Goal: Task Accomplishment & Management: Manage account settings

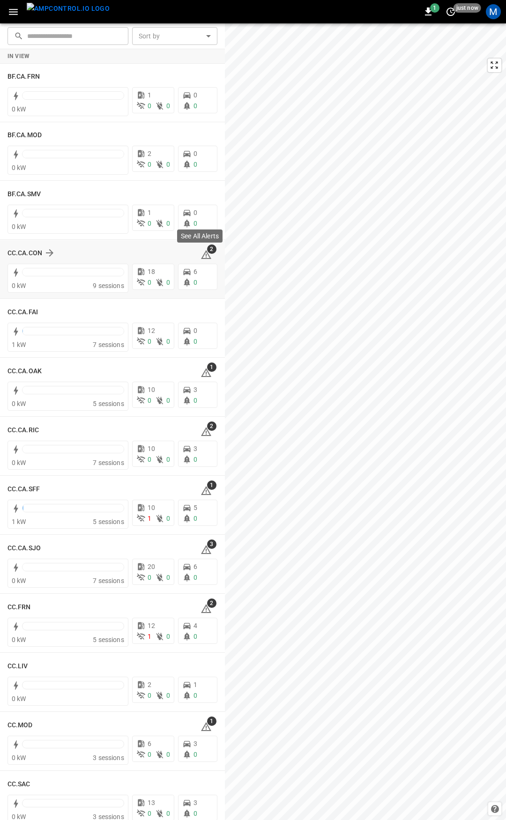
click at [205, 254] on icon at bounding box center [205, 254] width 11 height 11
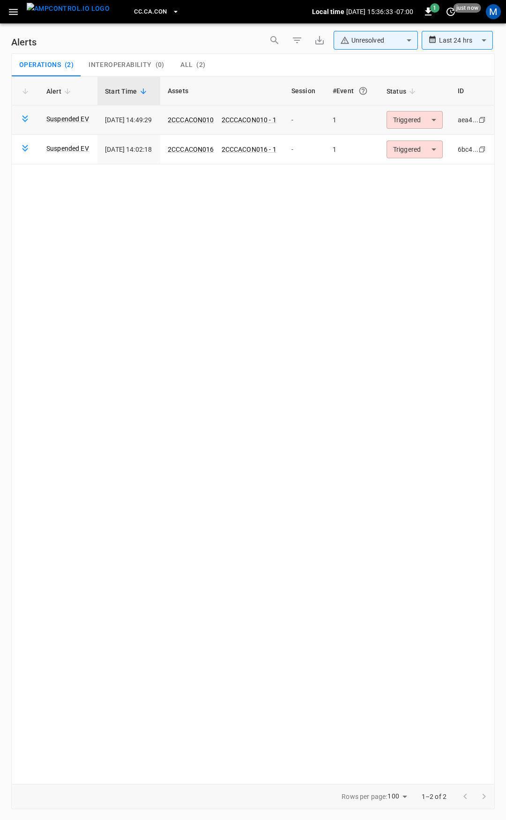
click at [431, 121] on body "**********" at bounding box center [253, 408] width 506 height 817
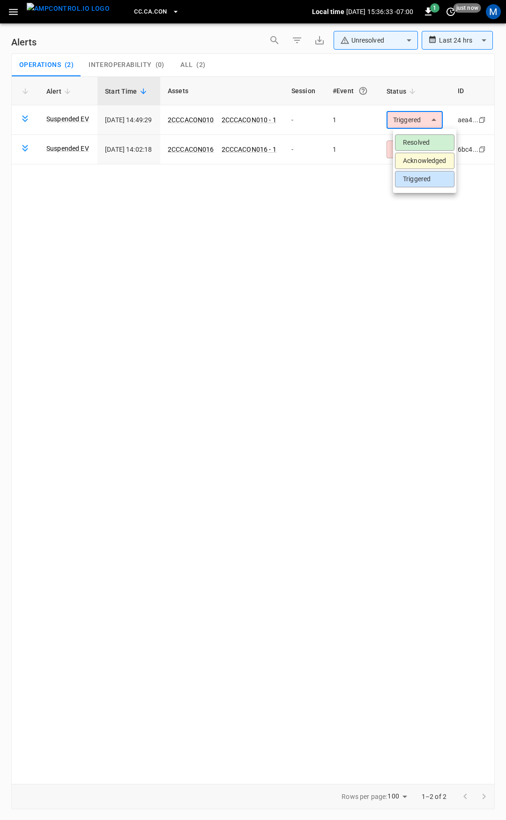
click at [425, 140] on li "Resolved" at bounding box center [424, 142] width 59 height 16
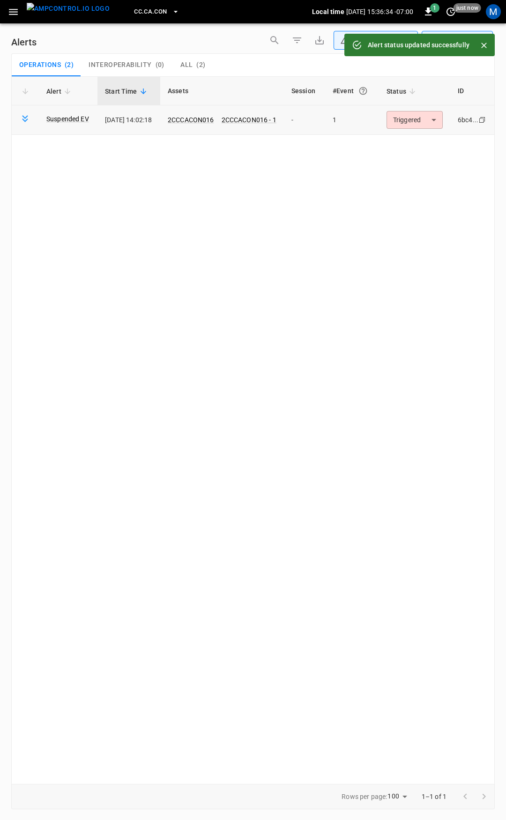
click at [425, 120] on body "**********" at bounding box center [253, 408] width 506 height 817
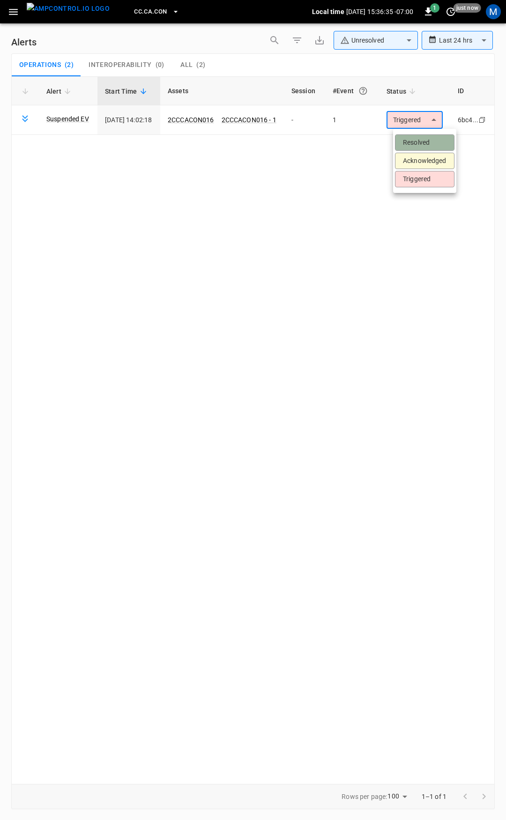
click at [431, 147] on li "Resolved" at bounding box center [424, 142] width 59 height 16
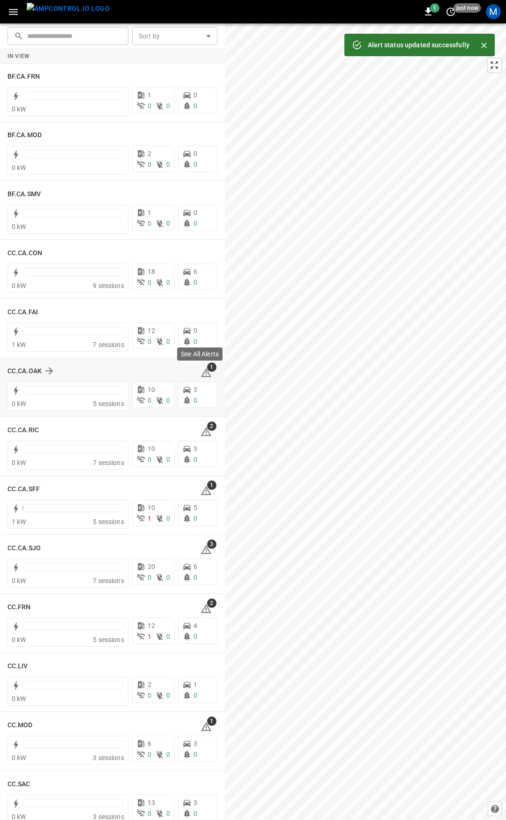
click at [201, 371] on icon at bounding box center [206, 372] width 10 height 9
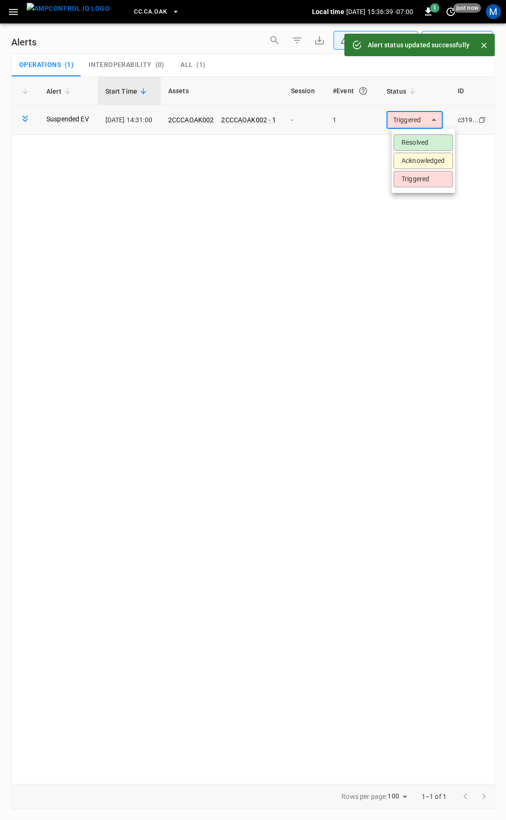
click at [433, 114] on body "**********" at bounding box center [253, 408] width 506 height 817
click at [425, 134] on li "Resolved" at bounding box center [422, 142] width 59 height 16
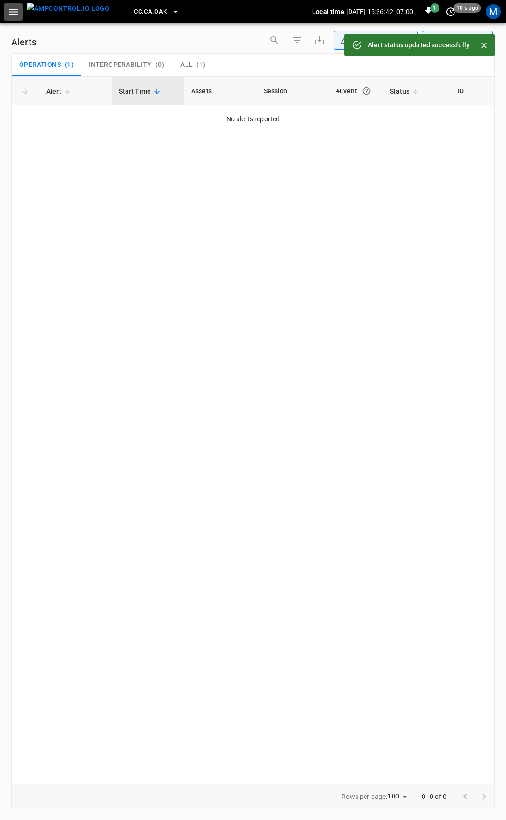
click at [18, 9] on icon "button" at bounding box center [13, 12] width 12 height 12
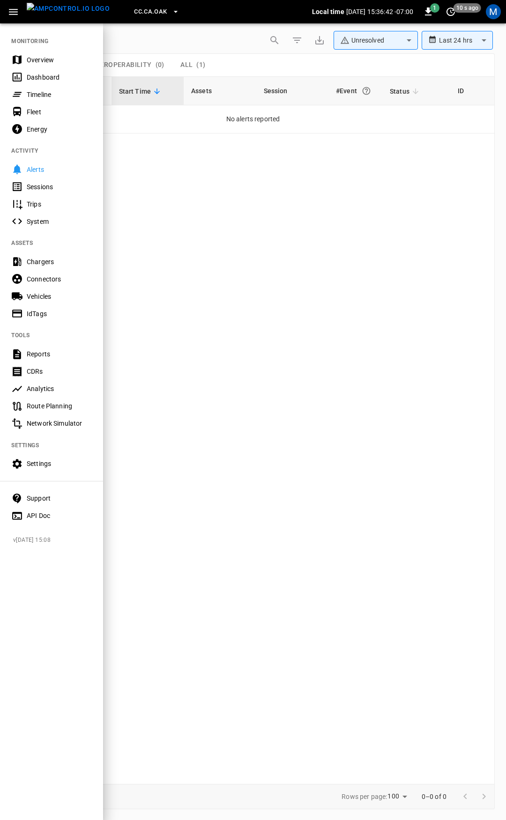
click at [43, 63] on div "Overview" at bounding box center [59, 59] width 65 height 9
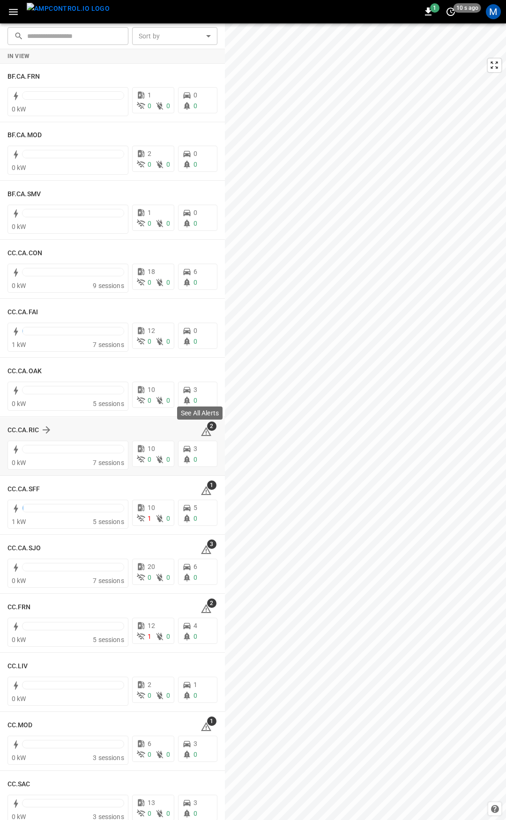
click at [201, 430] on icon at bounding box center [206, 431] width 10 height 9
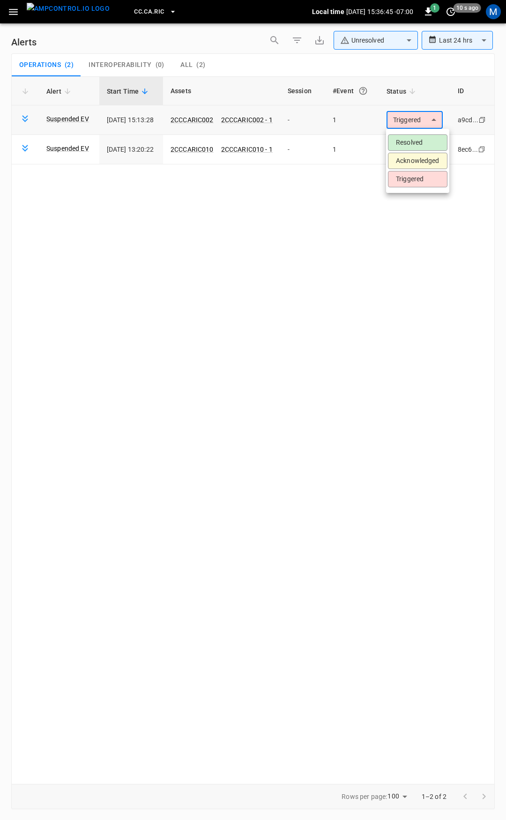
click at [413, 122] on body "**********" at bounding box center [253, 408] width 506 height 817
click at [412, 142] on li "Resolved" at bounding box center [417, 142] width 59 height 16
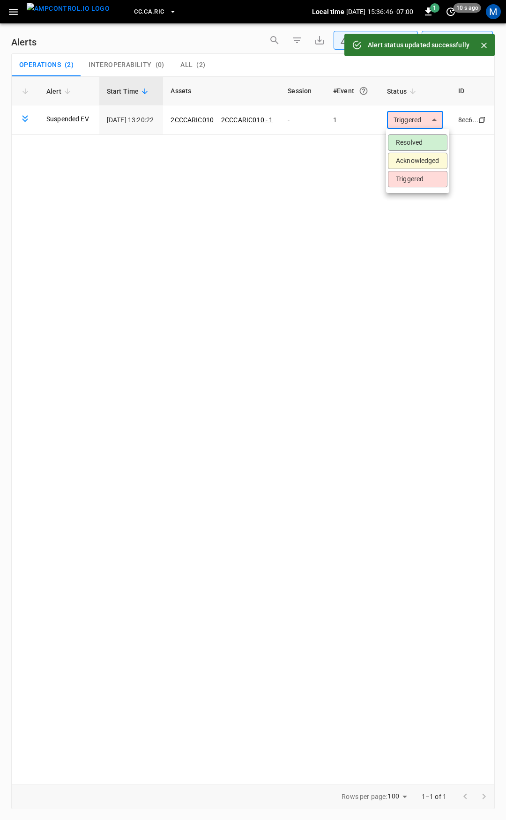
click at [411, 117] on body "**********" at bounding box center [253, 408] width 506 height 817
click at [418, 141] on li "Resolved" at bounding box center [417, 142] width 59 height 16
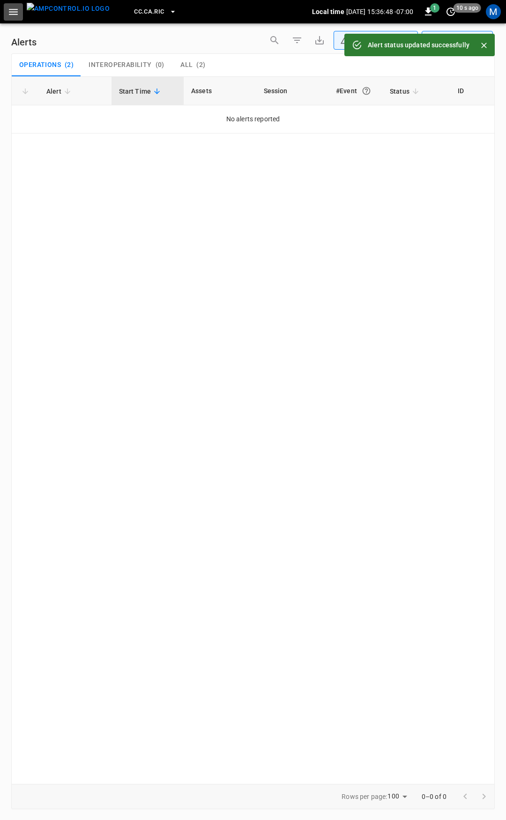
click at [8, 8] on icon "button" at bounding box center [13, 12] width 12 height 12
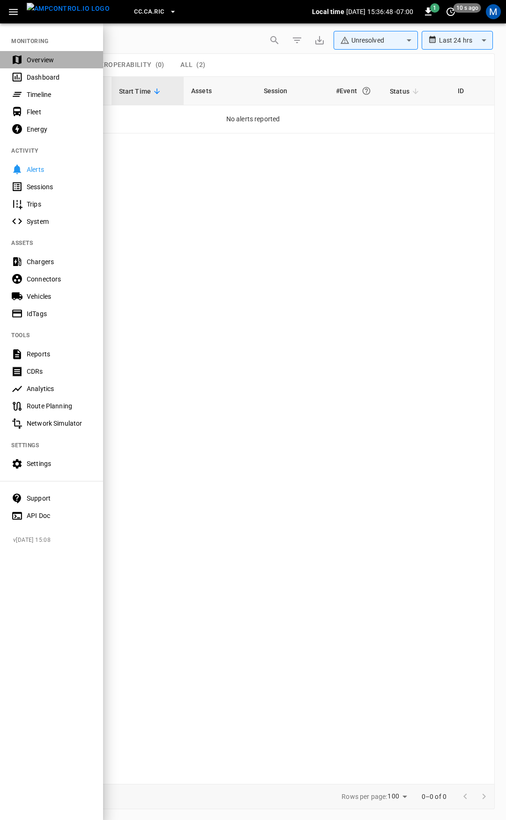
click at [42, 53] on div "Overview" at bounding box center [51, 59] width 103 height 17
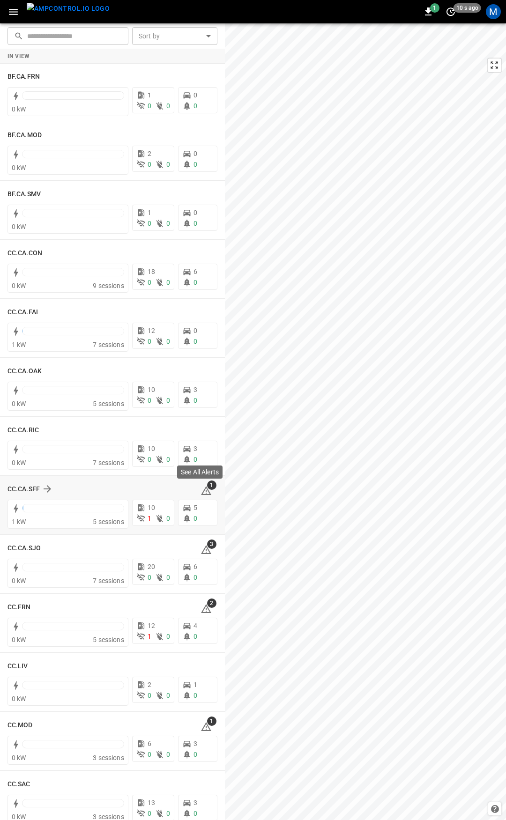
click at [202, 490] on icon at bounding box center [206, 490] width 10 height 9
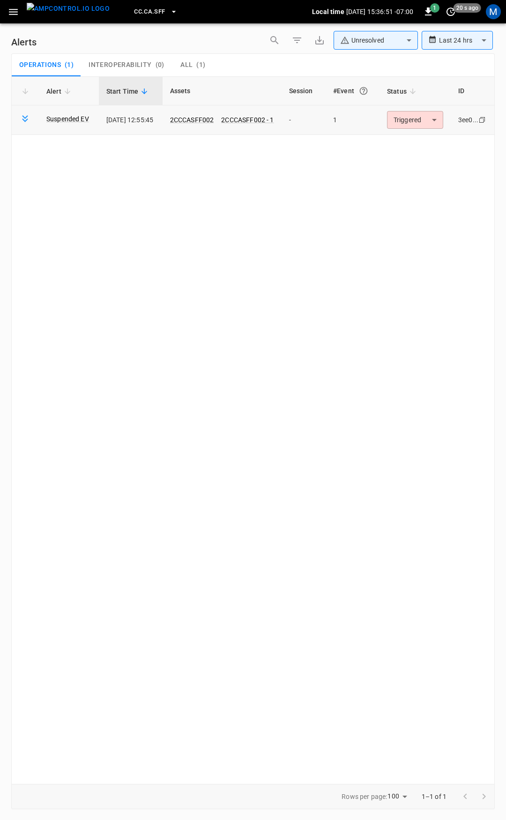
click at [412, 122] on body "**********" at bounding box center [253, 408] width 506 height 817
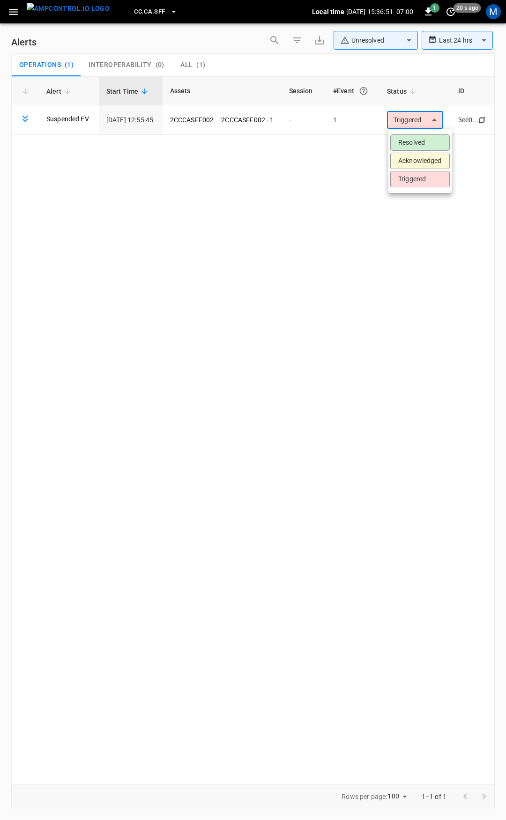
click at [412, 141] on li "Resolved" at bounding box center [419, 142] width 59 height 16
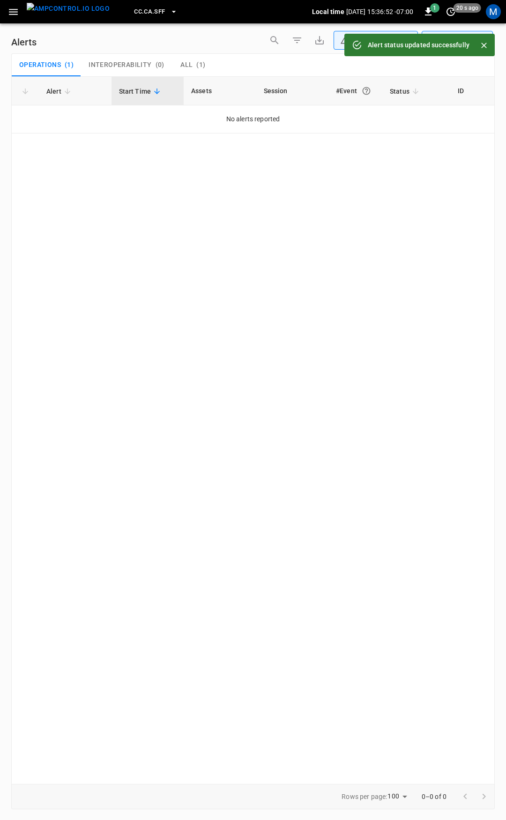
click at [13, 13] on icon "button" at bounding box center [13, 12] width 12 height 12
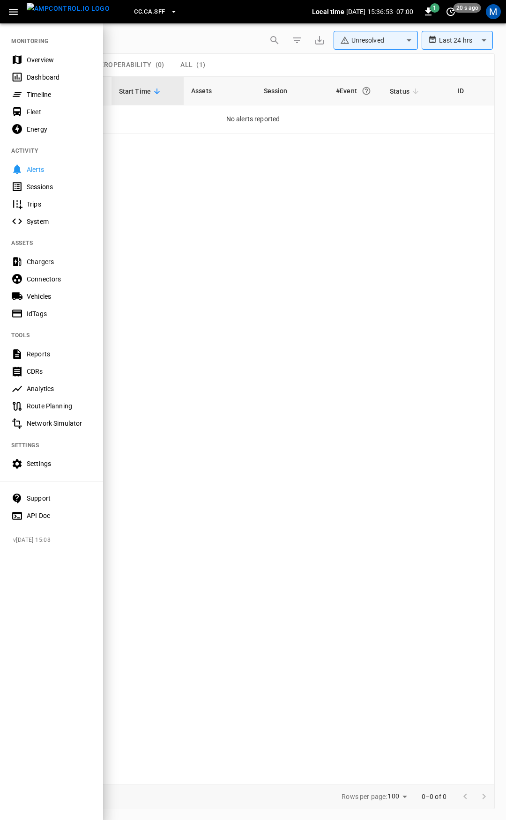
click at [47, 65] on div "Overview" at bounding box center [51, 59] width 103 height 17
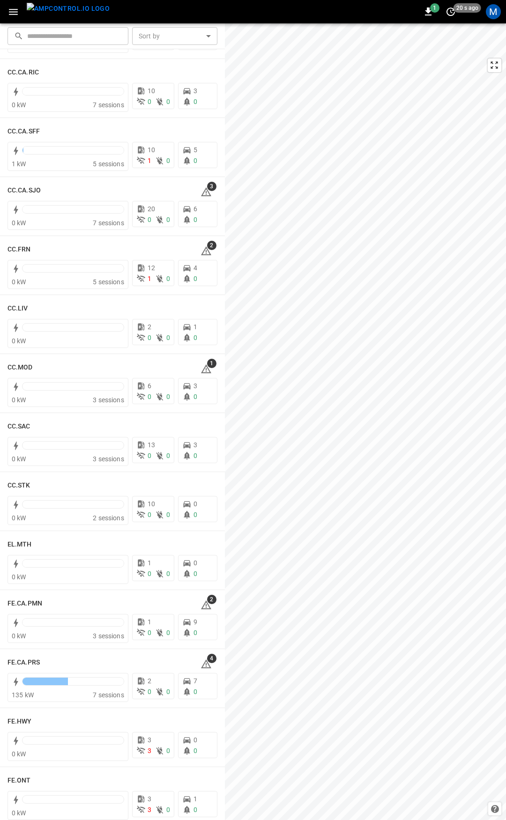
scroll to position [362, 0]
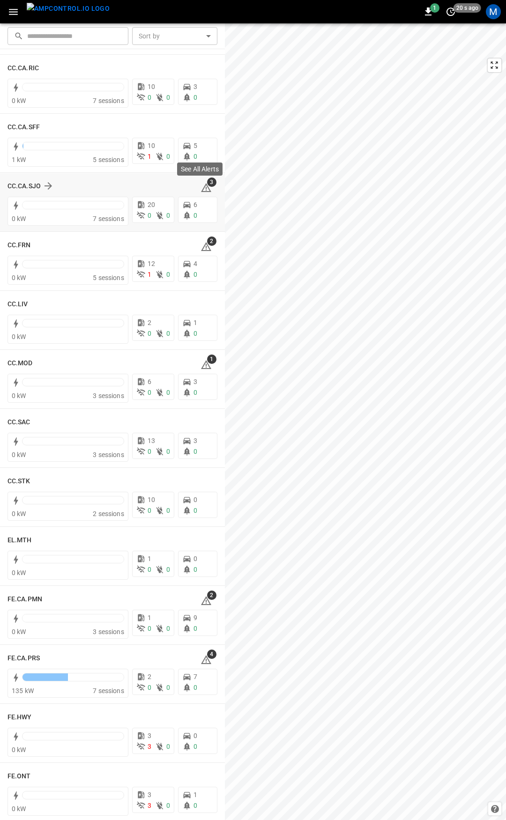
click at [206, 187] on icon at bounding box center [206, 189] width 1 height 4
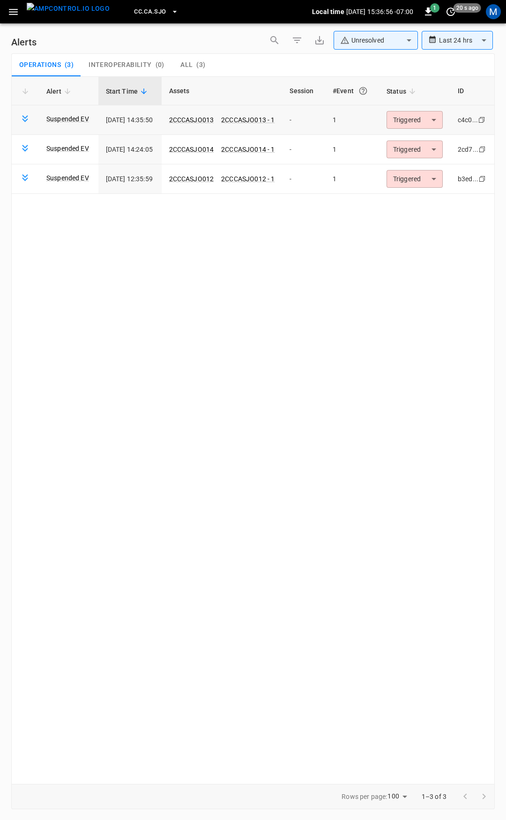
click at [400, 119] on body "**********" at bounding box center [253, 408] width 506 height 817
click at [413, 136] on li "Resolved" at bounding box center [421, 142] width 59 height 16
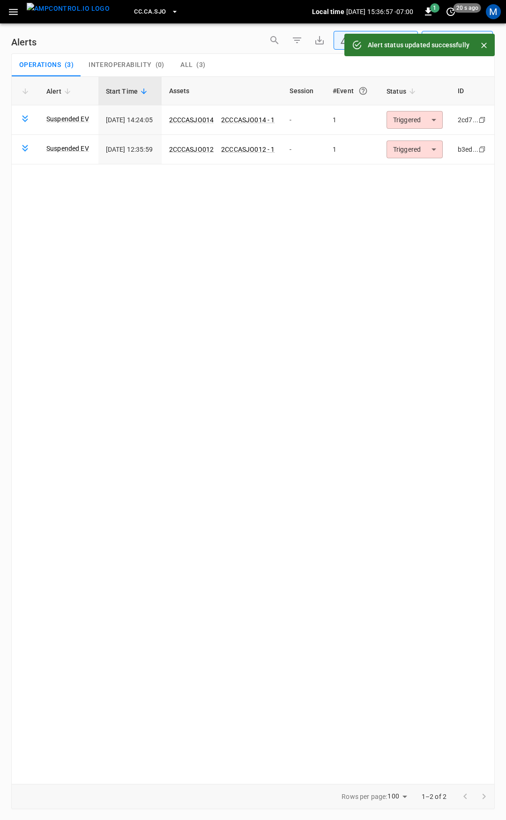
click at [422, 126] on body "**********" at bounding box center [253, 408] width 506 height 817
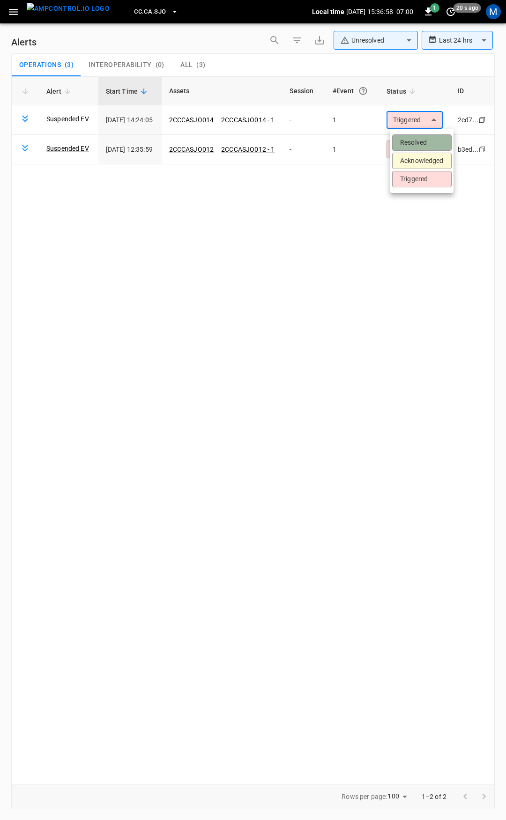
click at [422, 140] on li "Resolved" at bounding box center [421, 142] width 59 height 16
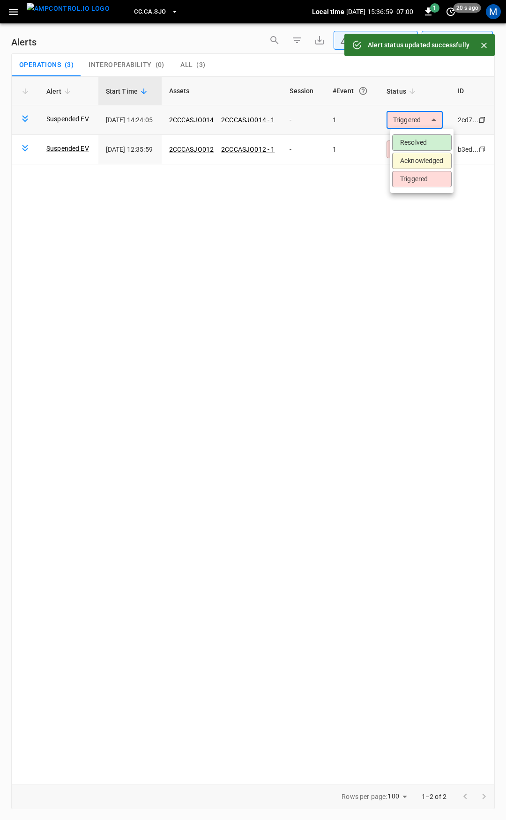
click at [422, 126] on body "**********" at bounding box center [253, 408] width 506 height 817
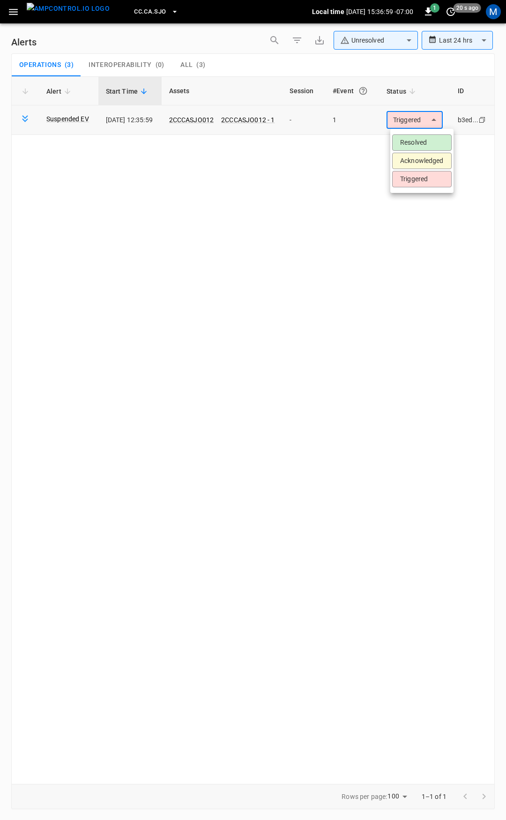
click at [422, 125] on body "**********" at bounding box center [253, 408] width 506 height 817
click at [420, 145] on li "Resolved" at bounding box center [421, 142] width 59 height 16
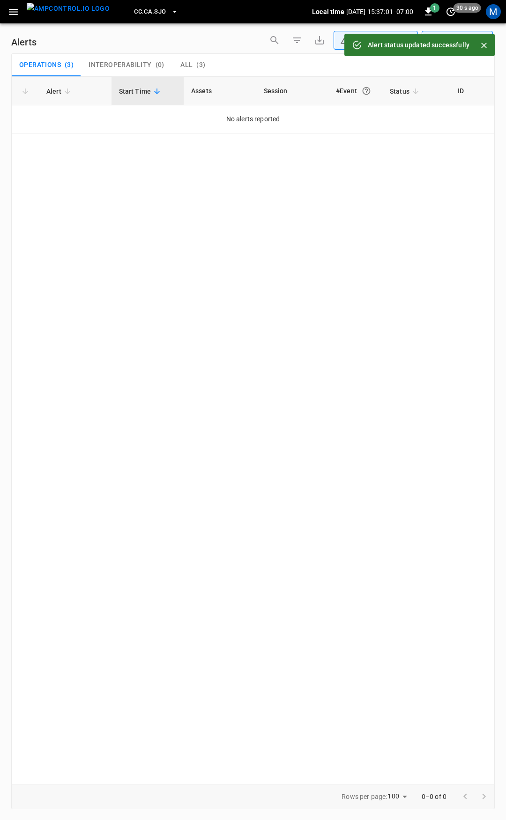
click at [12, 16] on icon "button" at bounding box center [13, 12] width 12 height 12
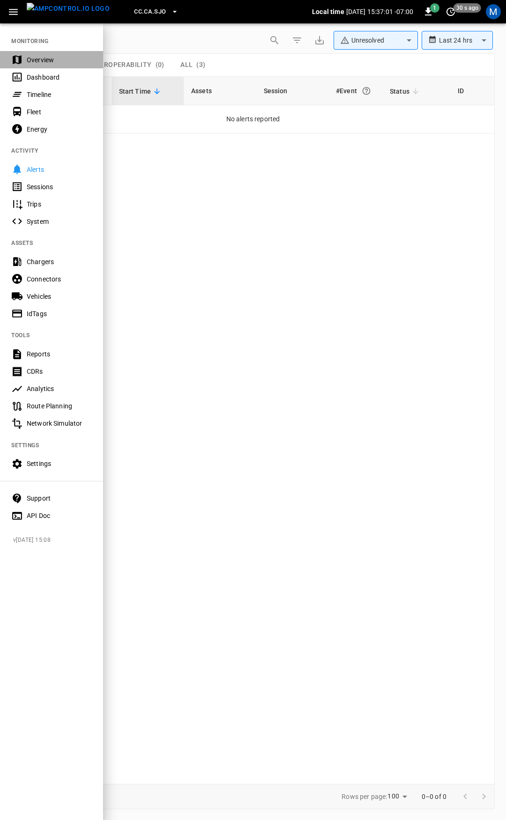
drag, startPoint x: 46, startPoint y: 56, endPoint x: 52, endPoint y: 58, distance: 6.5
click at [46, 56] on div "Overview" at bounding box center [59, 59] width 65 height 9
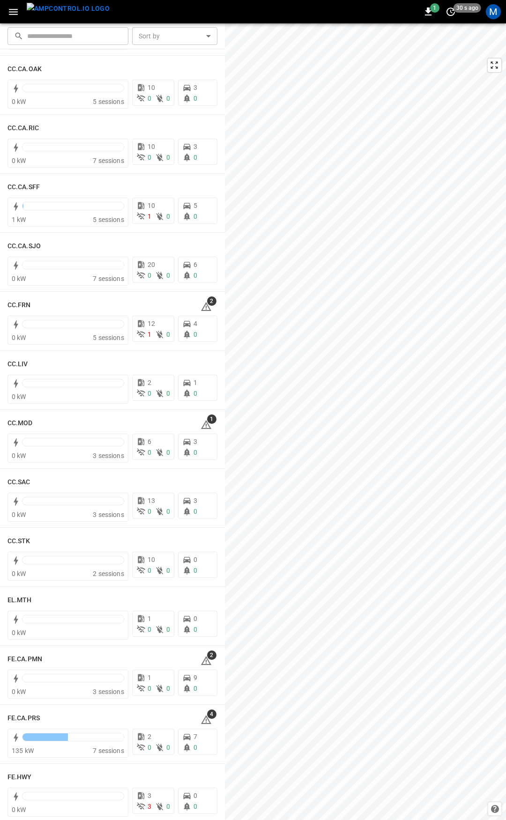
scroll to position [327, 0]
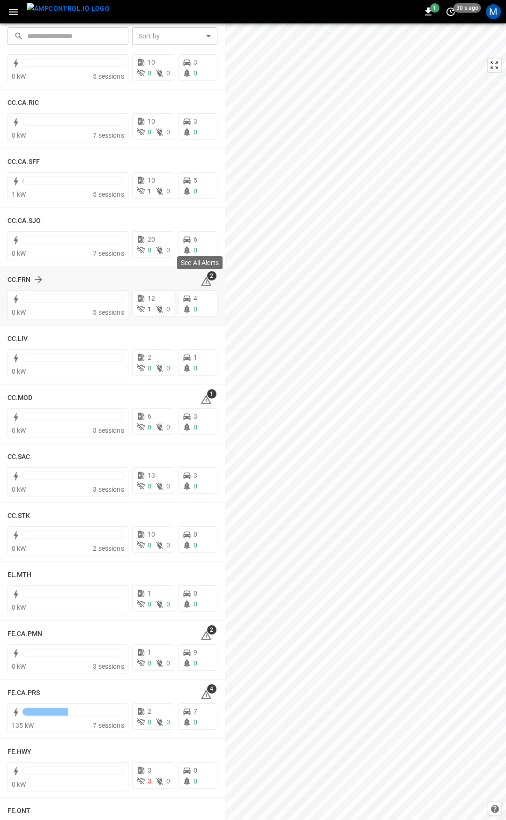
click at [201, 284] on icon at bounding box center [205, 281] width 11 height 11
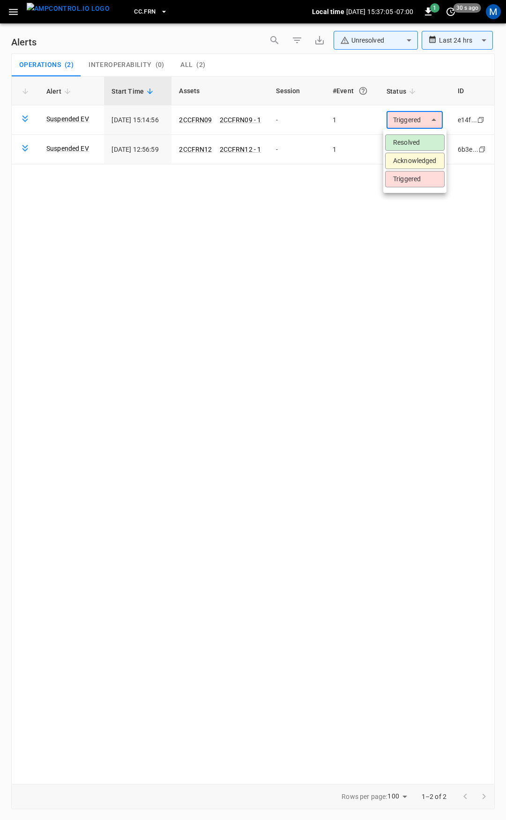
click at [416, 120] on body "**********" at bounding box center [253, 408] width 506 height 817
click at [416, 140] on li "Resolved" at bounding box center [414, 142] width 59 height 16
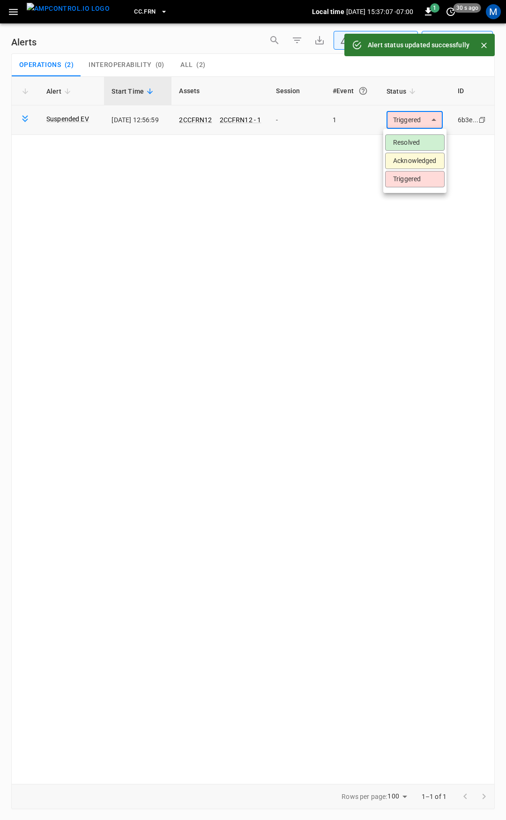
click at [410, 126] on body "**********" at bounding box center [253, 408] width 506 height 817
click at [409, 143] on li "Resolved" at bounding box center [414, 142] width 59 height 16
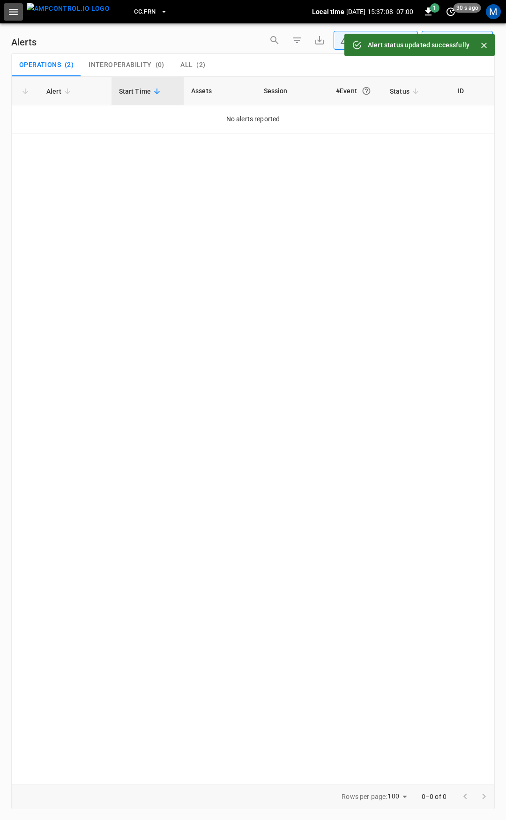
click at [12, 11] on icon "button" at bounding box center [13, 12] width 9 height 6
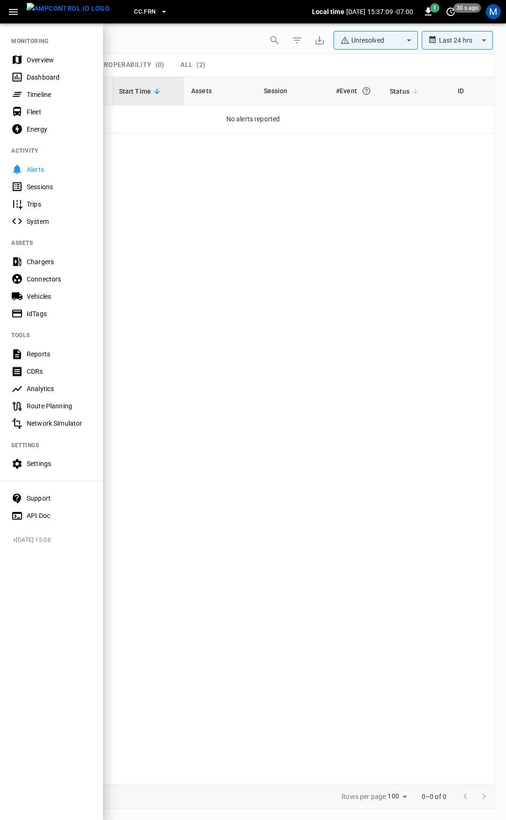
click at [52, 61] on div "Overview" at bounding box center [59, 59] width 65 height 9
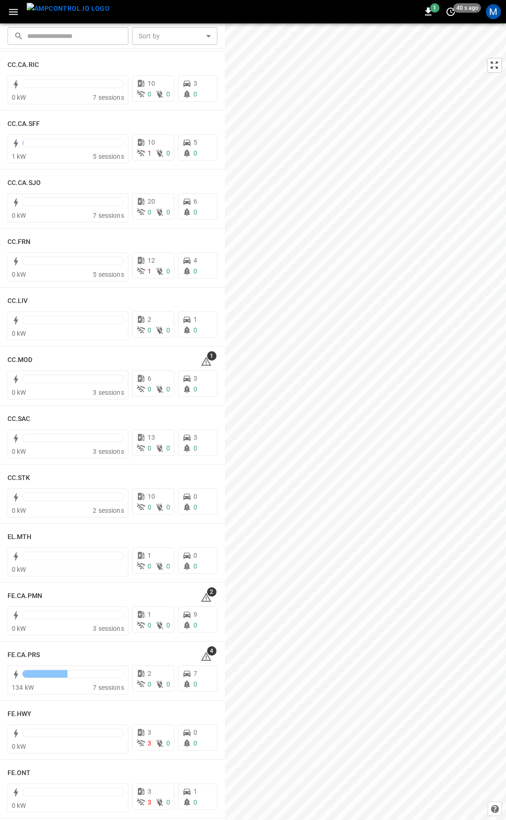
scroll to position [375, 0]
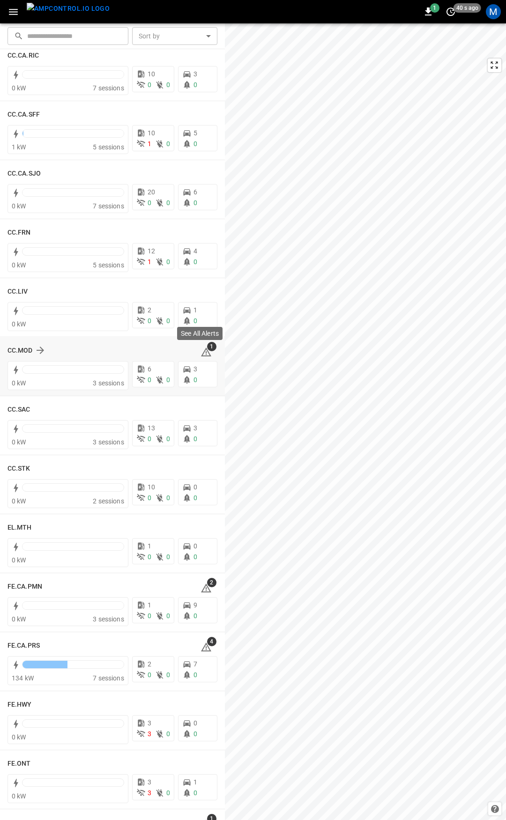
click at [201, 353] on icon at bounding box center [206, 352] width 10 height 9
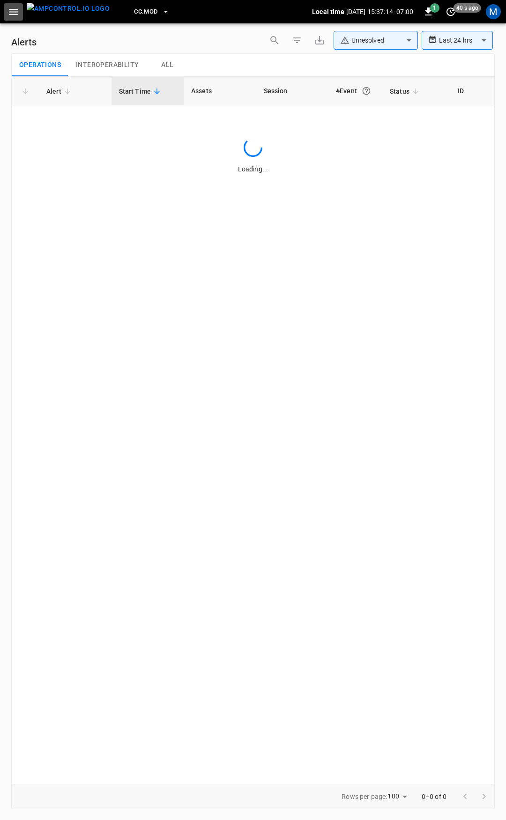
click at [14, 9] on icon "button" at bounding box center [13, 12] width 9 height 6
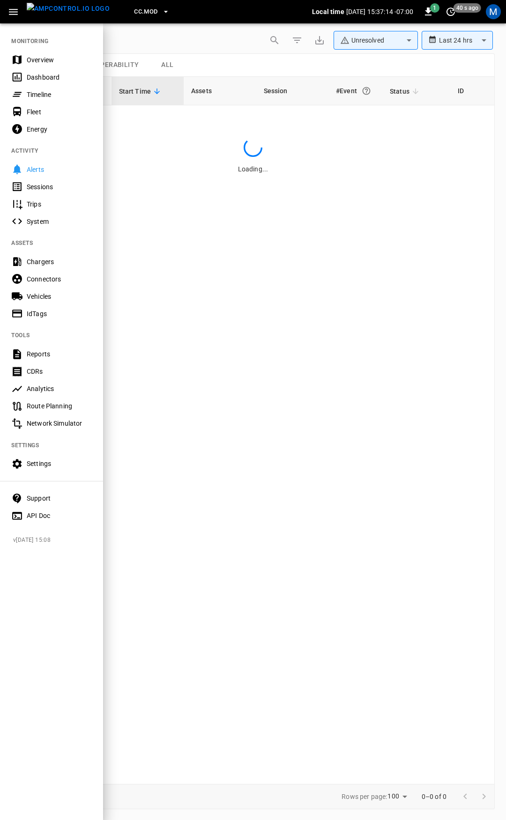
click at [50, 56] on div "Overview" at bounding box center [59, 59] width 65 height 9
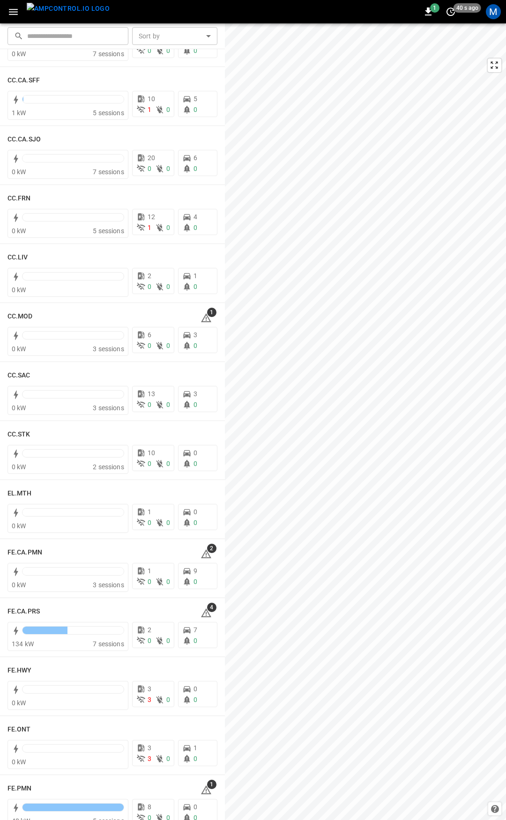
scroll to position [439, 0]
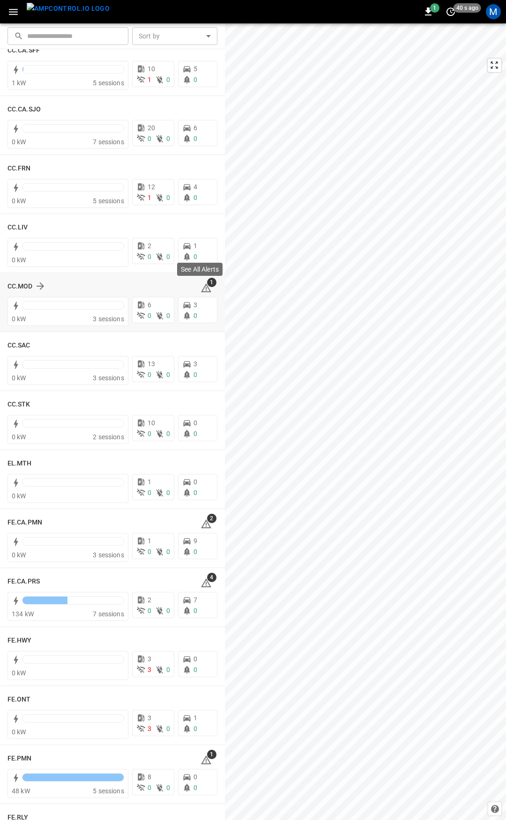
click at [201, 286] on icon at bounding box center [206, 287] width 10 height 9
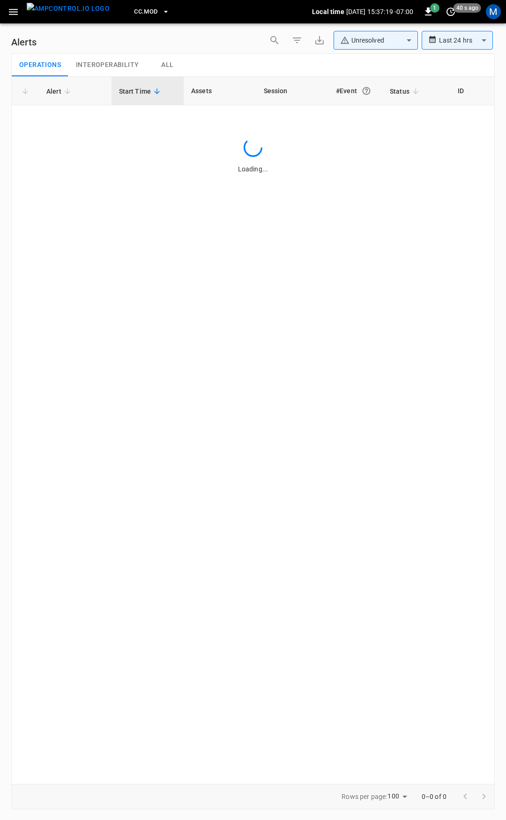
click at [14, 10] on icon "button" at bounding box center [13, 12] width 12 height 12
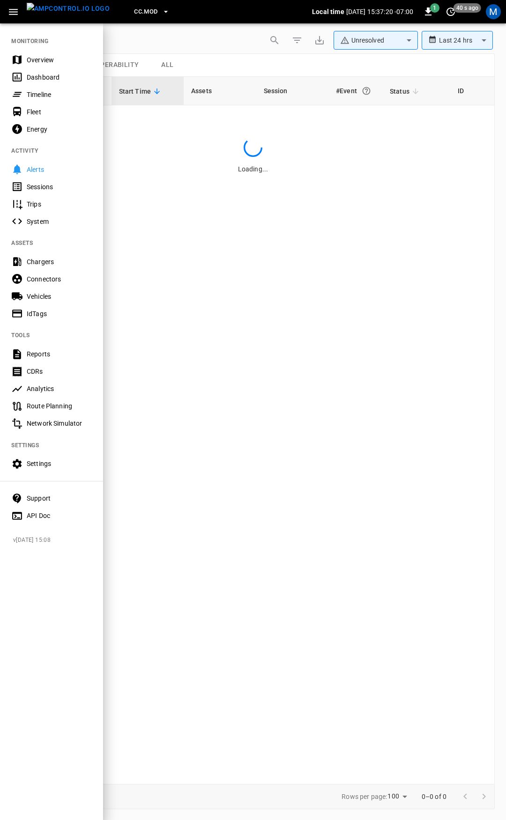
click at [42, 50] on nav "MONITORING Overview Dashboard Timeline Fleet Energy ACTIVITY Alerts Sessions Tr…" at bounding box center [51, 275] width 103 height 506
click at [45, 58] on div "Overview" at bounding box center [59, 59] width 65 height 9
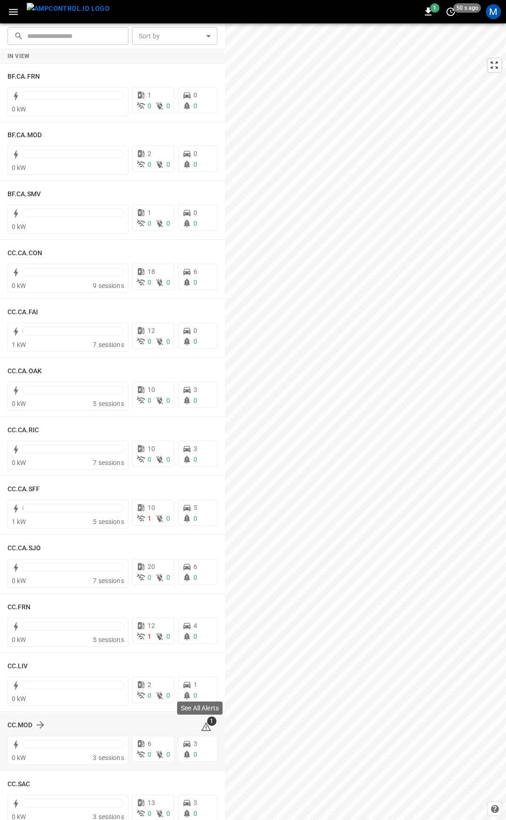
click at [207, 724] on span "1" at bounding box center [211, 721] width 9 height 9
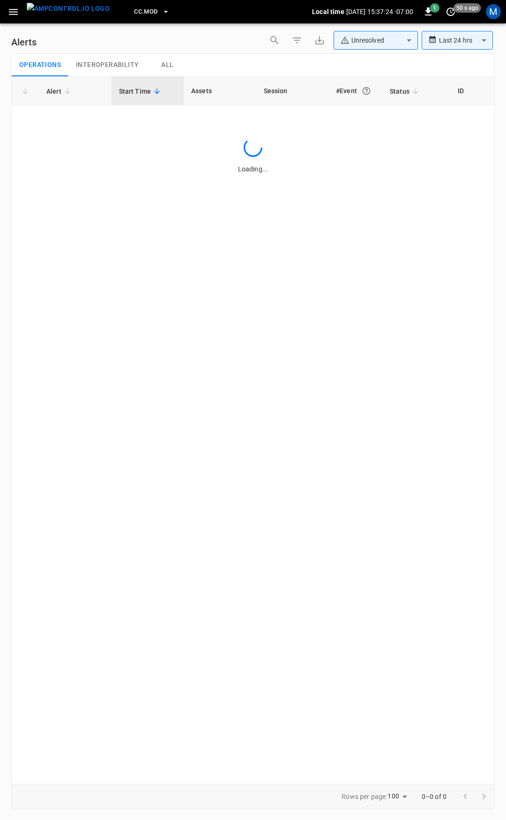
click at [15, 15] on icon "button" at bounding box center [13, 12] width 9 height 6
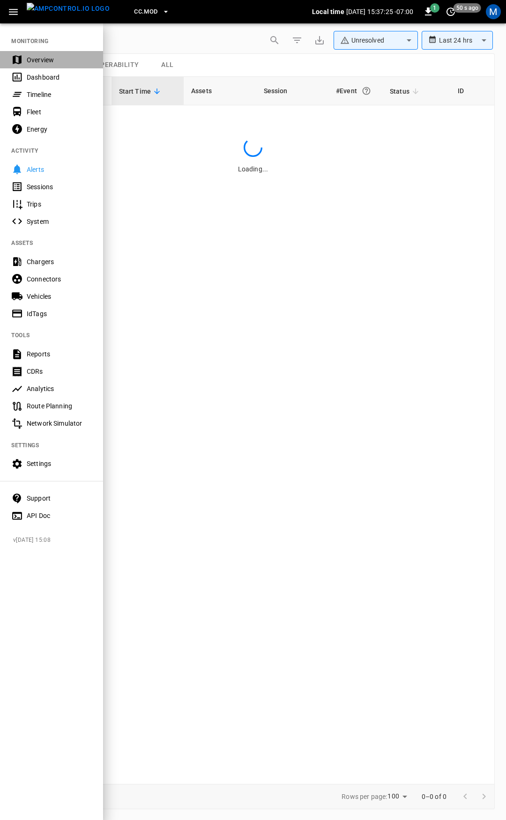
drag, startPoint x: 39, startPoint y: 58, endPoint x: 110, endPoint y: 69, distance: 71.2
click at [40, 58] on div "Overview" at bounding box center [59, 59] width 65 height 9
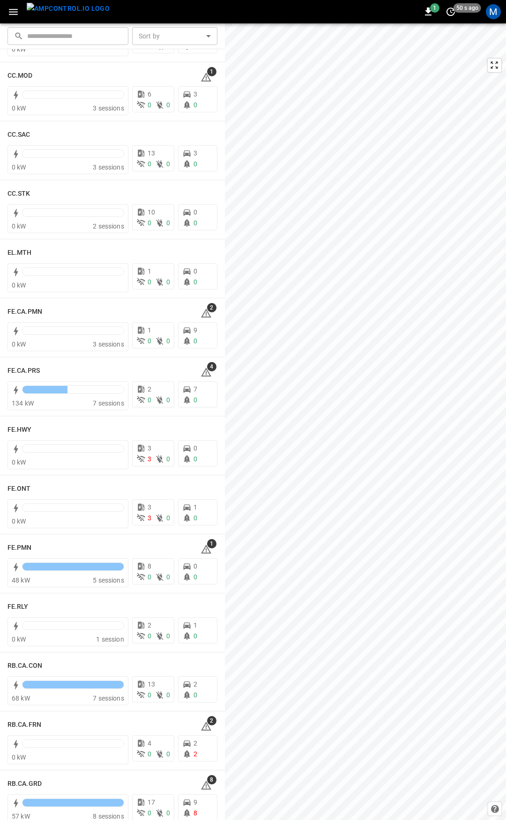
scroll to position [670, 0]
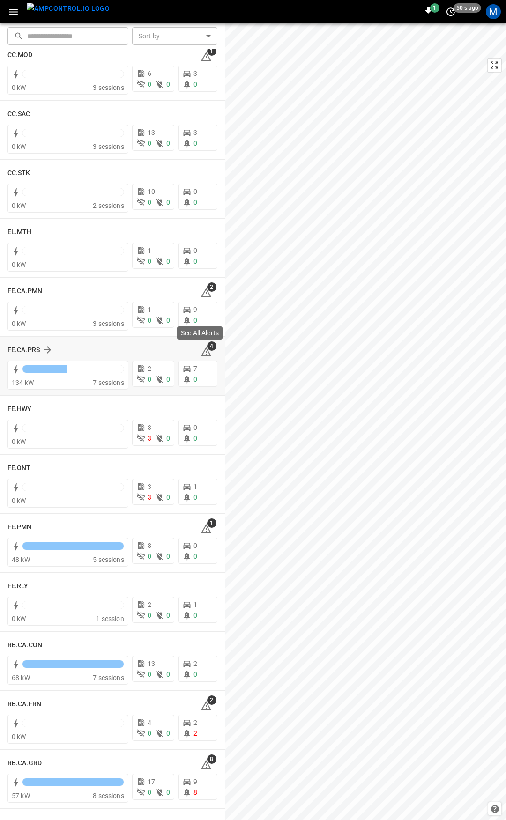
click at [202, 350] on icon at bounding box center [206, 351] width 10 height 9
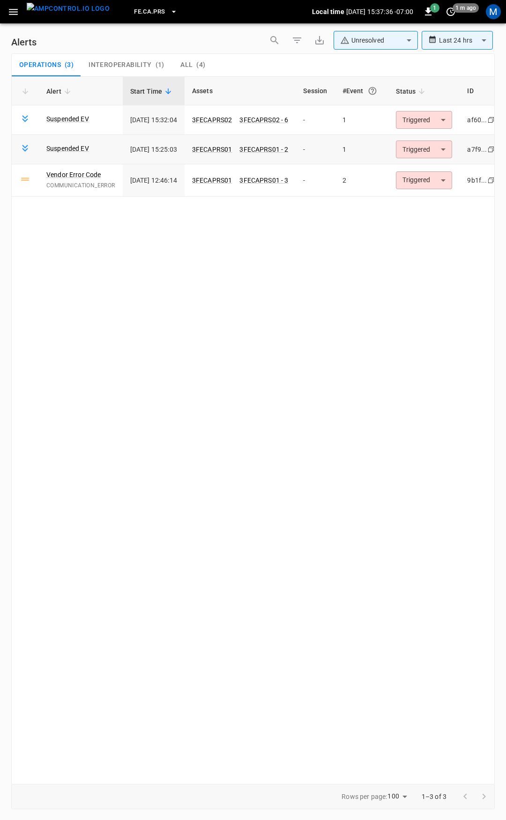
click at [438, 152] on body "**********" at bounding box center [253, 408] width 506 height 817
click at [437, 170] on li "Resolved" at bounding box center [438, 172] width 59 height 16
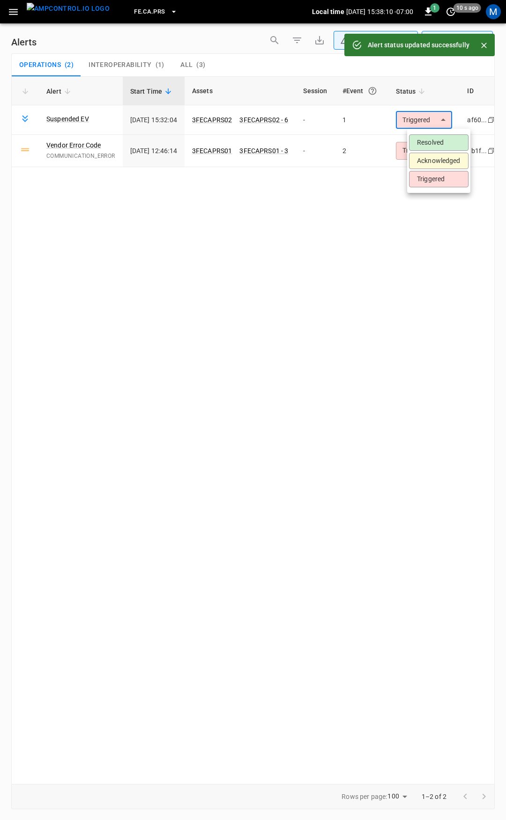
click at [449, 119] on body "**********" at bounding box center [253, 408] width 506 height 817
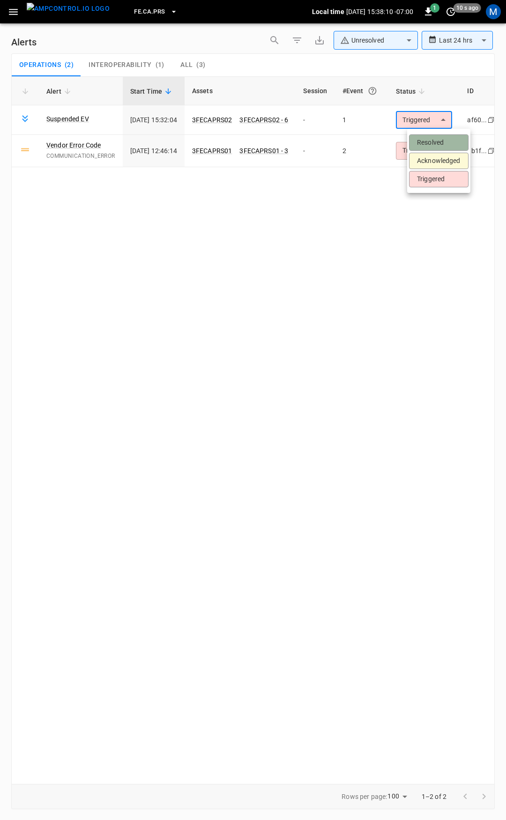
click at [438, 139] on li "Resolved" at bounding box center [438, 142] width 59 height 16
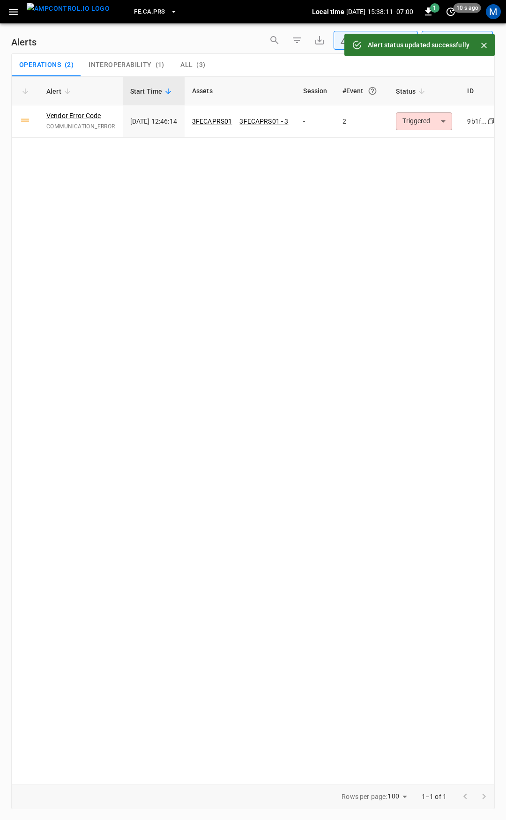
click at [441, 123] on body "**********" at bounding box center [253, 408] width 506 height 817
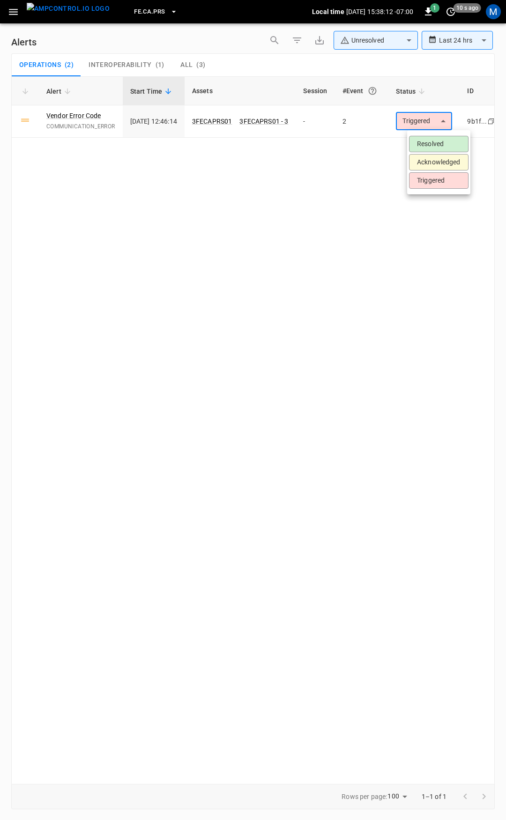
click at [435, 142] on li "Resolved" at bounding box center [438, 144] width 59 height 16
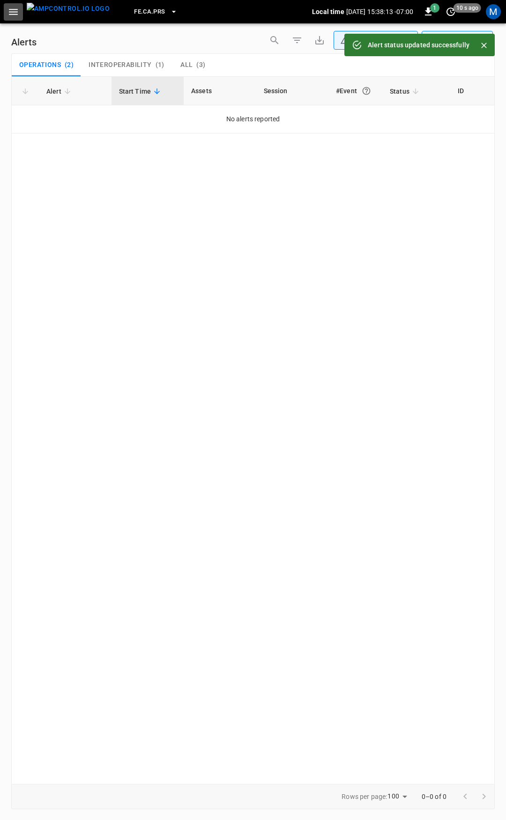
click at [11, 17] on icon "button" at bounding box center [13, 12] width 12 height 12
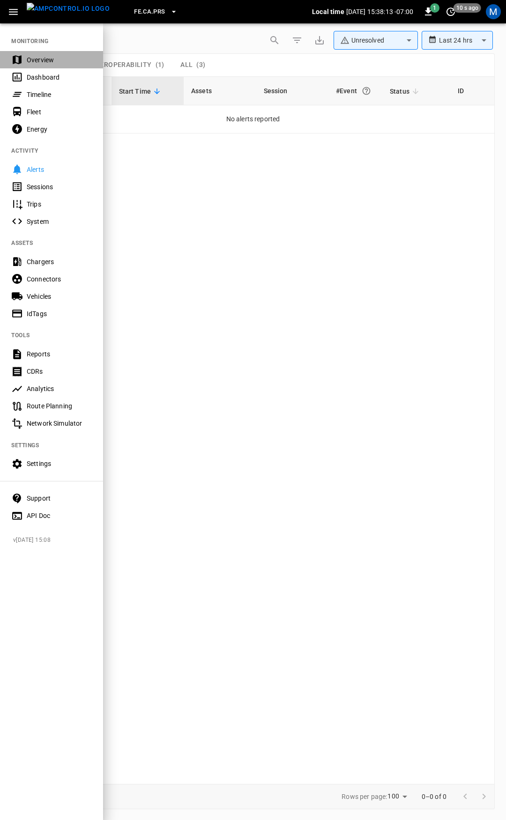
drag, startPoint x: 49, startPoint y: 62, endPoint x: 51, endPoint y: 152, distance: 89.9
click at [49, 62] on div "Overview" at bounding box center [59, 59] width 65 height 9
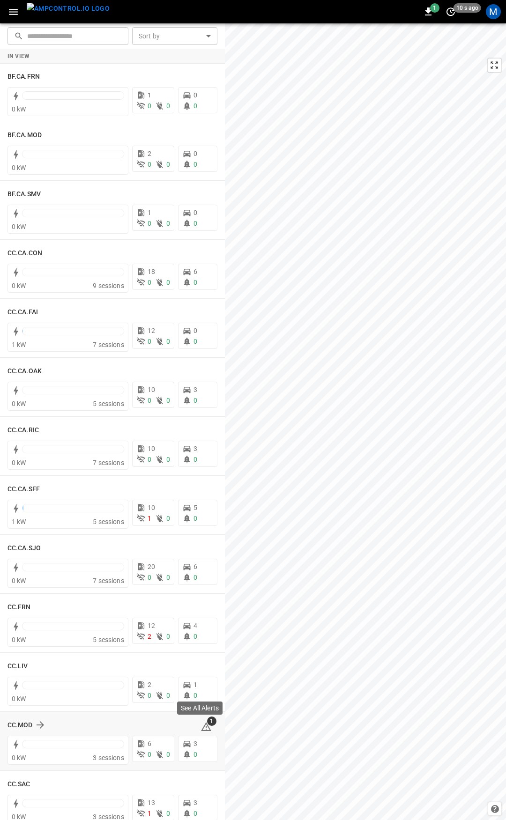
click at [200, 725] on icon at bounding box center [205, 726] width 11 height 11
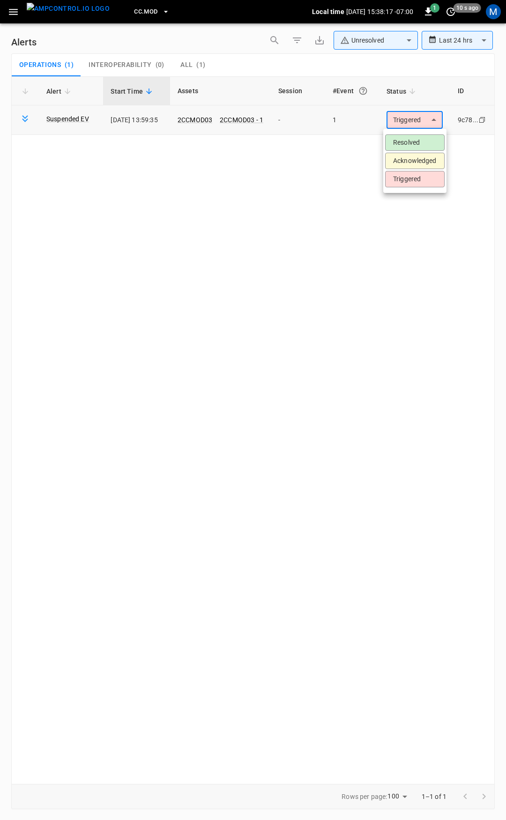
click at [422, 124] on body "**********" at bounding box center [253, 408] width 506 height 817
click at [418, 139] on li "Resolved" at bounding box center [414, 142] width 59 height 16
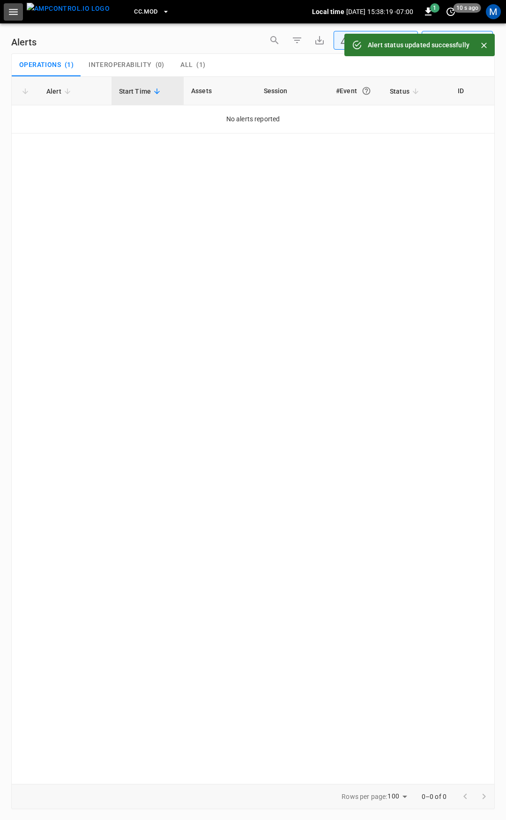
click at [9, 10] on icon "button" at bounding box center [13, 12] width 12 height 12
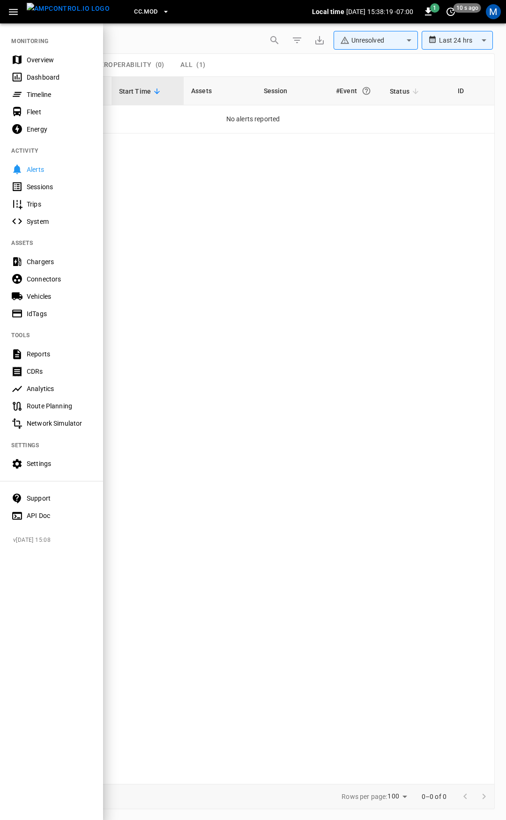
click at [58, 60] on div "Overview" at bounding box center [59, 59] width 65 height 9
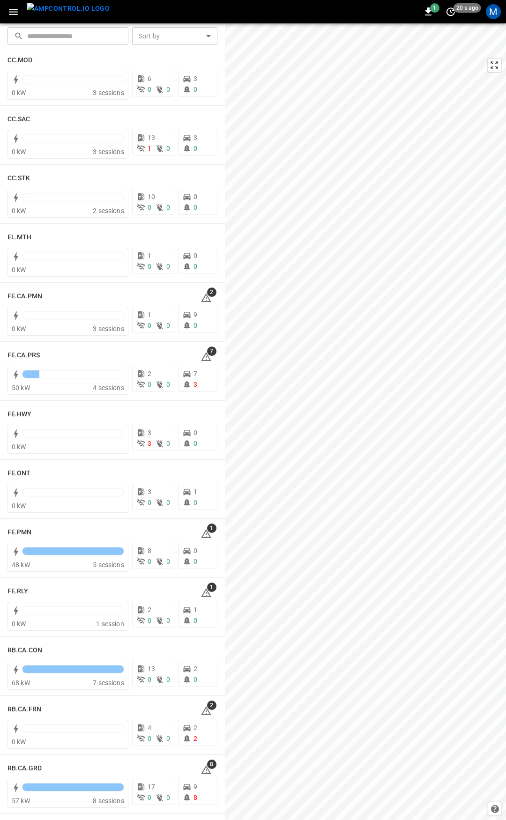
scroll to position [678, 0]
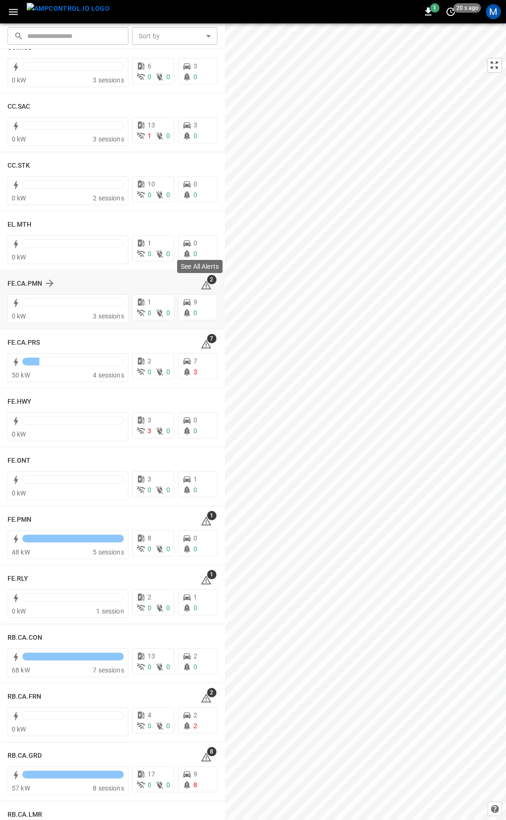
click at [200, 286] on icon at bounding box center [205, 285] width 11 height 11
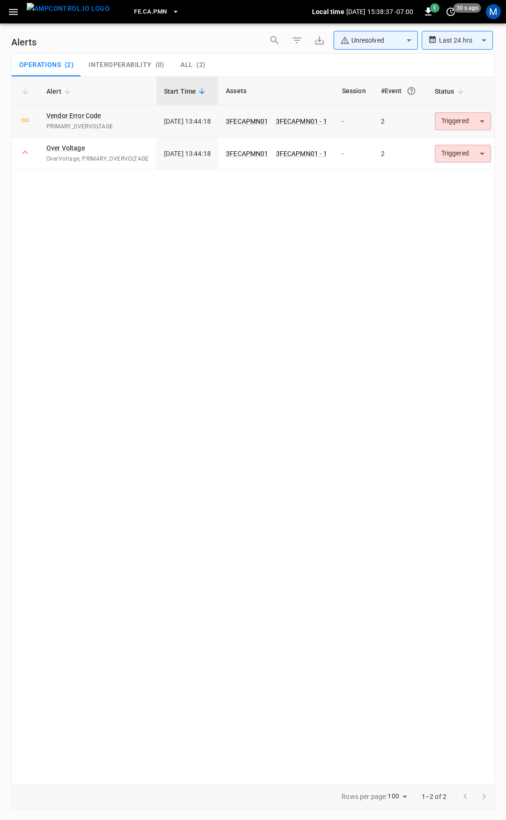
click at [466, 121] on body "**********" at bounding box center [253, 408] width 506 height 817
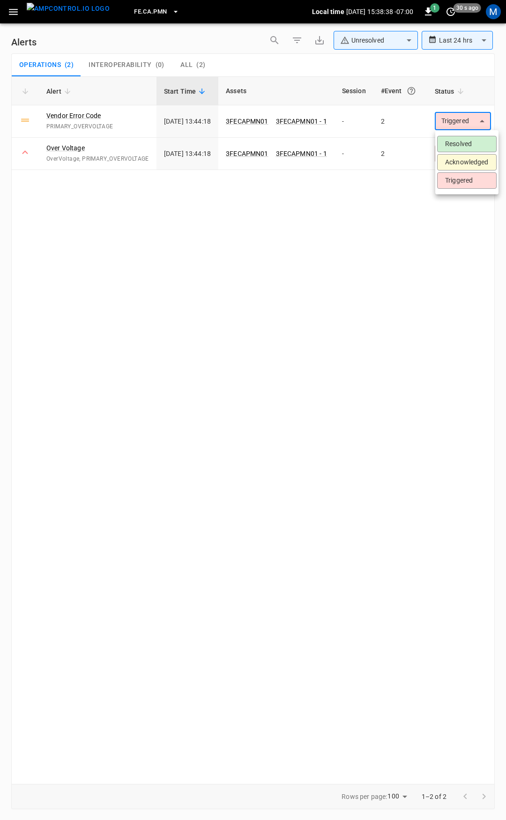
click at [468, 137] on li "Resolved" at bounding box center [466, 144] width 59 height 16
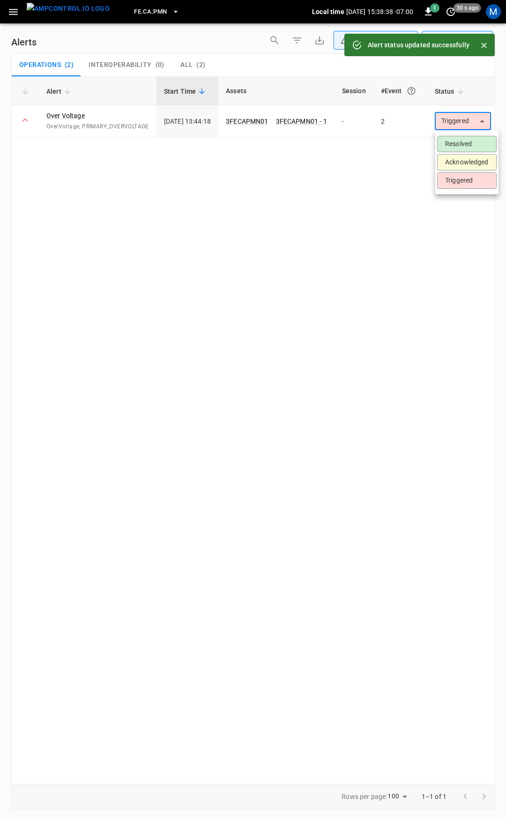
click at [471, 118] on body "**********" at bounding box center [253, 408] width 506 height 817
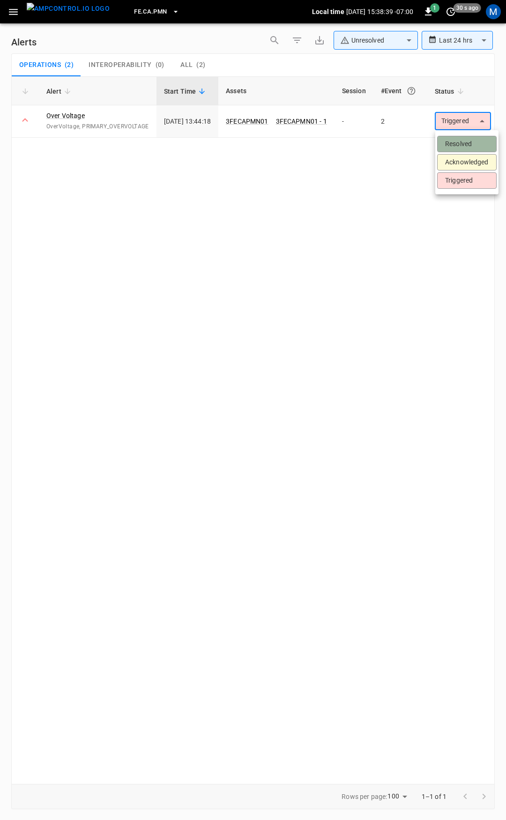
drag, startPoint x: 469, startPoint y: 143, endPoint x: 412, endPoint y: 148, distance: 57.4
click at [469, 144] on li "Resolved" at bounding box center [466, 144] width 59 height 16
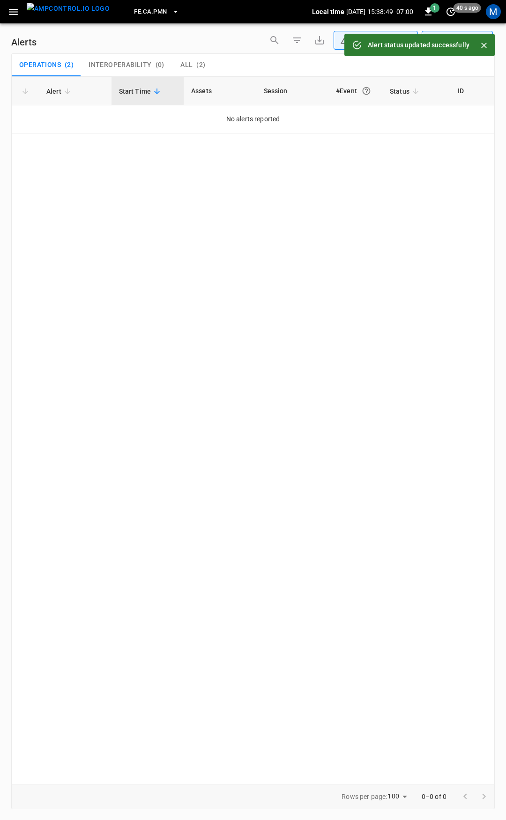
click at [15, 19] on button "button" at bounding box center [13, 11] width 19 height 17
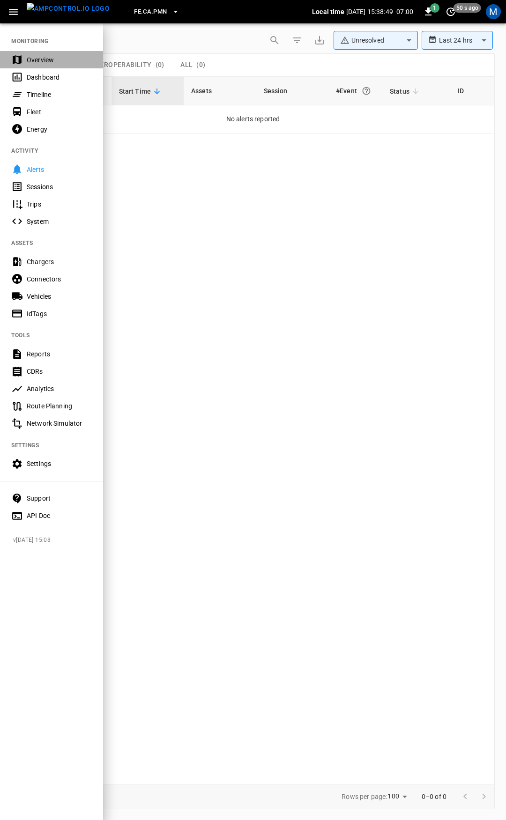
click at [52, 65] on div "Overview" at bounding box center [51, 59] width 103 height 17
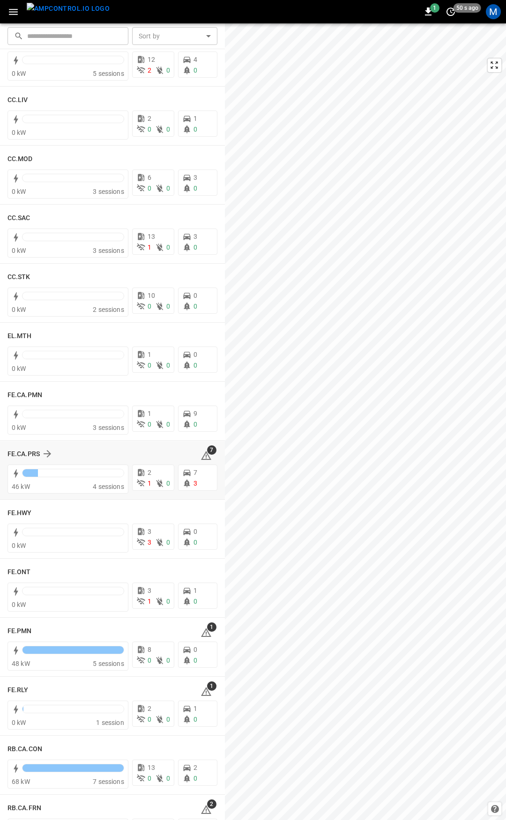
scroll to position [569, 0]
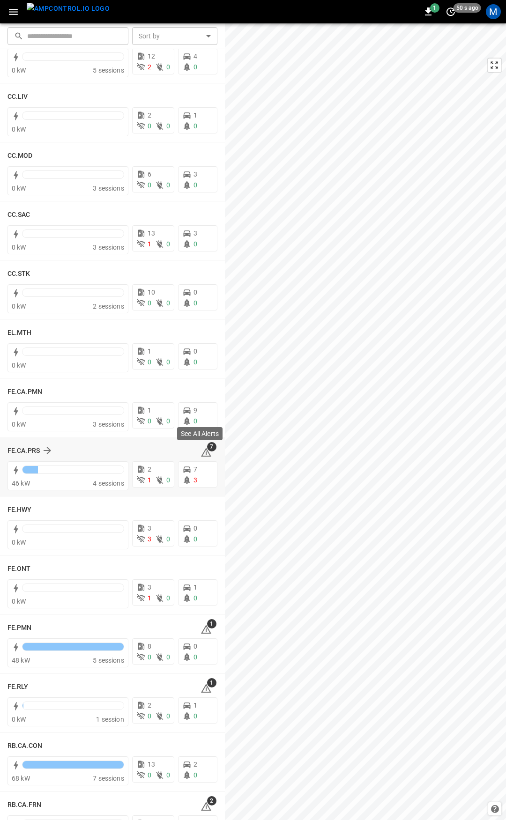
click at [206, 454] on icon at bounding box center [206, 453] width 1 height 4
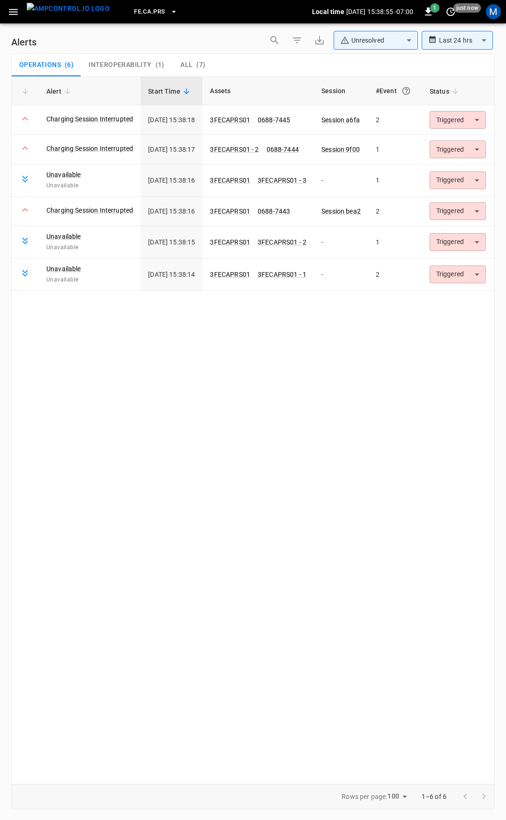
click at [10, 16] on icon "button" at bounding box center [13, 12] width 12 height 12
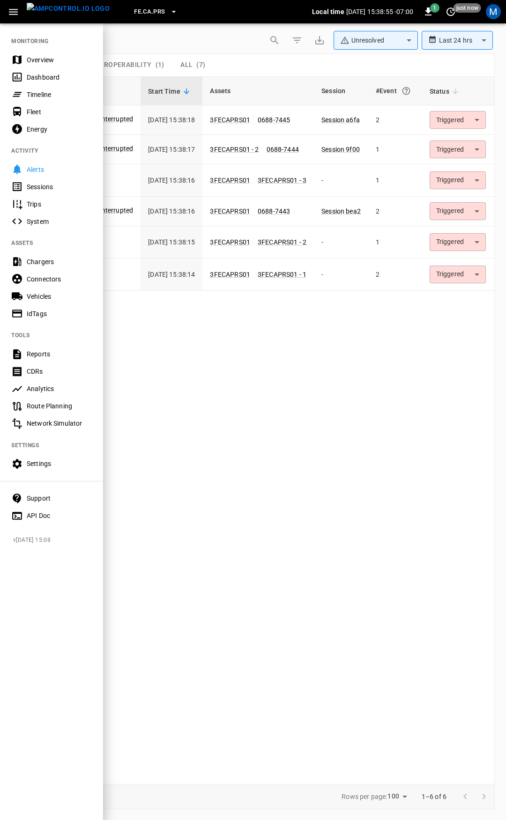
click at [48, 57] on div "Overview" at bounding box center [59, 59] width 65 height 9
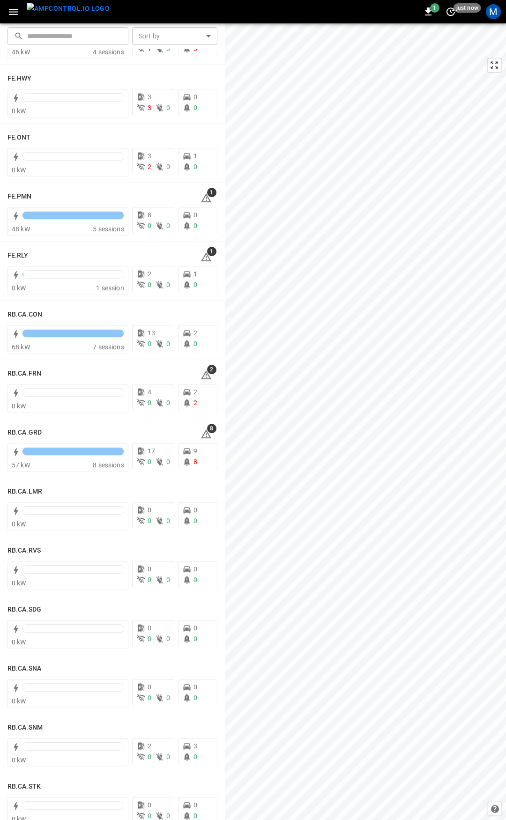
scroll to position [1009, 0]
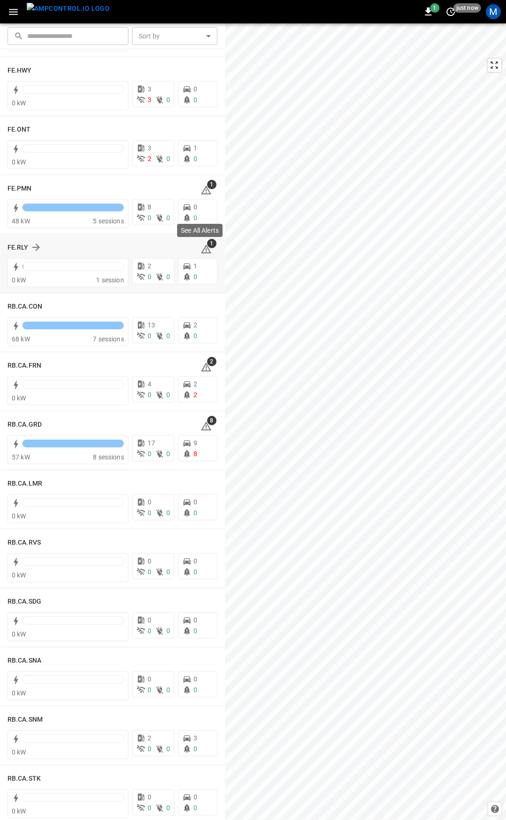
click at [206, 249] on icon at bounding box center [206, 250] width 1 height 4
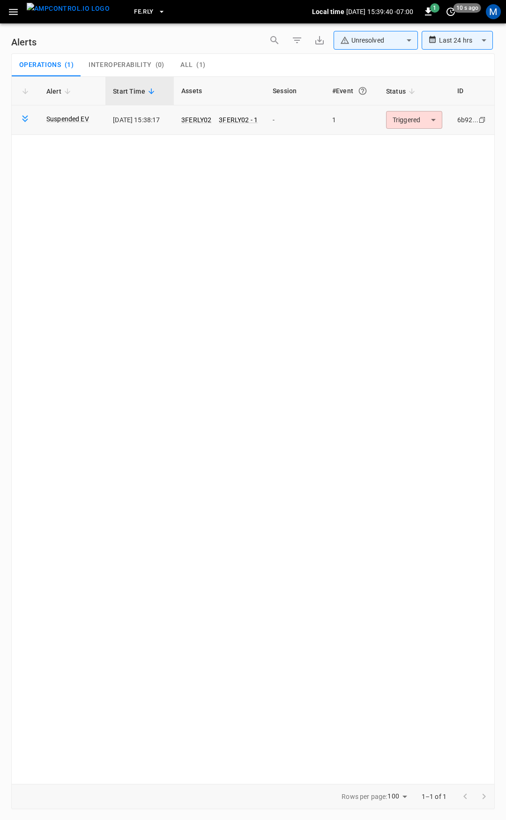
click at [420, 125] on body "**********" at bounding box center [253, 408] width 506 height 817
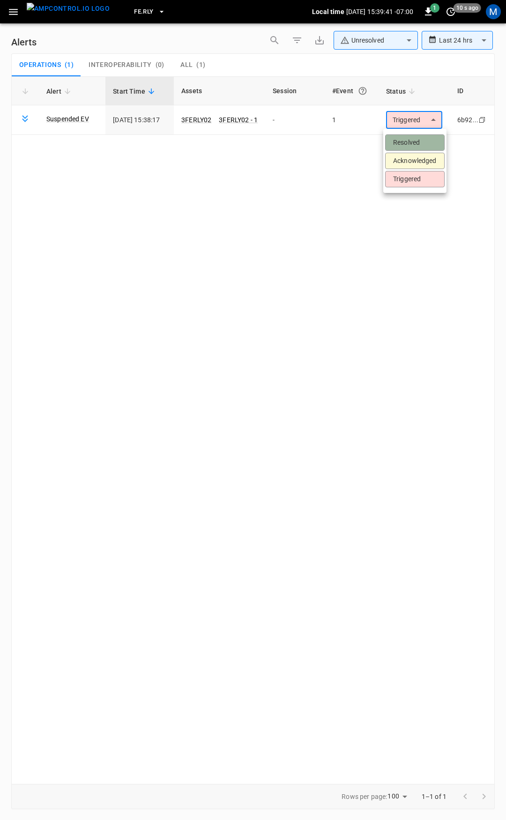
click at [420, 142] on li "Resolved" at bounding box center [414, 142] width 59 height 16
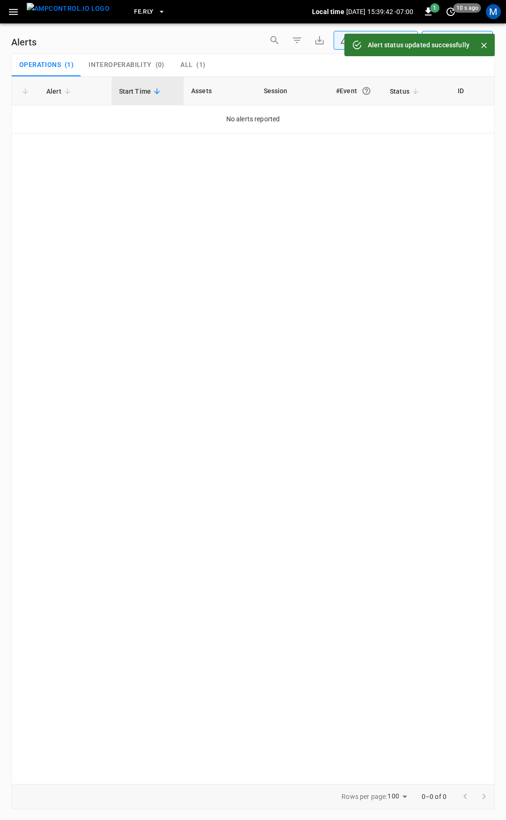
click at [11, 9] on icon "button" at bounding box center [13, 12] width 9 height 6
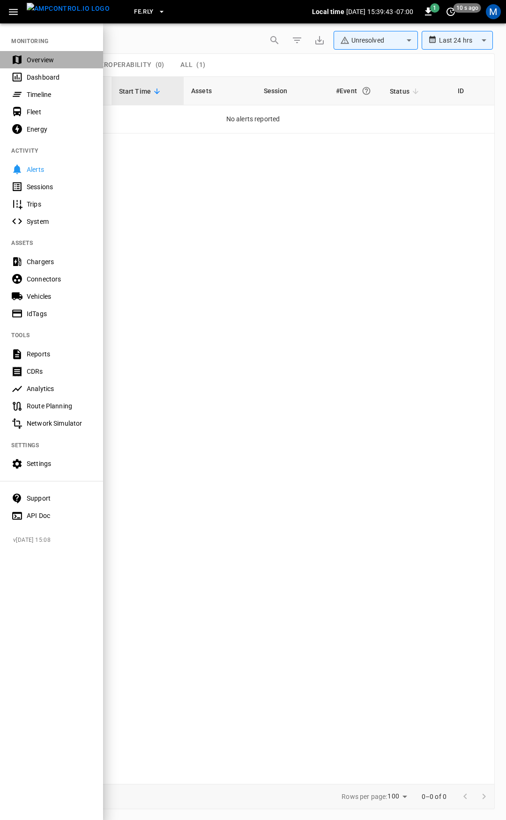
click at [60, 59] on div "Overview" at bounding box center [59, 59] width 65 height 9
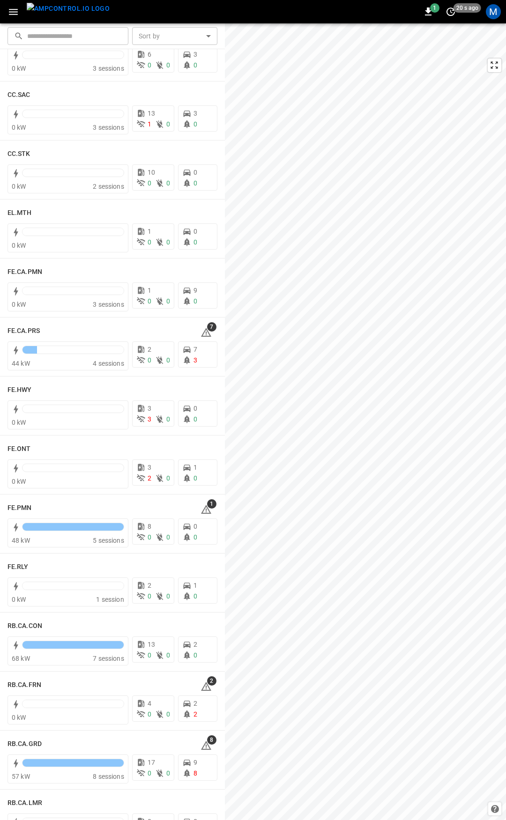
scroll to position [721, 0]
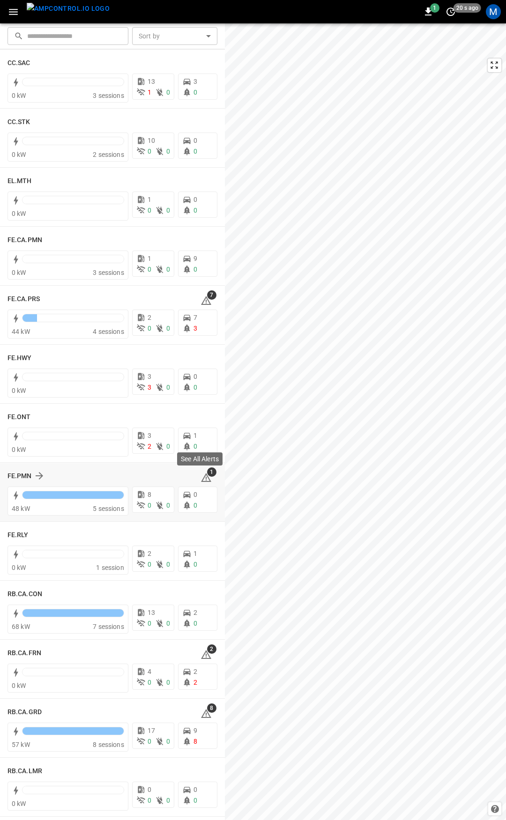
click at [200, 477] on icon at bounding box center [205, 477] width 11 height 11
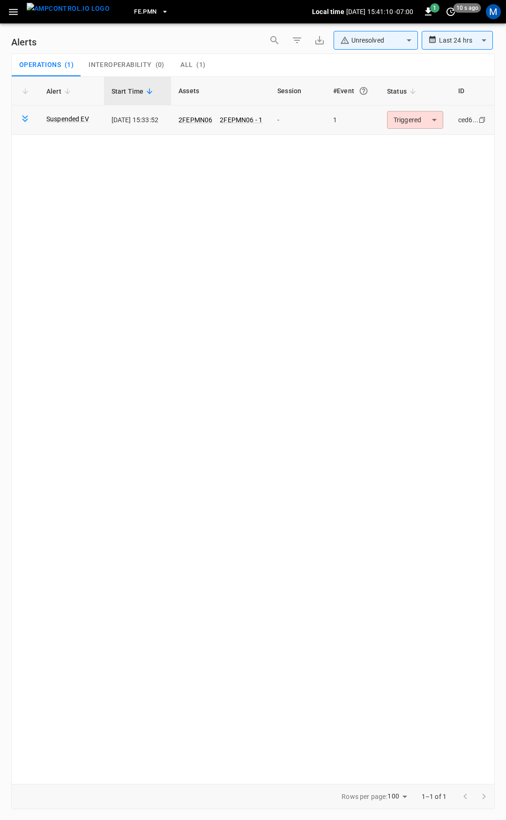
click at [406, 124] on body "**********" at bounding box center [253, 408] width 506 height 817
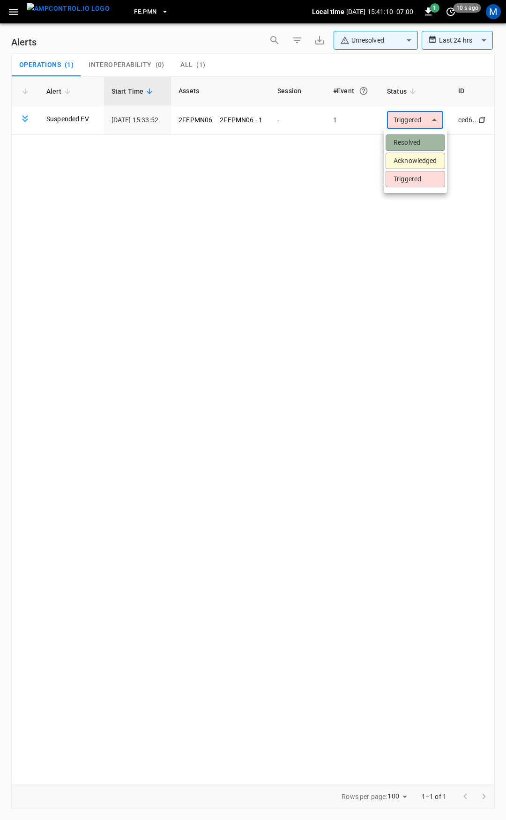
click at [413, 142] on li "Resolved" at bounding box center [414, 142] width 59 height 16
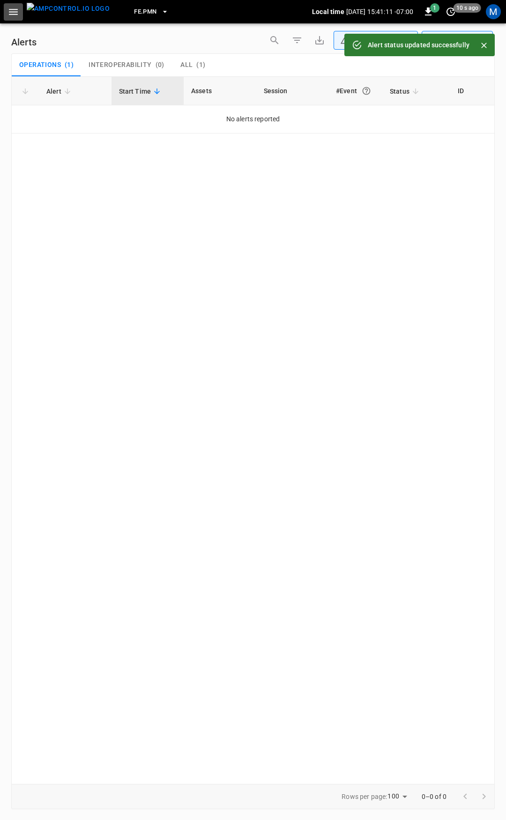
click at [16, 8] on icon "button" at bounding box center [13, 12] width 12 height 12
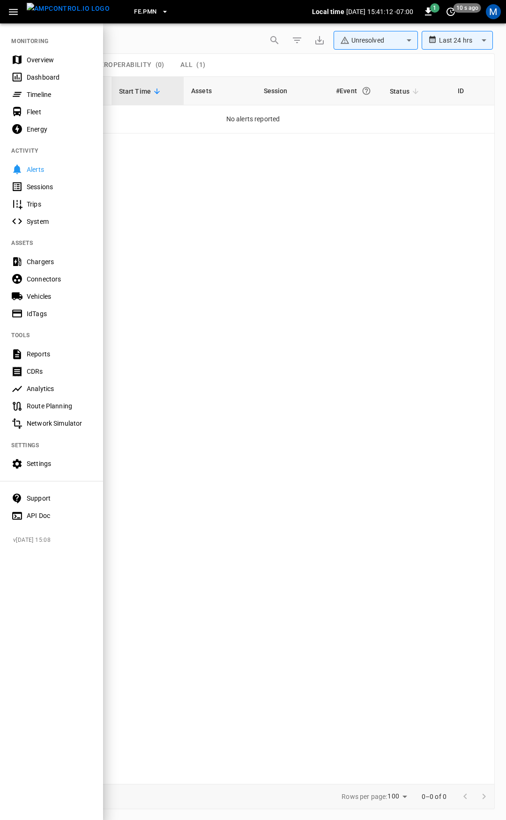
drag, startPoint x: 36, startPoint y: 50, endPoint x: 43, endPoint y: 60, distance: 12.9
click at [37, 51] on nav "MONITORING Overview Dashboard Timeline Fleet Energy ACTIVITY Alerts Sessions Tr…" at bounding box center [51, 275] width 103 height 506
click at [44, 60] on div "Overview" at bounding box center [59, 59] width 65 height 9
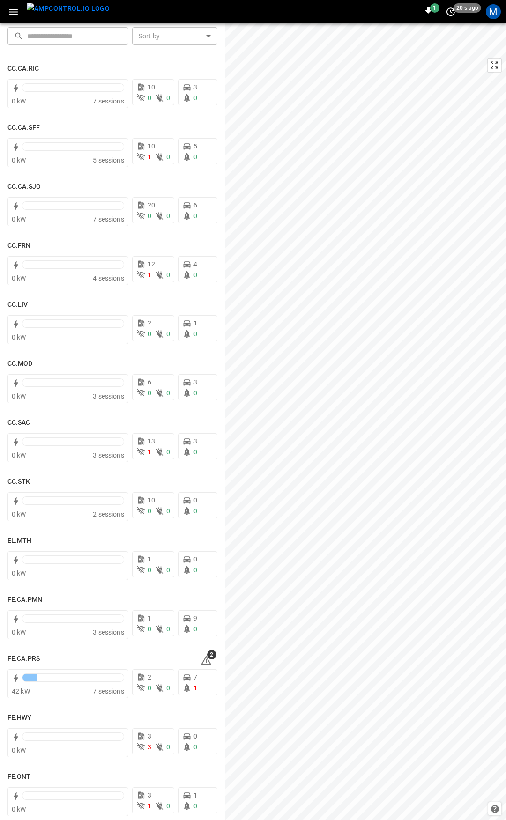
scroll to position [352, 0]
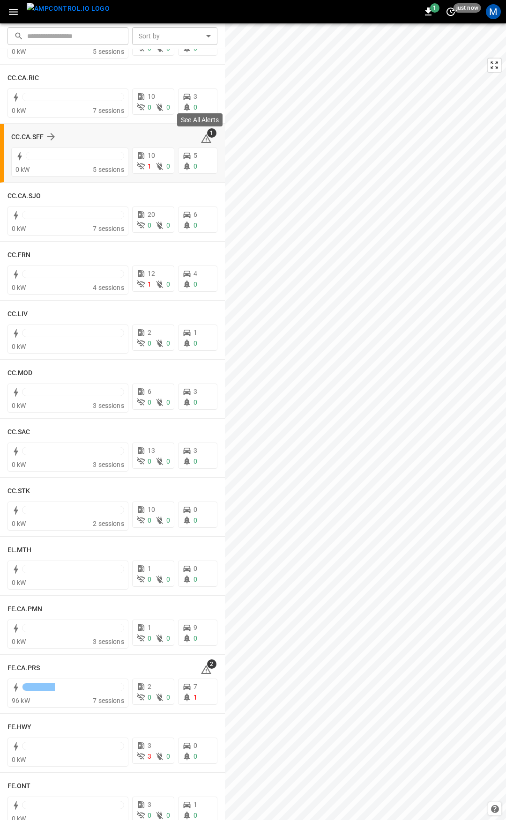
click at [207, 136] on span "1" at bounding box center [211, 132] width 9 height 9
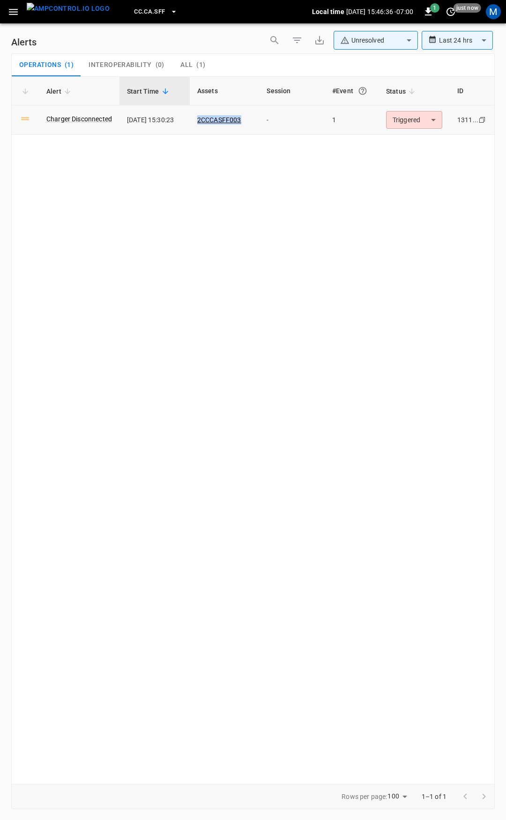
drag, startPoint x: 257, startPoint y: 122, endPoint x: 199, endPoint y: 121, distance: 58.1
click at [199, 121] on td "2CCCASFF003" at bounding box center [225, 120] width 70 height 30
copy link "2CCCASFF003"
click at [233, 118] on link "2CCCASFF003" at bounding box center [219, 119] width 48 height 11
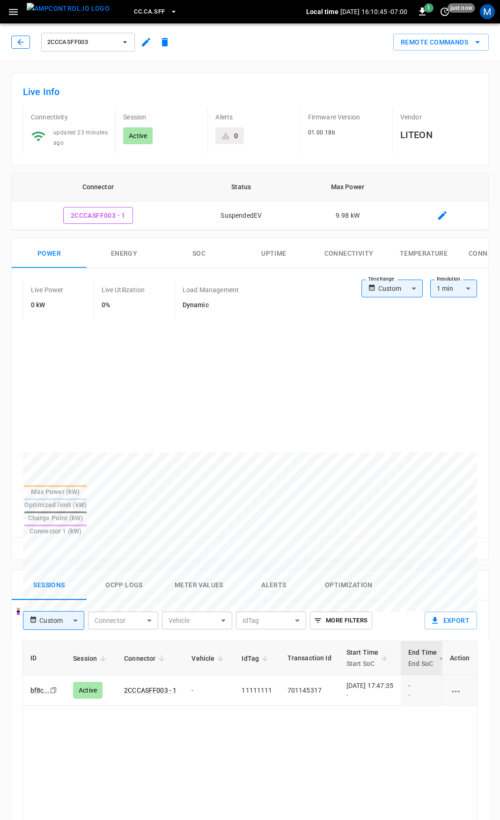
click at [16, 42] on icon "button" at bounding box center [20, 41] width 9 height 9
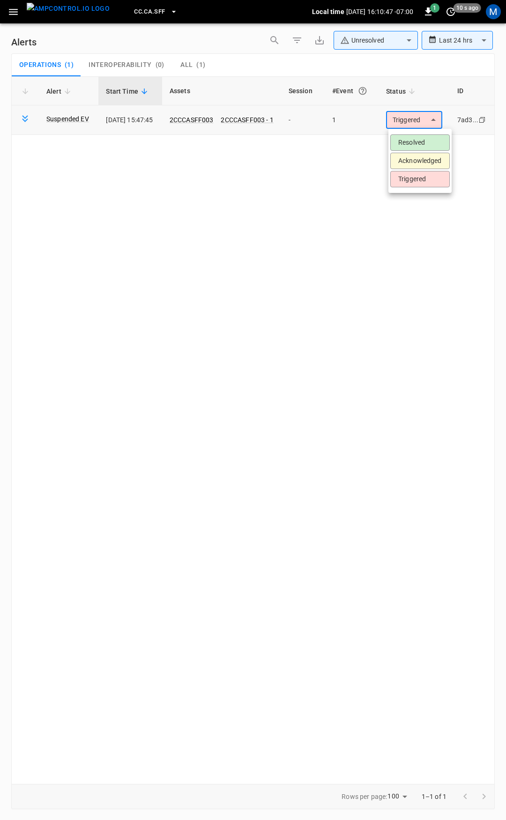
click at [425, 116] on body "**********" at bounding box center [253, 408] width 506 height 817
click at [427, 142] on li "Resolved" at bounding box center [419, 142] width 59 height 16
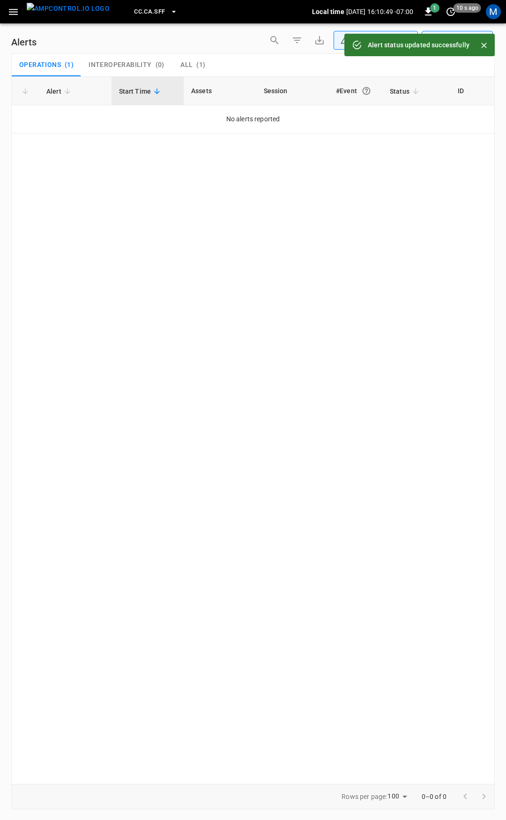
click at [7, 12] on icon "button" at bounding box center [13, 12] width 12 height 12
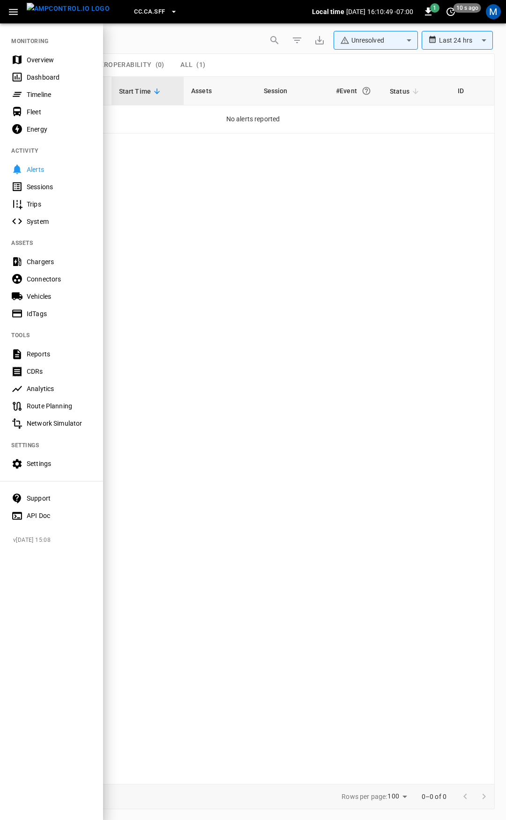
click at [57, 62] on div "Overview" at bounding box center [59, 59] width 65 height 9
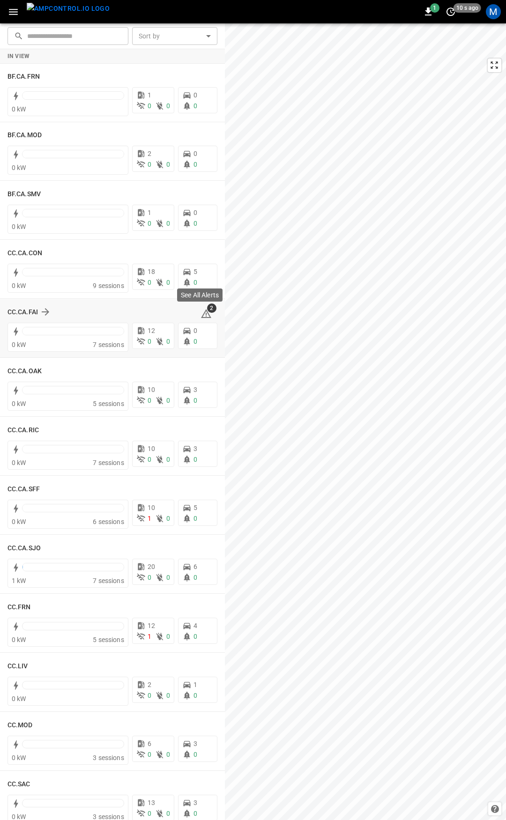
click at [201, 313] on icon at bounding box center [205, 313] width 11 height 11
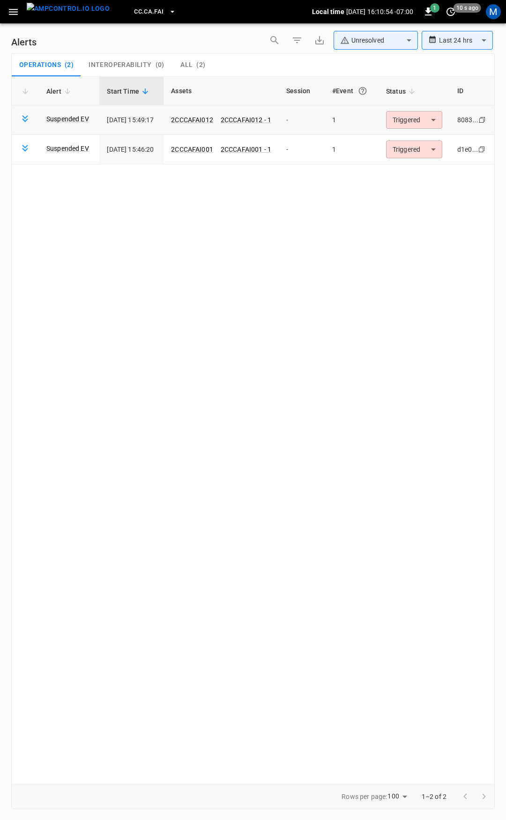
click at [410, 119] on body "**********" at bounding box center [253, 408] width 506 height 817
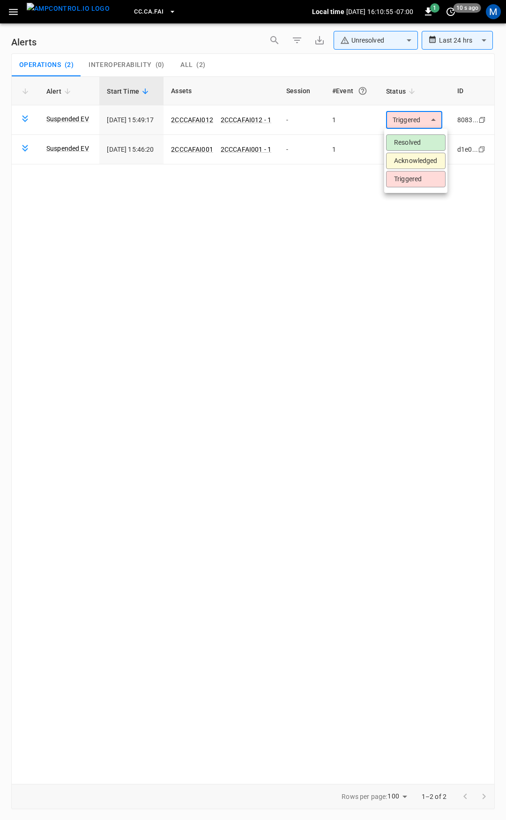
click at [409, 140] on li "Resolved" at bounding box center [415, 142] width 59 height 16
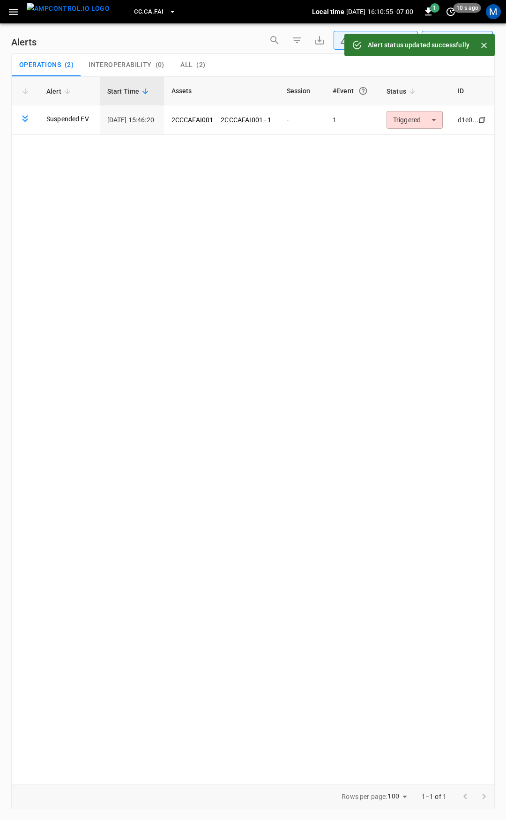
click at [414, 121] on body "**********" at bounding box center [253, 408] width 506 height 817
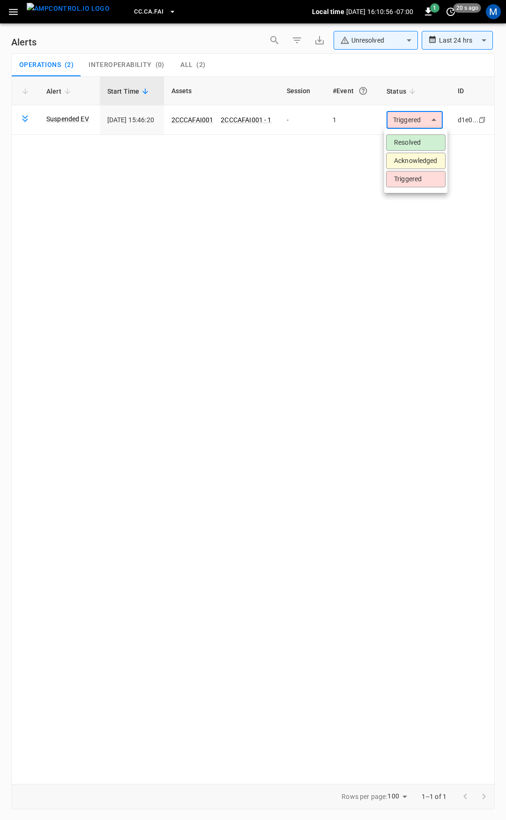
click at [413, 142] on li "Resolved" at bounding box center [415, 142] width 59 height 16
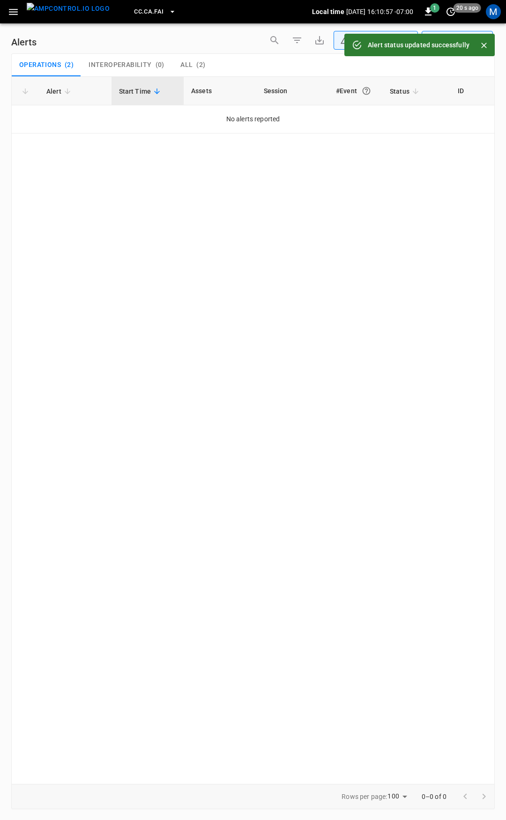
click at [15, 9] on icon "button" at bounding box center [13, 12] width 9 height 6
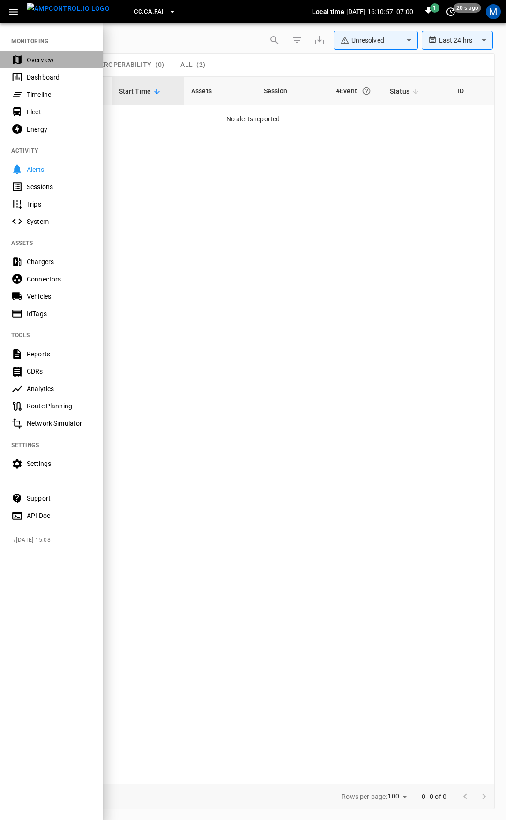
click at [48, 59] on div "Overview" at bounding box center [59, 59] width 65 height 9
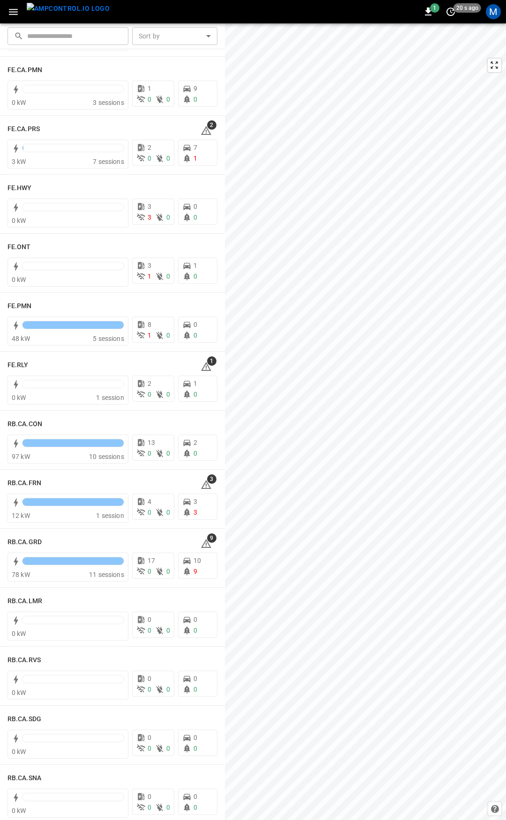
scroll to position [892, 0]
click at [201, 367] on icon at bounding box center [206, 366] width 10 height 9
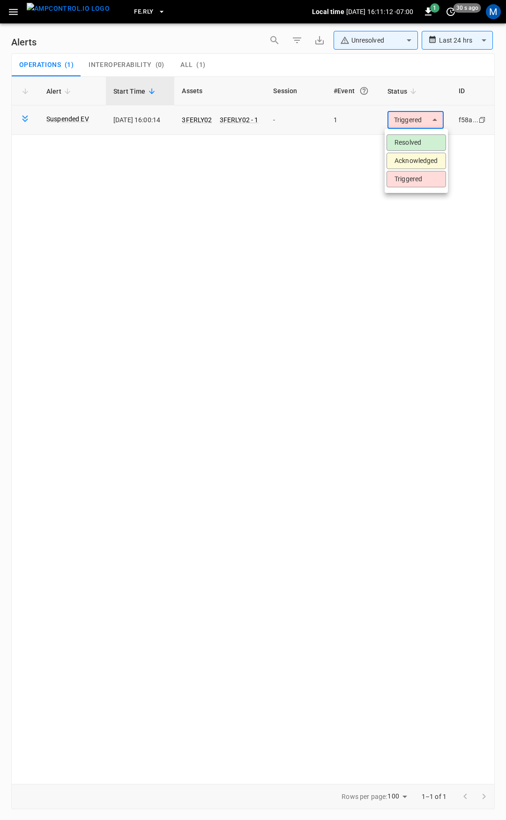
click at [427, 120] on body "**********" at bounding box center [253, 408] width 506 height 817
click at [430, 141] on li "Resolved" at bounding box center [415, 142] width 59 height 16
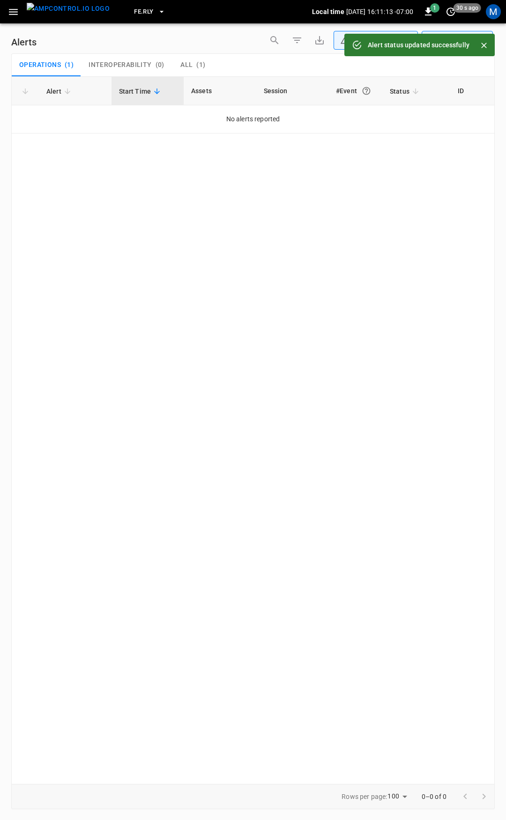
click at [15, 17] on icon "button" at bounding box center [13, 12] width 12 height 12
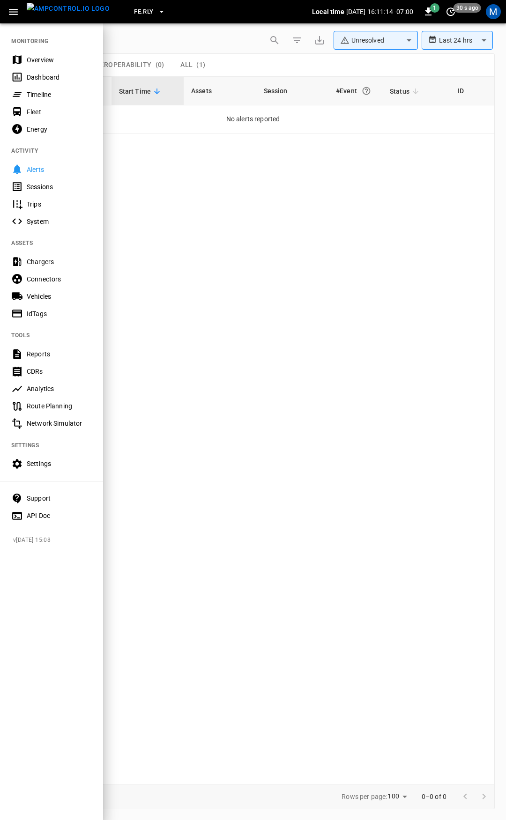
click at [40, 57] on div "Overview" at bounding box center [59, 59] width 65 height 9
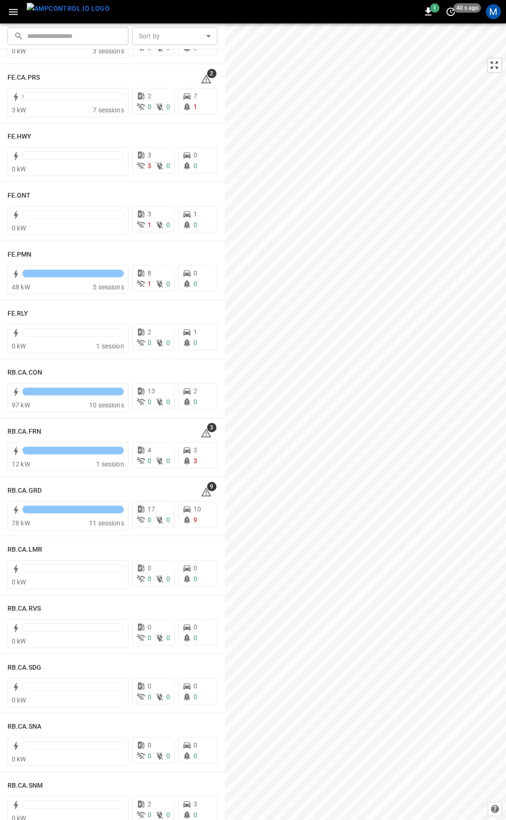
scroll to position [946, 0]
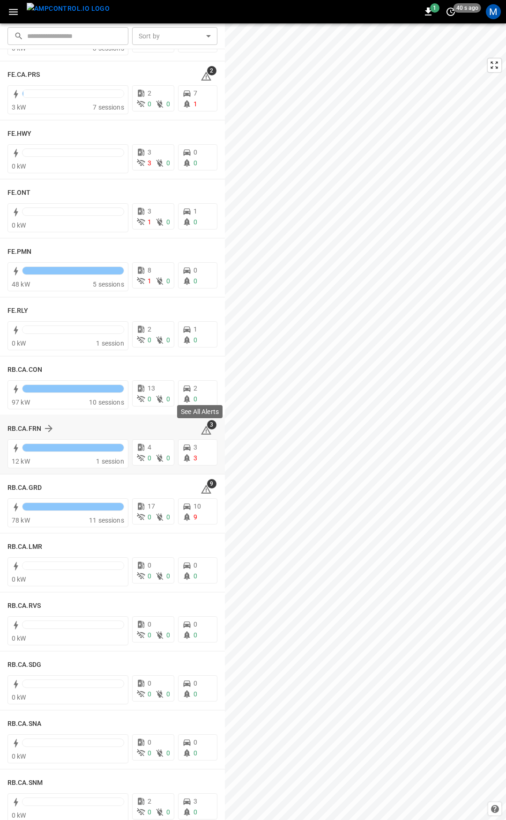
click at [207, 425] on span "3" at bounding box center [211, 424] width 9 height 9
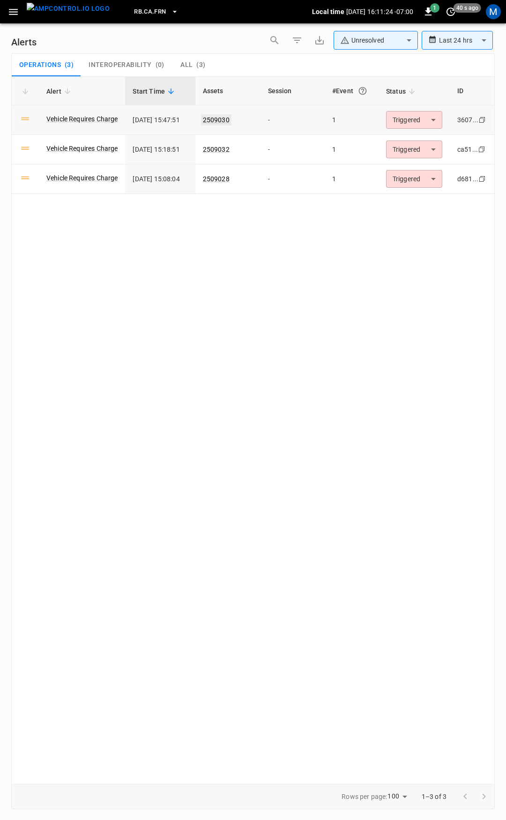
click at [220, 120] on link "2509030" at bounding box center [216, 119] width 30 height 11
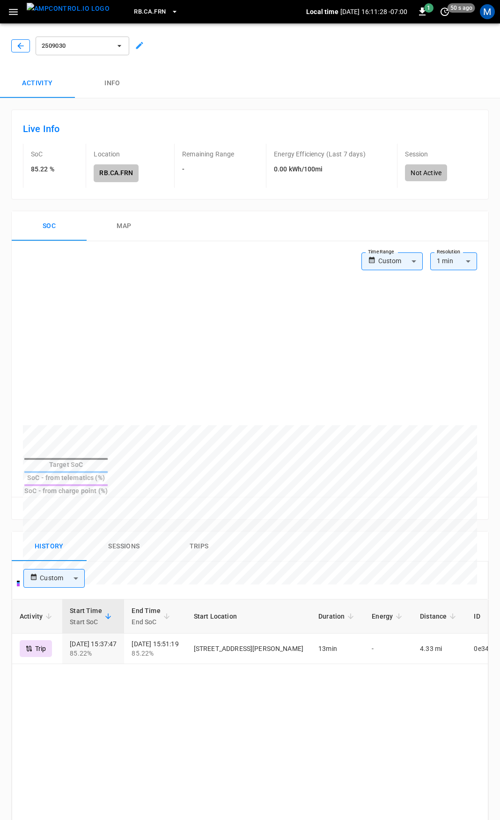
click at [21, 48] on icon "button" at bounding box center [20, 45] width 9 height 9
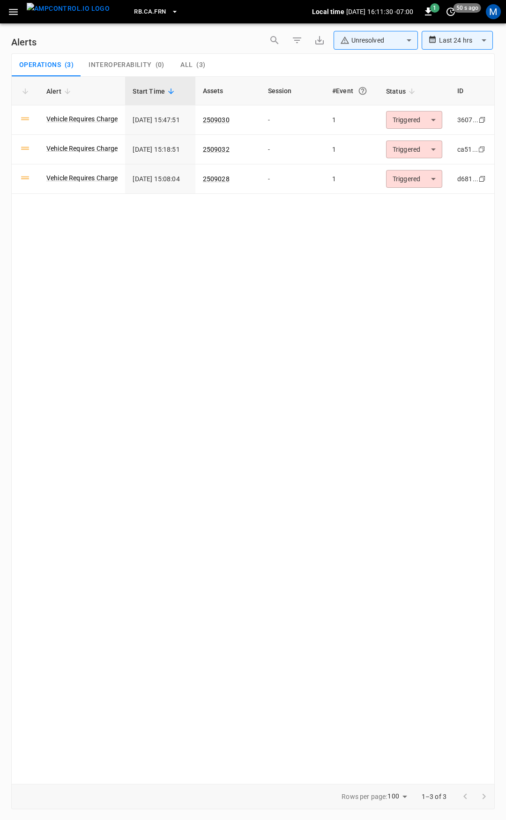
click at [18, 11] on icon "button" at bounding box center [13, 12] width 12 height 12
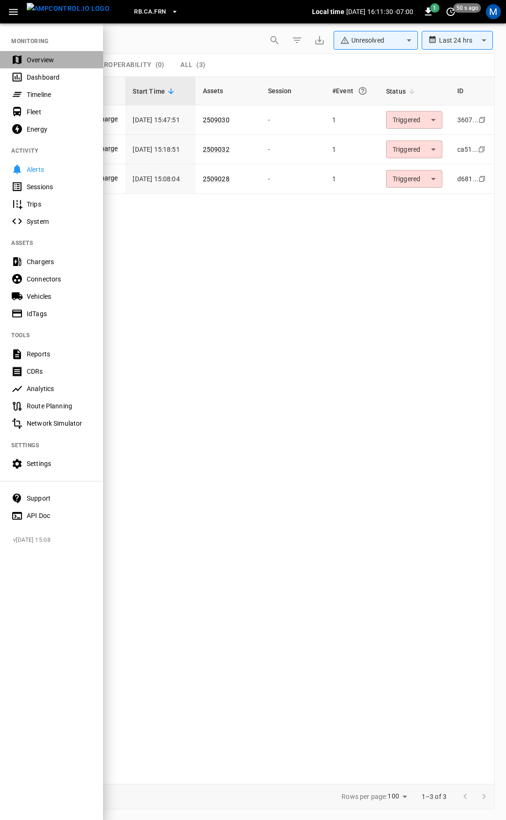
click at [44, 55] on div "Overview" at bounding box center [59, 59] width 65 height 9
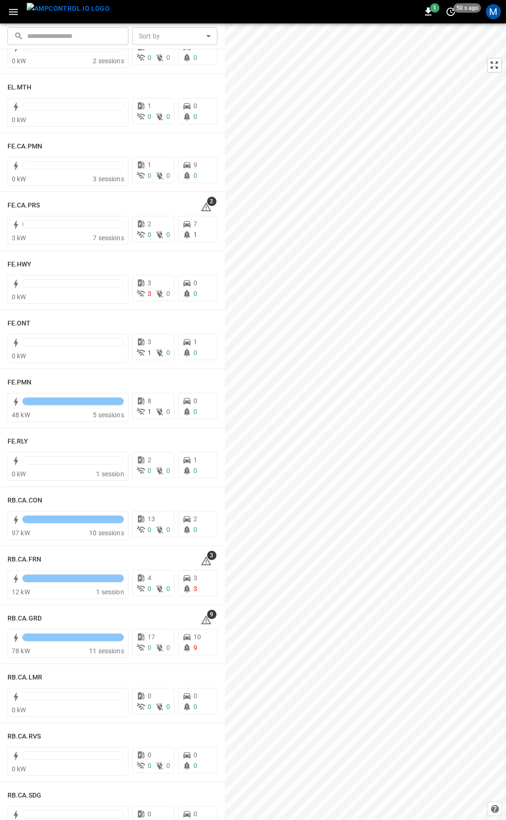
scroll to position [815, 0]
click at [201, 207] on icon at bounding box center [205, 206] width 11 height 11
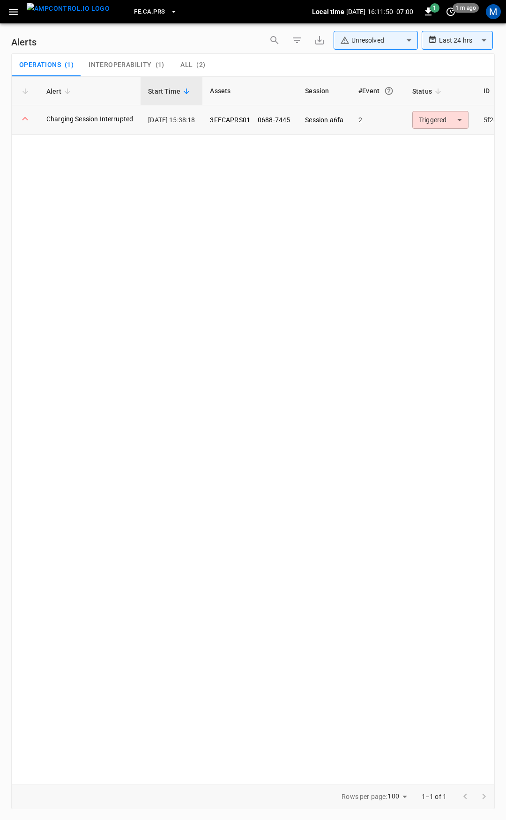
click at [442, 123] on body "**********" at bounding box center [253, 408] width 506 height 817
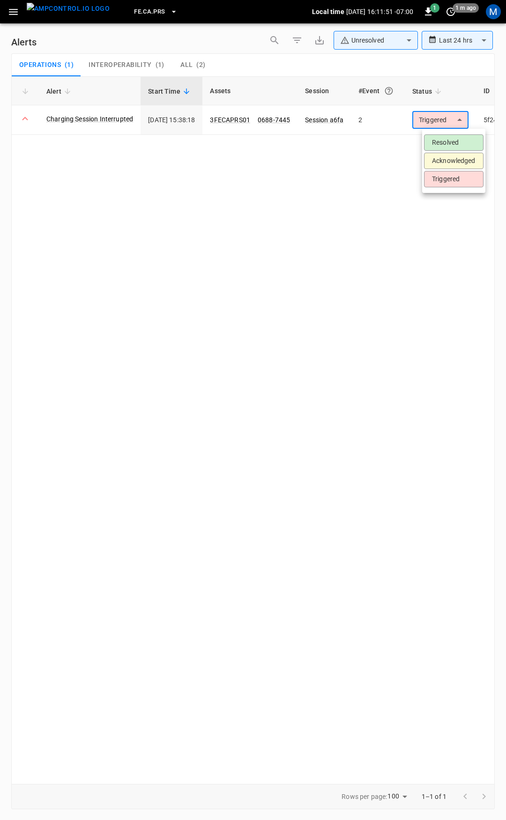
click at [451, 142] on li "Resolved" at bounding box center [453, 142] width 59 height 16
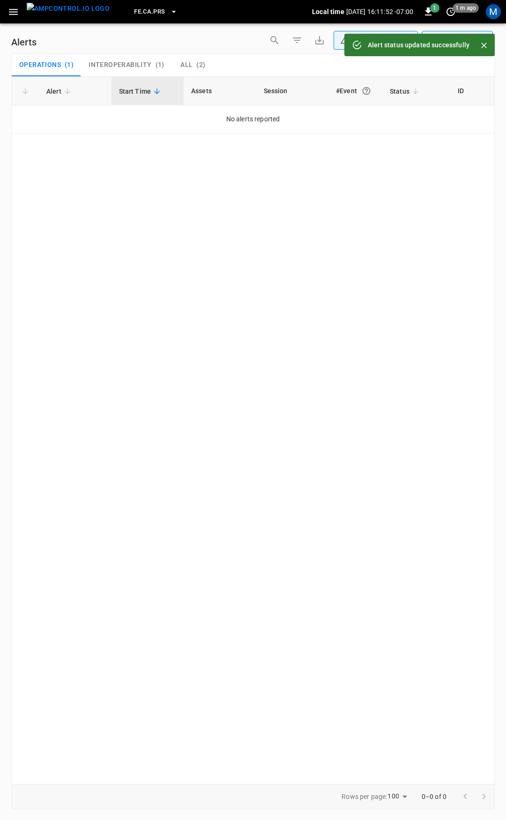
click at [14, 14] on icon "button" at bounding box center [13, 12] width 12 height 12
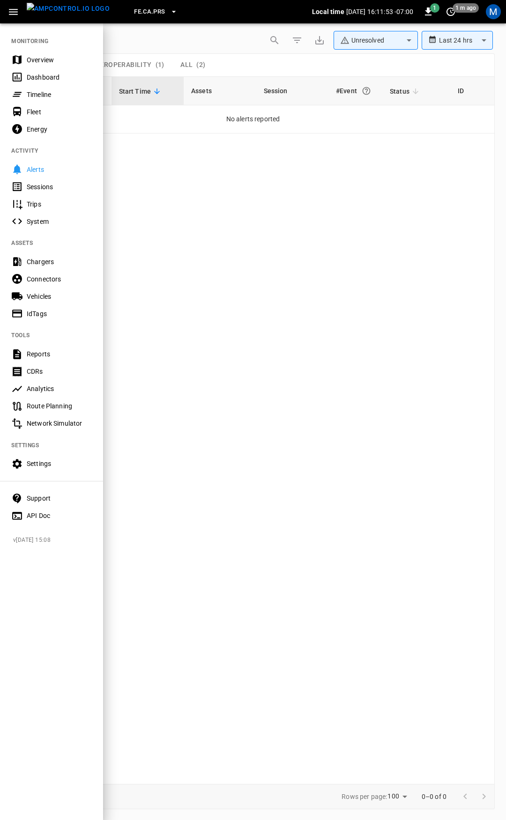
click at [44, 59] on div "Overview" at bounding box center [59, 59] width 65 height 9
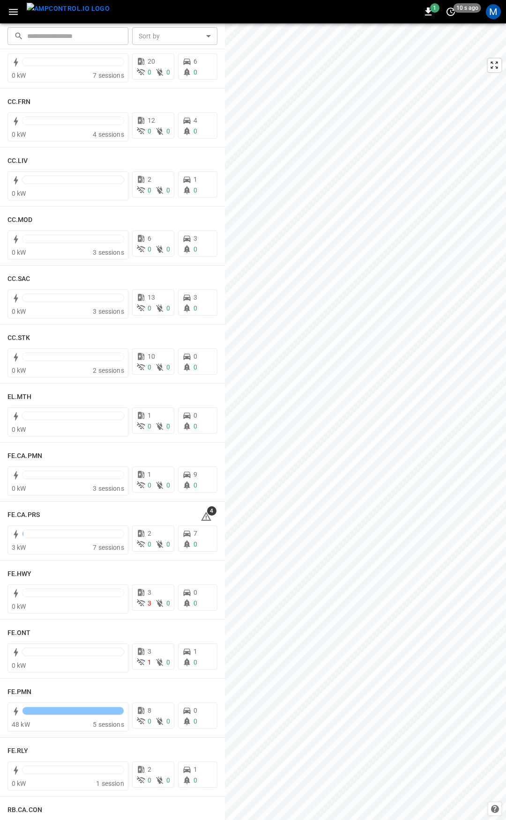
scroll to position [491, 0]
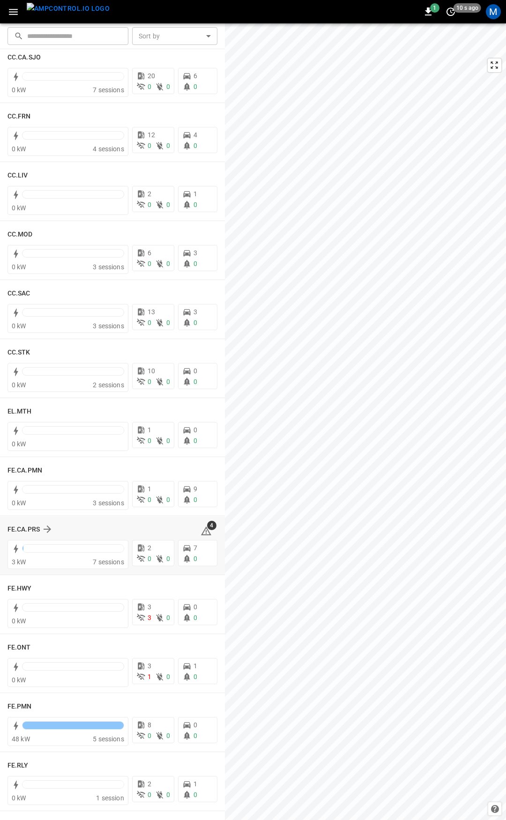
click at [200, 532] on icon at bounding box center [205, 530] width 11 height 11
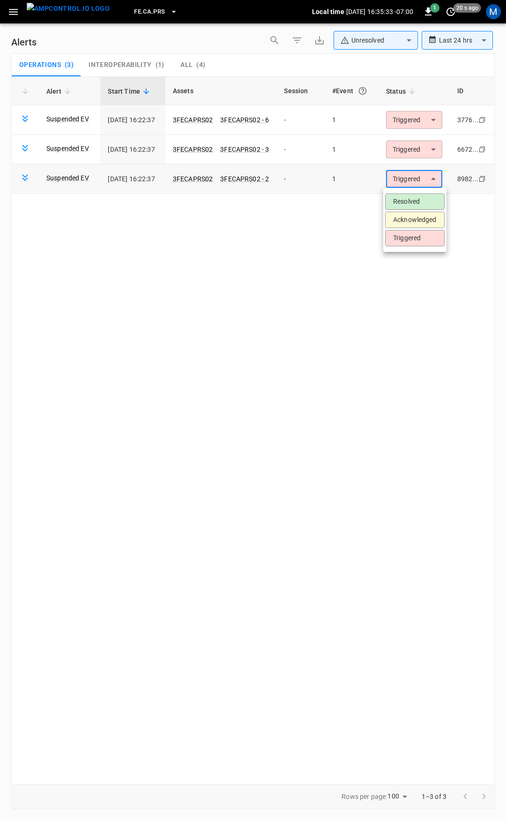
click at [410, 180] on body "**********" at bounding box center [253, 408] width 506 height 817
click at [411, 198] on li "Resolved" at bounding box center [414, 201] width 59 height 16
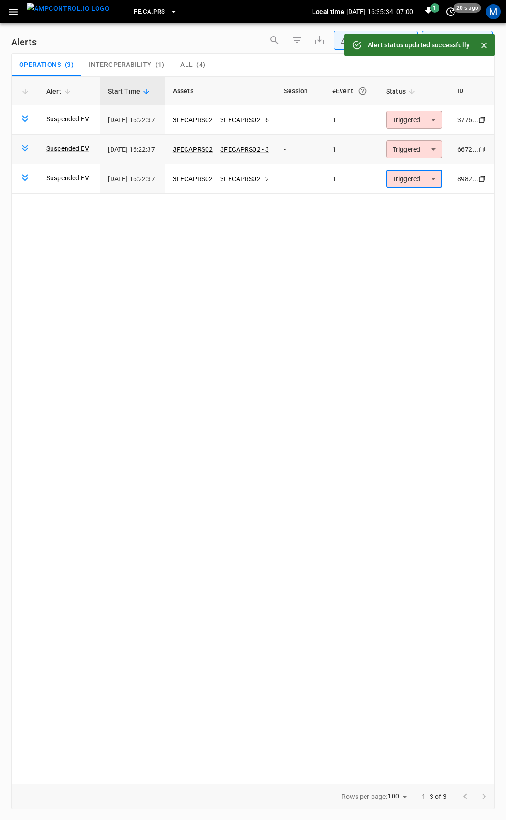
click at [412, 148] on body "**********" at bounding box center [253, 408] width 506 height 817
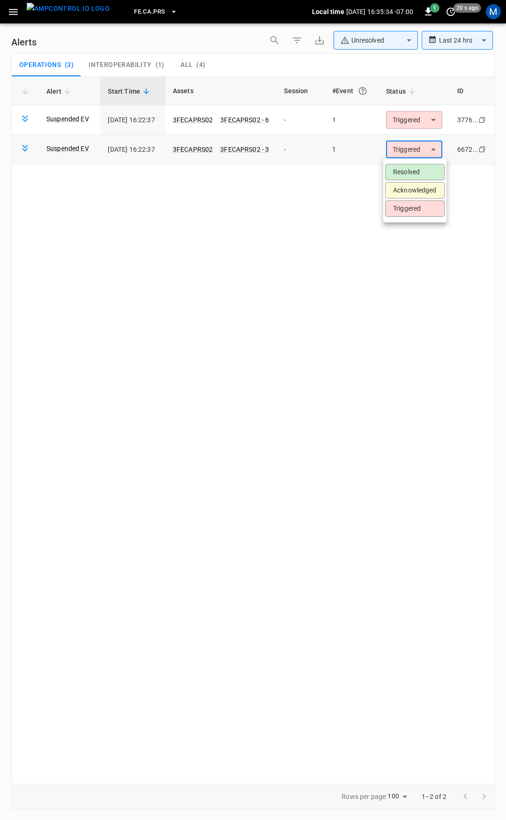
click at [411, 171] on li "Resolved" at bounding box center [414, 172] width 59 height 16
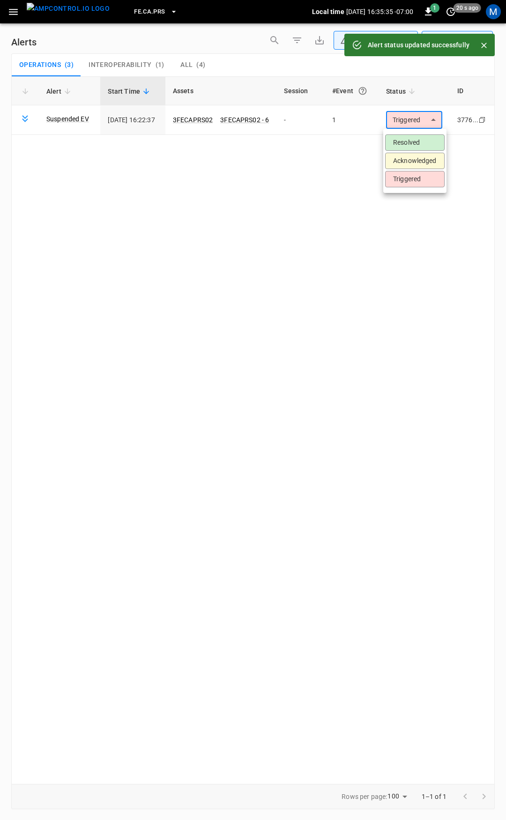
click at [411, 120] on body "**********" at bounding box center [253, 408] width 506 height 817
click at [399, 141] on li "Resolved" at bounding box center [414, 142] width 59 height 16
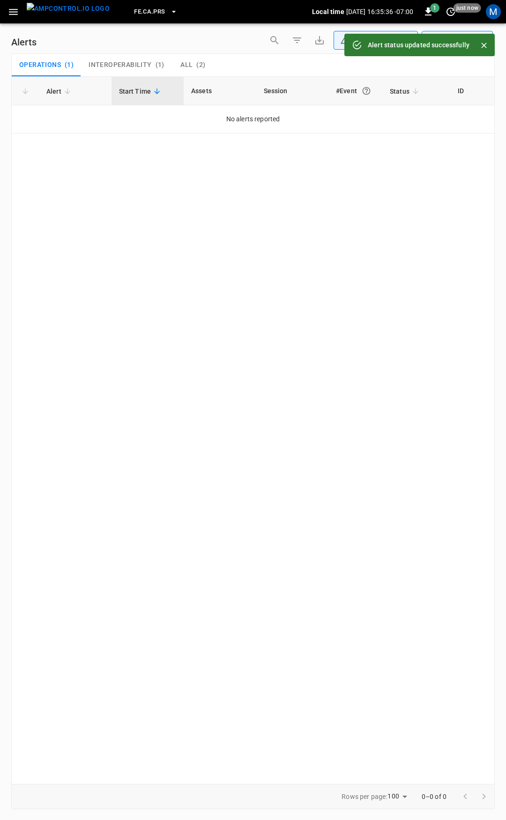
click at [17, 14] on icon "button" at bounding box center [13, 12] width 12 height 12
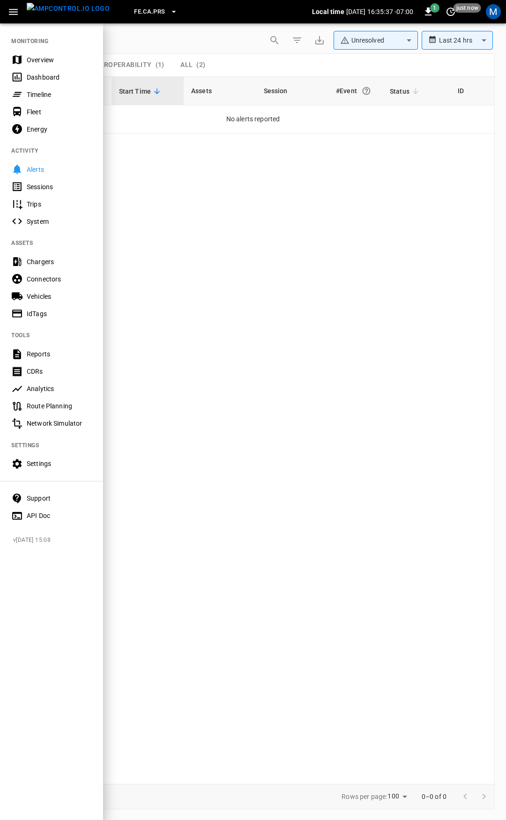
drag, startPoint x: 50, startPoint y: 57, endPoint x: 61, endPoint y: 104, distance: 48.6
click at [50, 57] on div "Overview" at bounding box center [59, 59] width 65 height 9
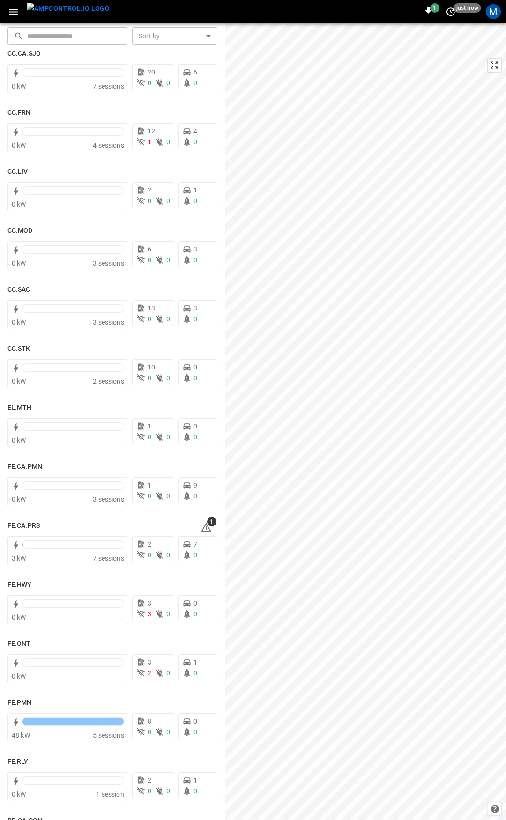
scroll to position [495, 0]
click at [202, 525] on icon at bounding box center [205, 526] width 11 height 11
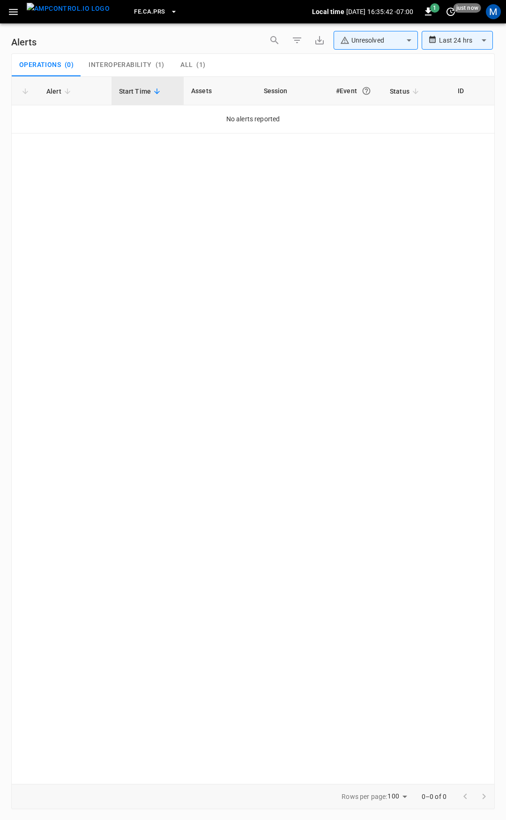
click at [175, 67] on button "All ( 1 )" at bounding box center [193, 65] width 42 height 22
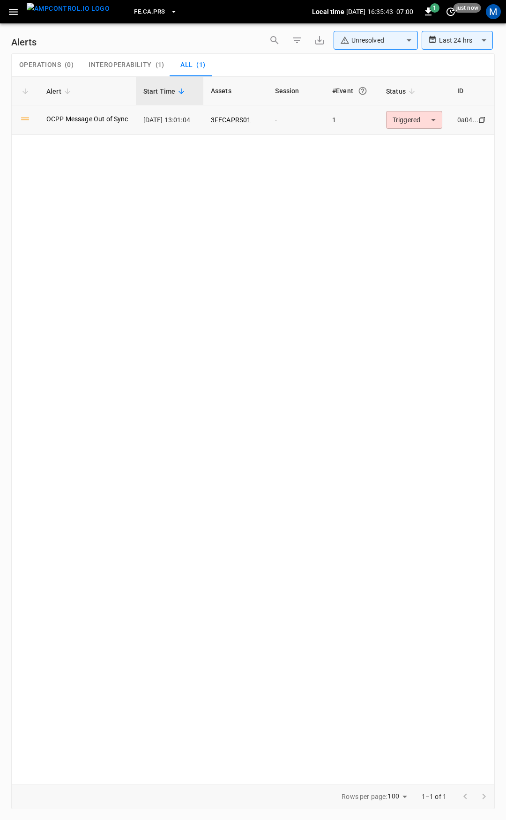
click at [387, 116] on body "**********" at bounding box center [253, 408] width 506 height 817
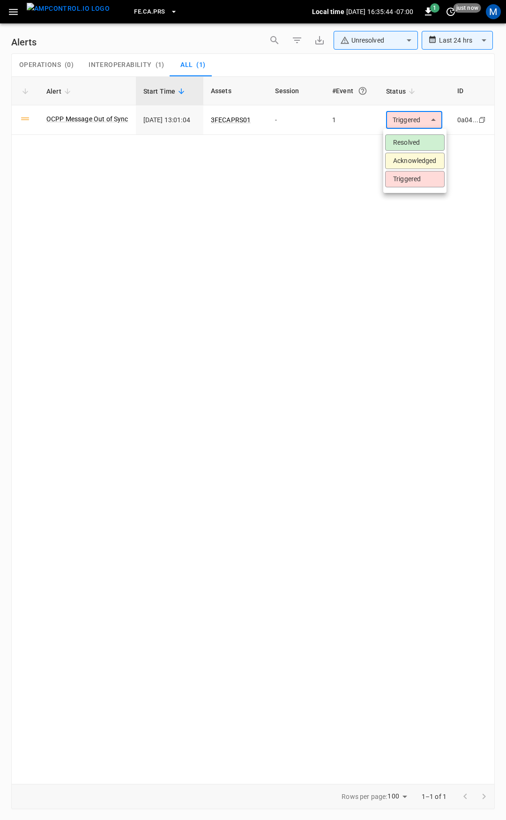
click at [413, 143] on li "Resolved" at bounding box center [414, 142] width 59 height 16
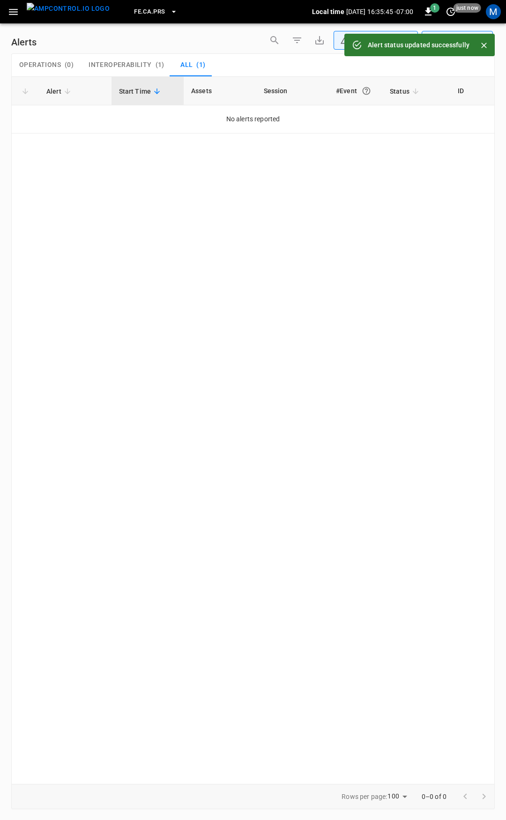
click at [13, 12] on icon "button" at bounding box center [13, 12] width 9 height 6
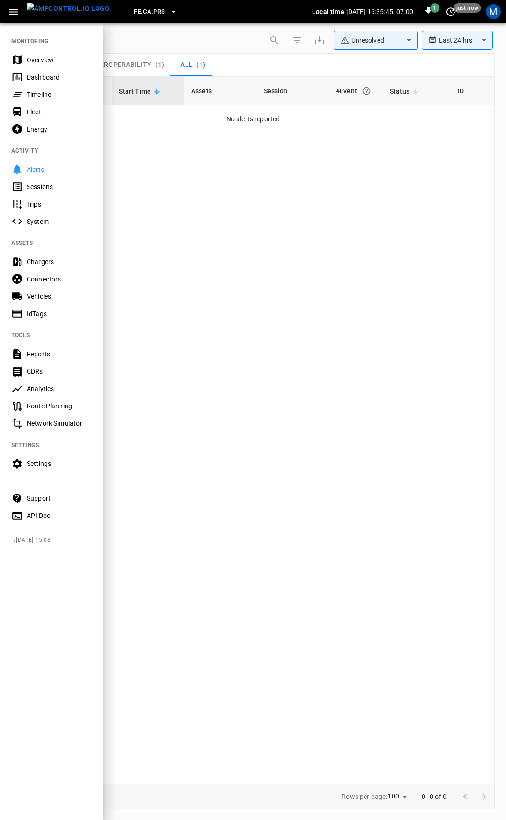
click at [37, 58] on div "Overview" at bounding box center [59, 59] width 65 height 9
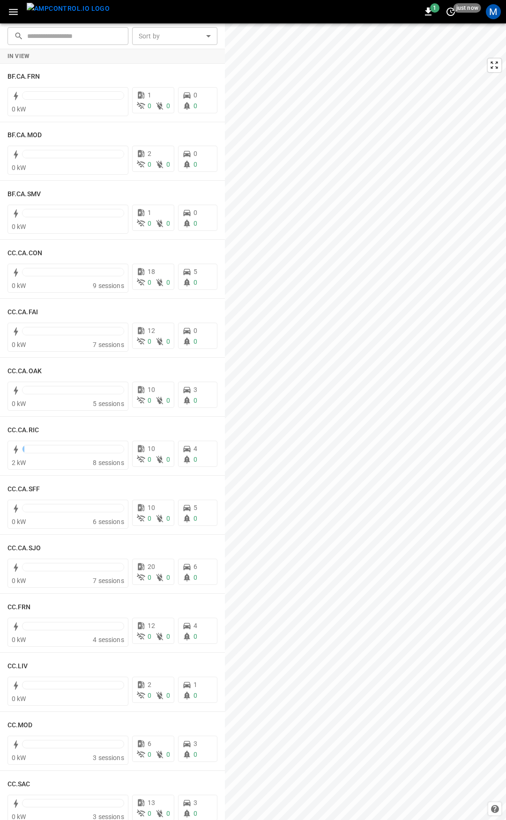
click at [9, 12] on icon "button" at bounding box center [13, 12] width 9 height 6
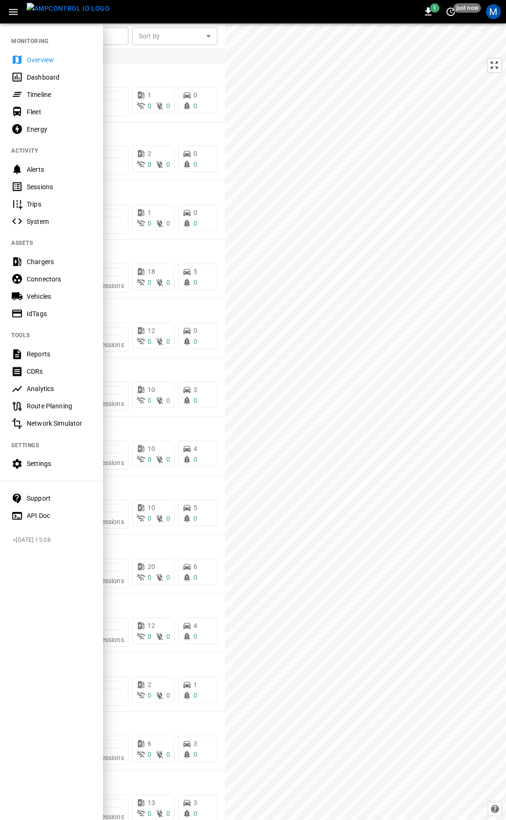
click at [58, 60] on div "Overview" at bounding box center [59, 59] width 65 height 9
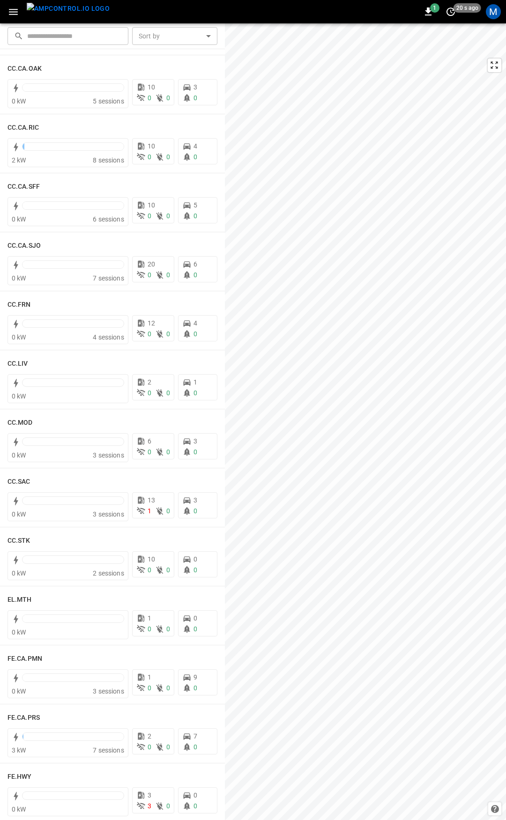
scroll to position [281, 0]
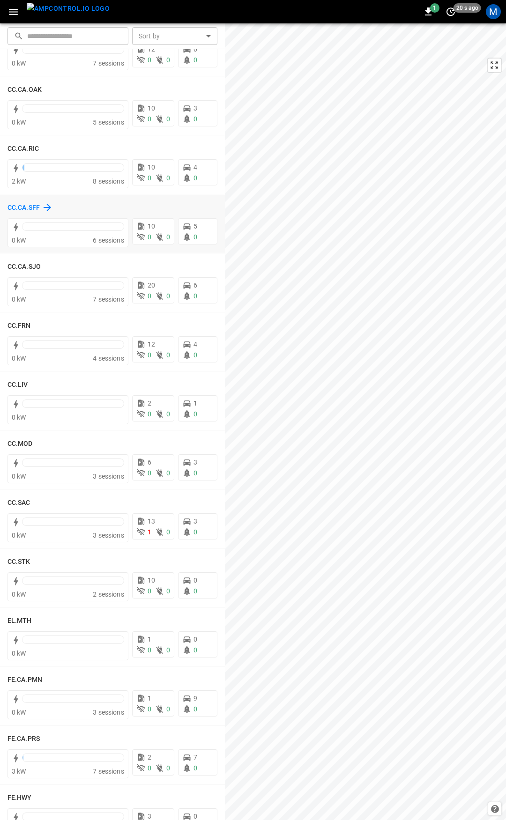
click at [31, 203] on h6 "CC.CA.SFF" at bounding box center [23, 208] width 32 height 10
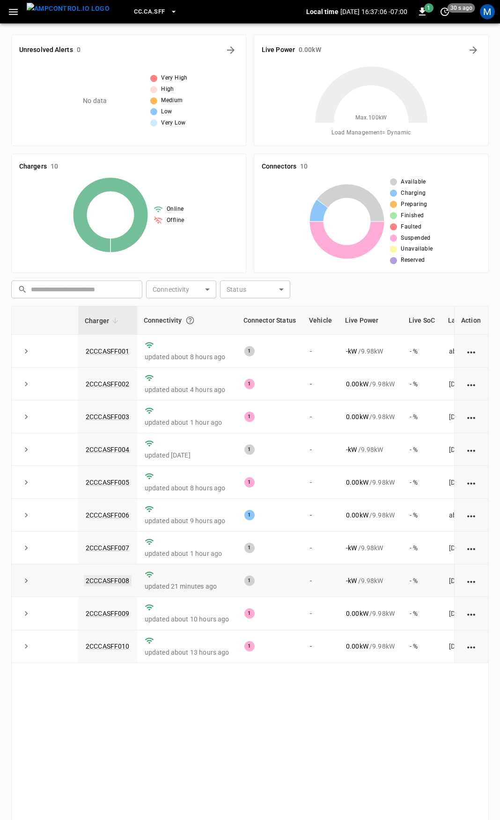
click at [115, 582] on link "2CCCASFF008" at bounding box center [108, 580] width 48 height 11
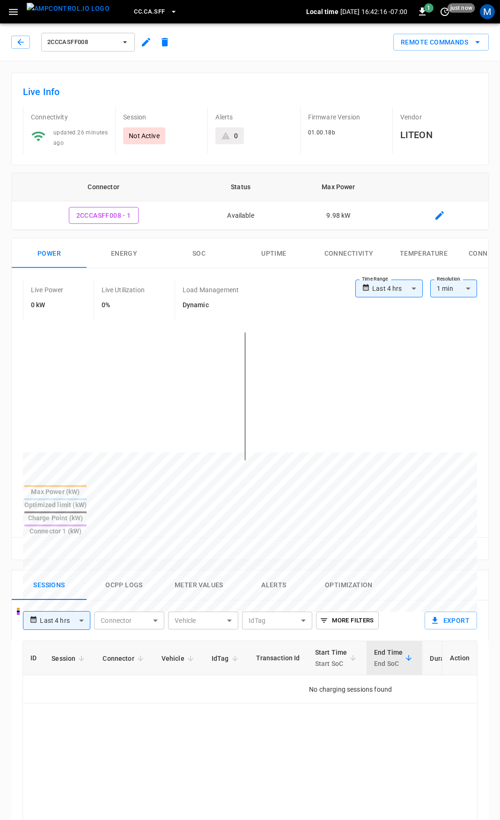
click at [15, 12] on icon "button" at bounding box center [13, 12] width 9 height 6
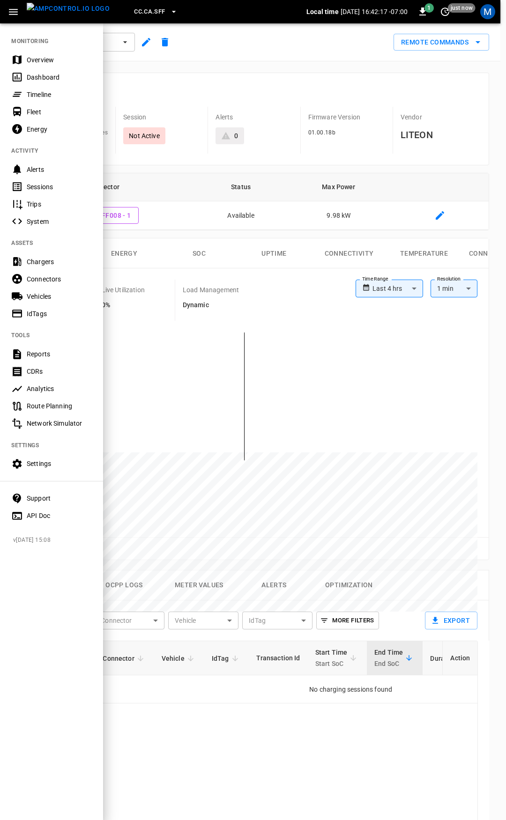
click at [27, 53] on div "Overview" at bounding box center [51, 59] width 103 height 17
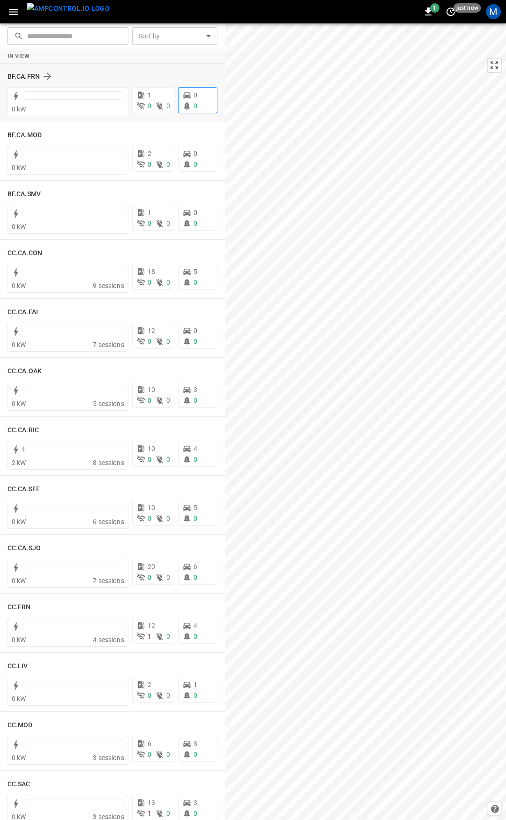
click at [4, 3] on button "button" at bounding box center [13, 11] width 19 height 17
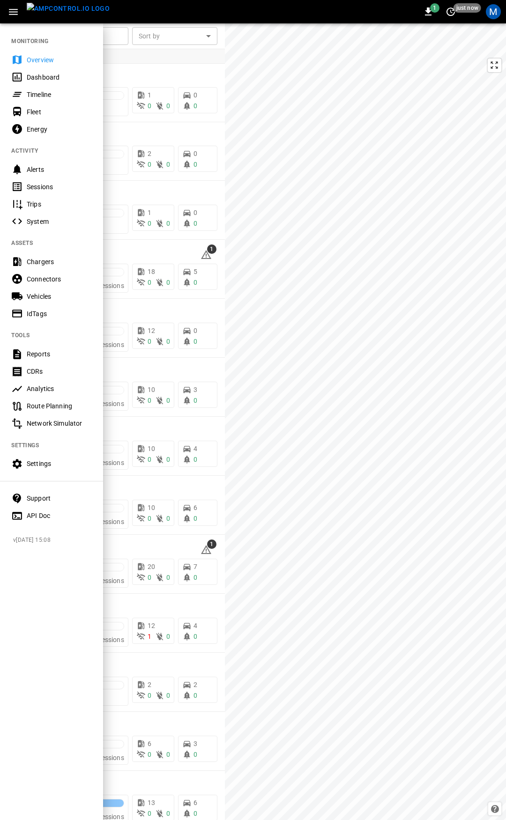
click at [205, 260] on div at bounding box center [253, 410] width 506 height 820
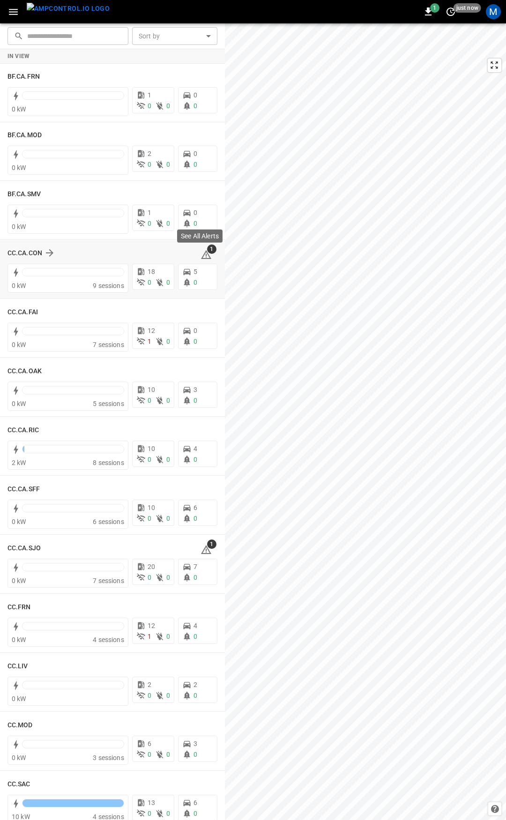
click at [203, 254] on icon at bounding box center [206, 254] width 10 height 9
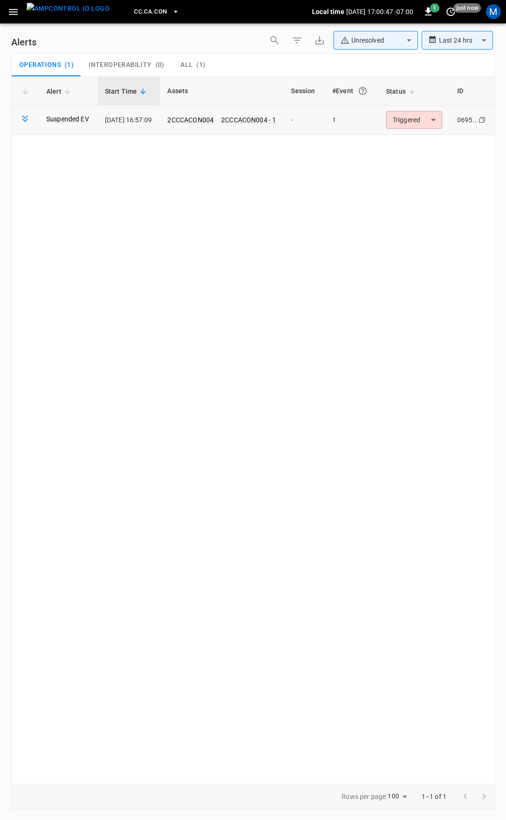
click at [442, 115] on body "**********" at bounding box center [253, 408] width 506 height 817
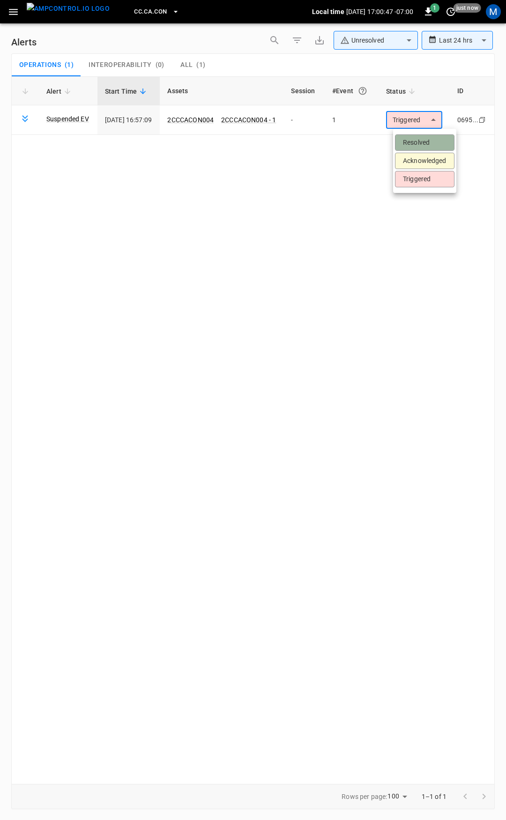
drag, startPoint x: 419, startPoint y: 145, endPoint x: 218, endPoint y: 132, distance: 200.8
click at [419, 144] on li "Resolved" at bounding box center [424, 142] width 59 height 16
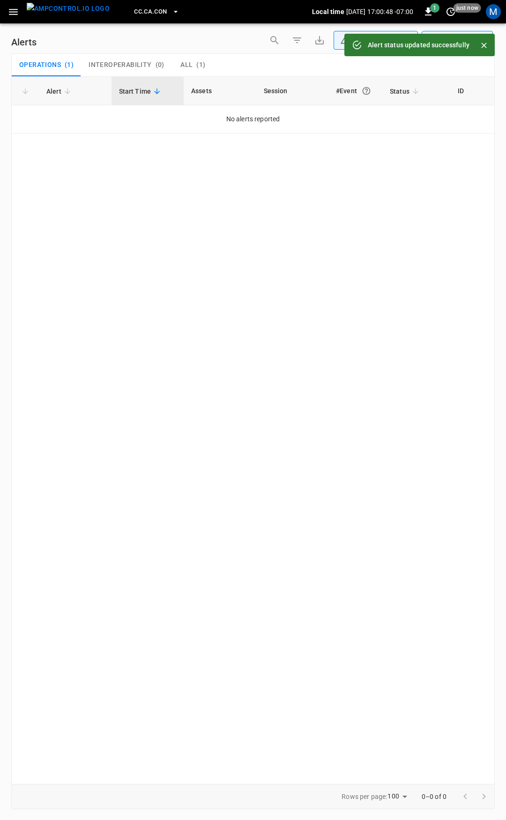
click at [15, 14] on icon "button" at bounding box center [13, 12] width 9 height 6
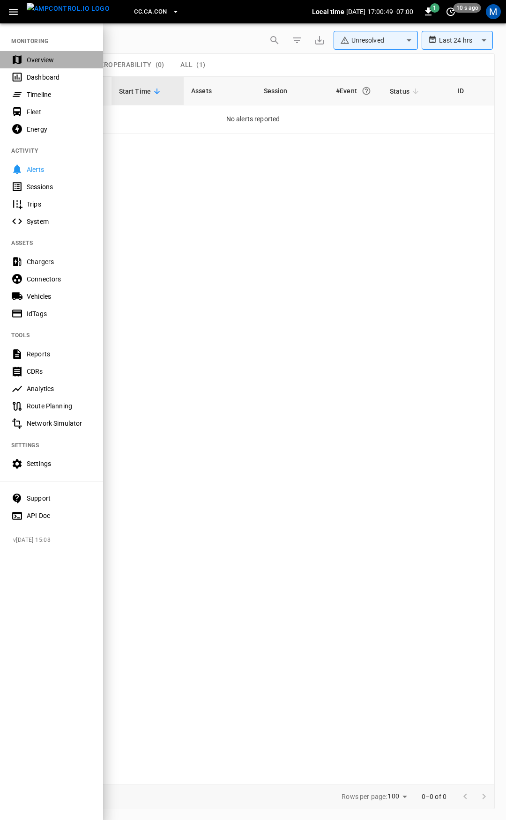
click at [56, 63] on div "Overview" at bounding box center [59, 59] width 65 height 9
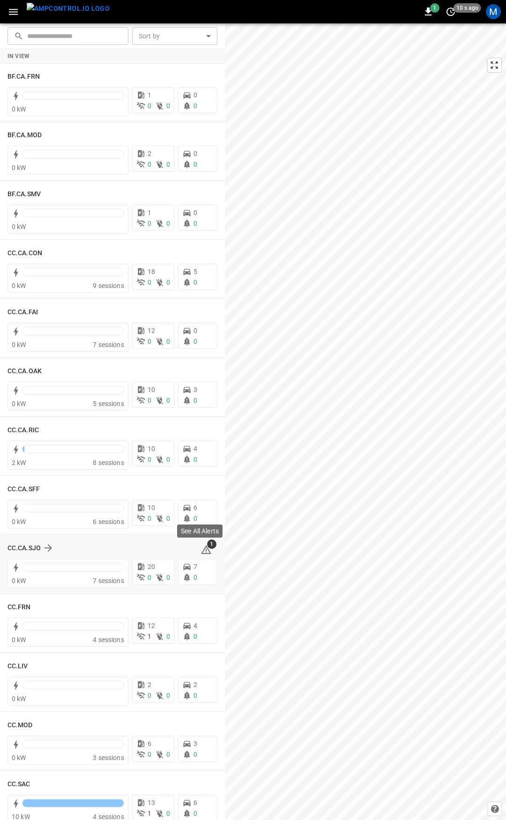
click at [200, 550] on icon at bounding box center [205, 549] width 11 height 11
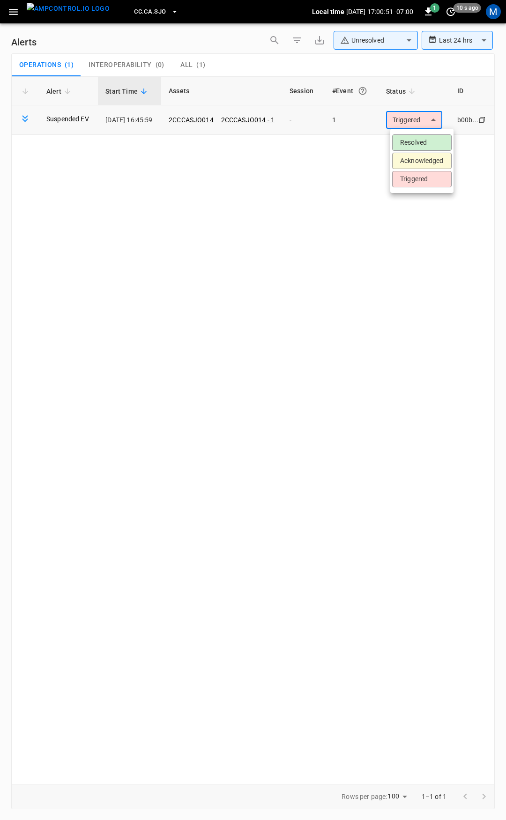
click at [411, 119] on body "**********" at bounding box center [253, 408] width 506 height 817
drag, startPoint x: 427, startPoint y: 144, endPoint x: 396, endPoint y: 141, distance: 31.1
click at [427, 144] on li "Resolved" at bounding box center [421, 142] width 59 height 16
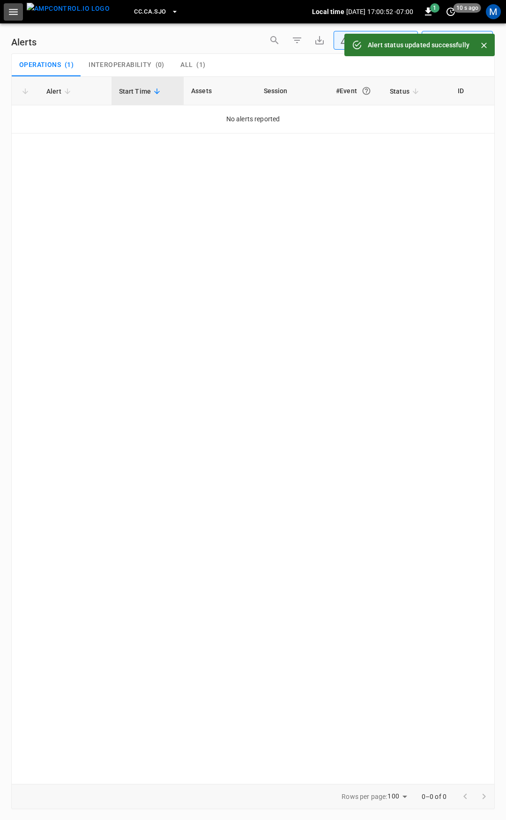
click at [17, 12] on icon "button" at bounding box center [13, 12] width 9 height 6
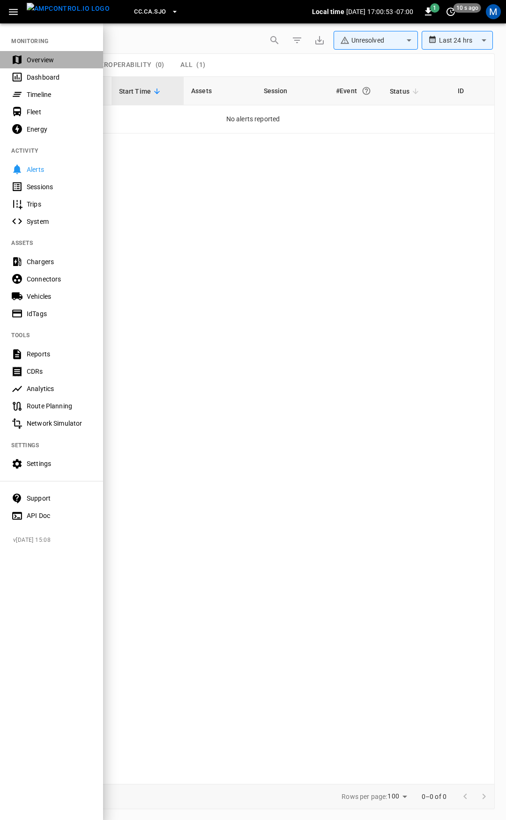
click at [39, 51] on div "Overview" at bounding box center [51, 59] width 103 height 17
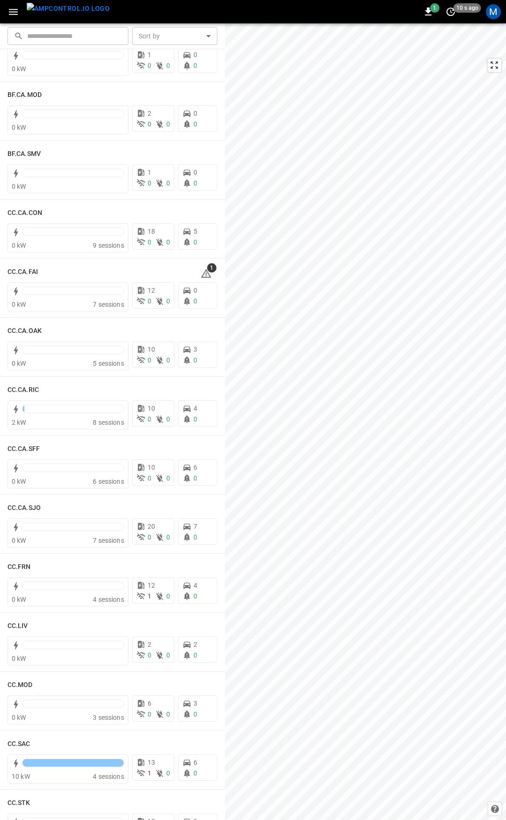
scroll to position [81, 0]
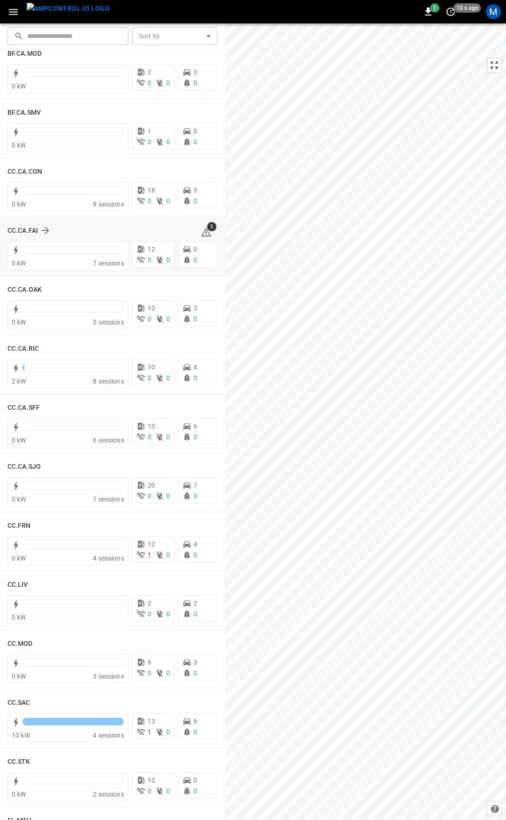
click at [191, 231] on div "CC.CA.FAI 1" at bounding box center [112, 231] width 210 height 18
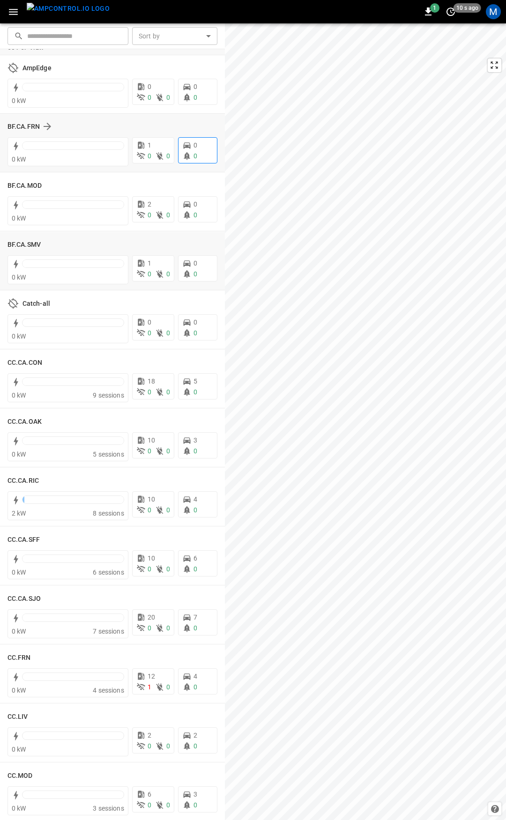
scroll to position [0, 0]
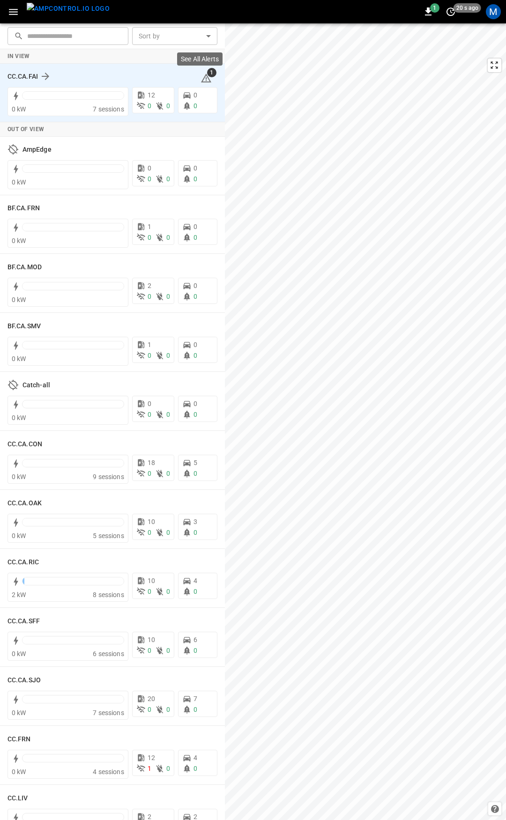
click at [206, 78] on icon at bounding box center [205, 78] width 11 height 11
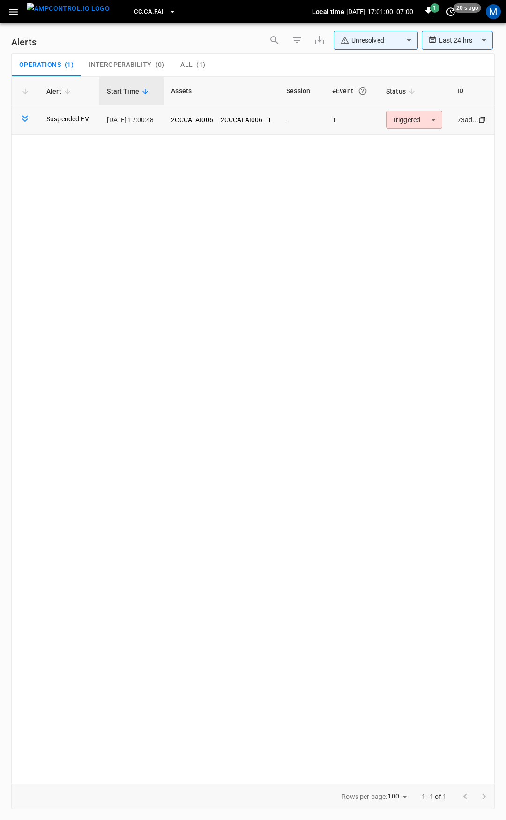
click at [409, 119] on body "**********" at bounding box center [253, 408] width 506 height 817
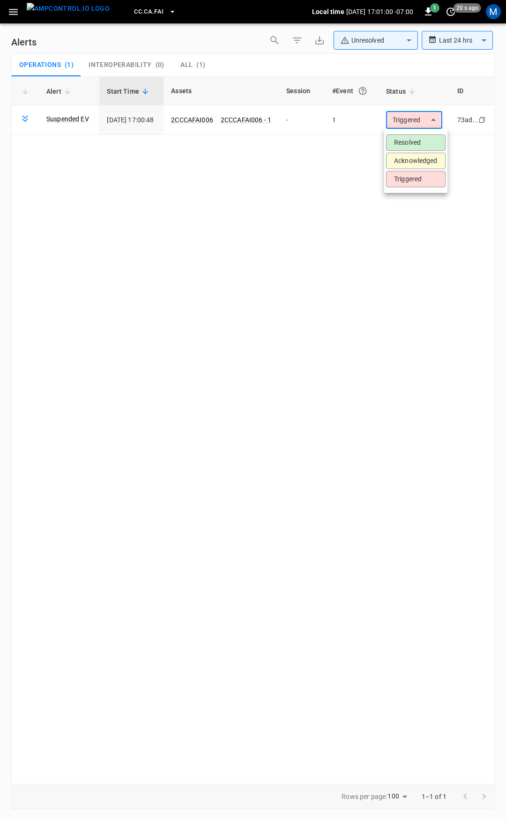
click at [424, 140] on li "Resolved" at bounding box center [415, 142] width 59 height 16
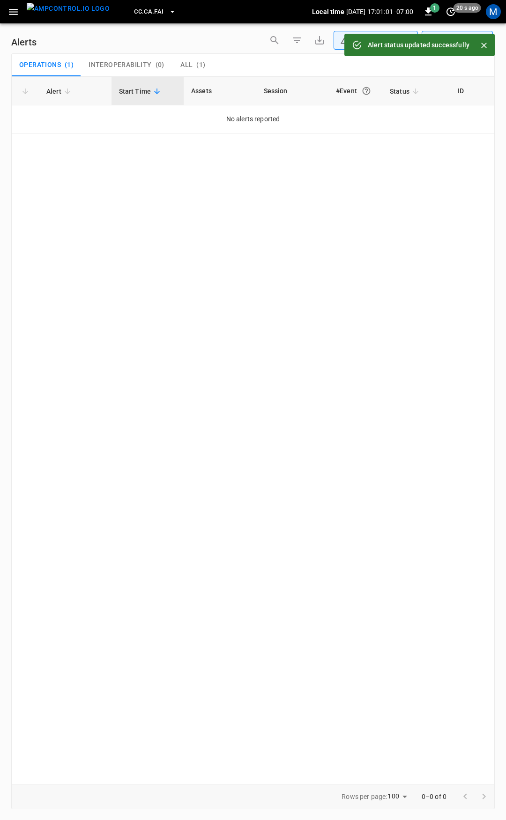
click at [11, 13] on icon "button" at bounding box center [13, 12] width 12 height 12
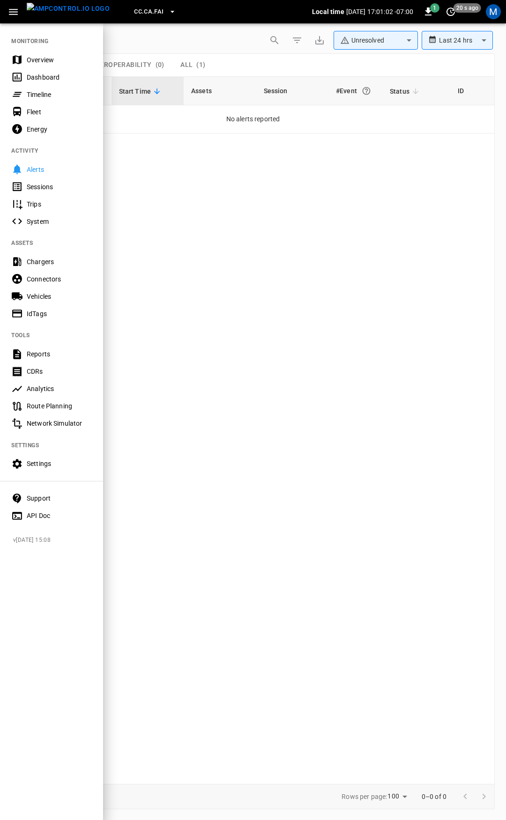
click at [56, 59] on div "Overview" at bounding box center [59, 59] width 65 height 9
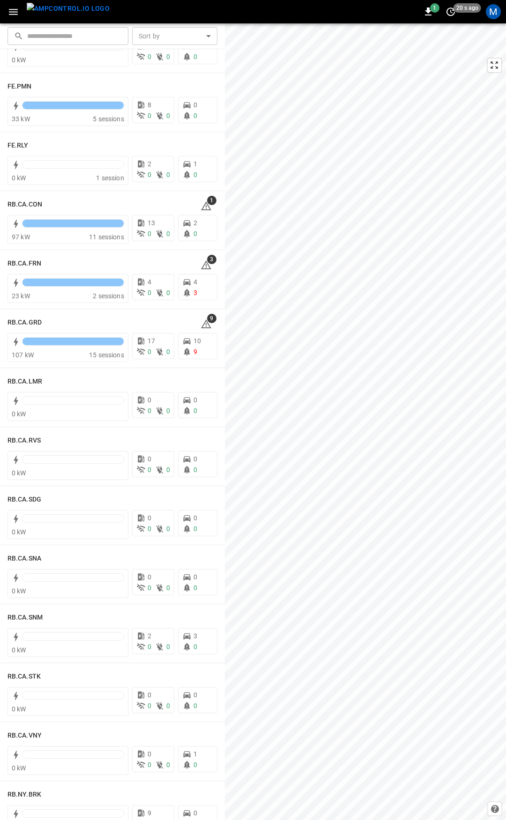
scroll to position [1108, 0]
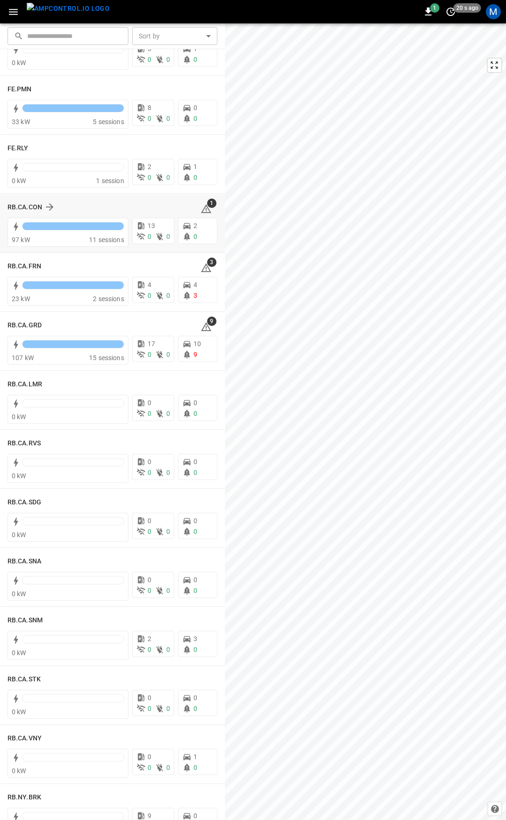
click at [207, 206] on span "1" at bounding box center [211, 203] width 9 height 9
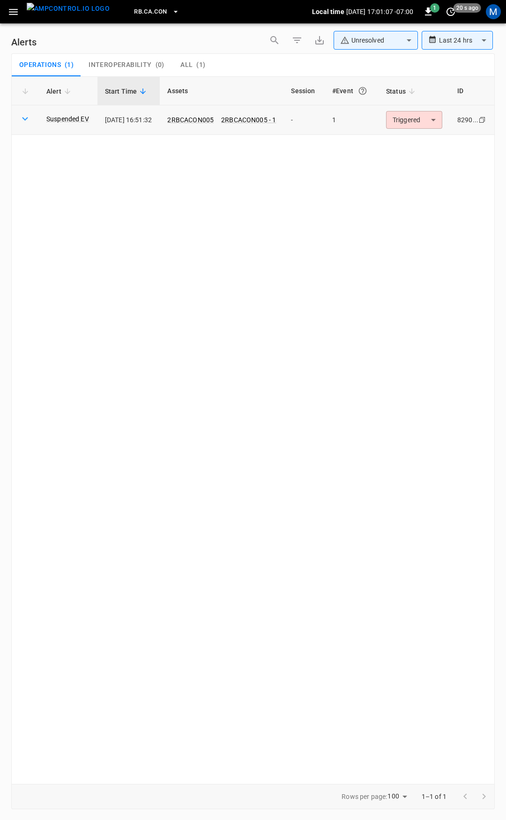
click at [415, 119] on body "**********" at bounding box center [253, 408] width 506 height 817
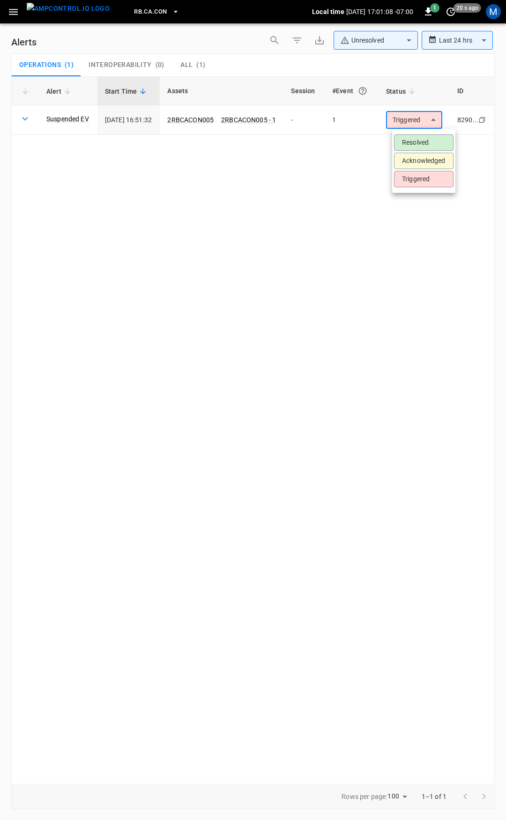
click at [417, 145] on li "Resolved" at bounding box center [423, 142] width 59 height 16
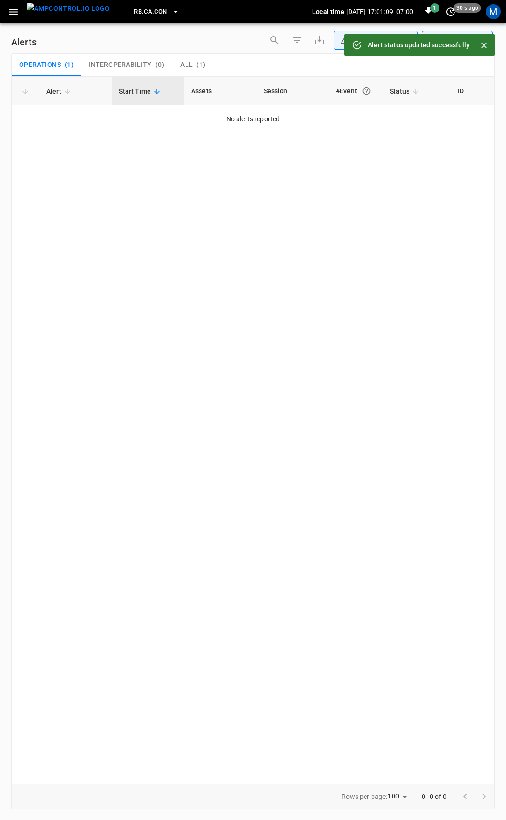
click at [7, 9] on icon "button" at bounding box center [13, 12] width 12 height 12
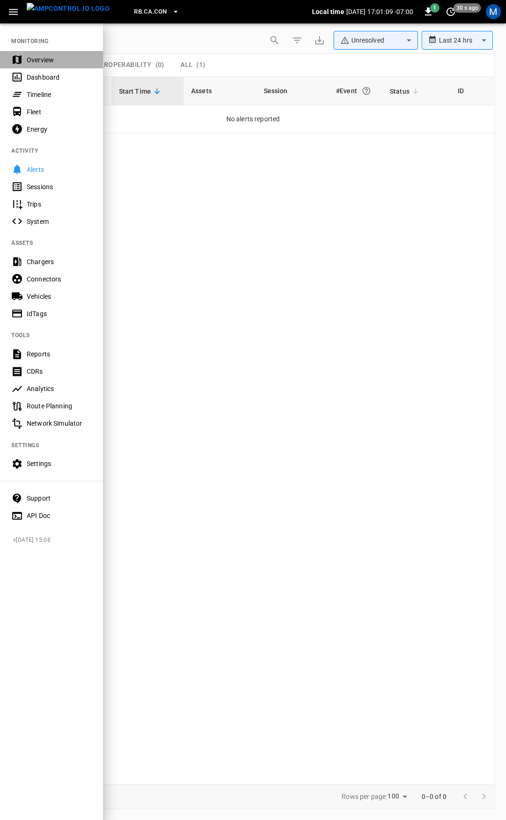
click at [65, 58] on div "Overview" at bounding box center [59, 59] width 65 height 9
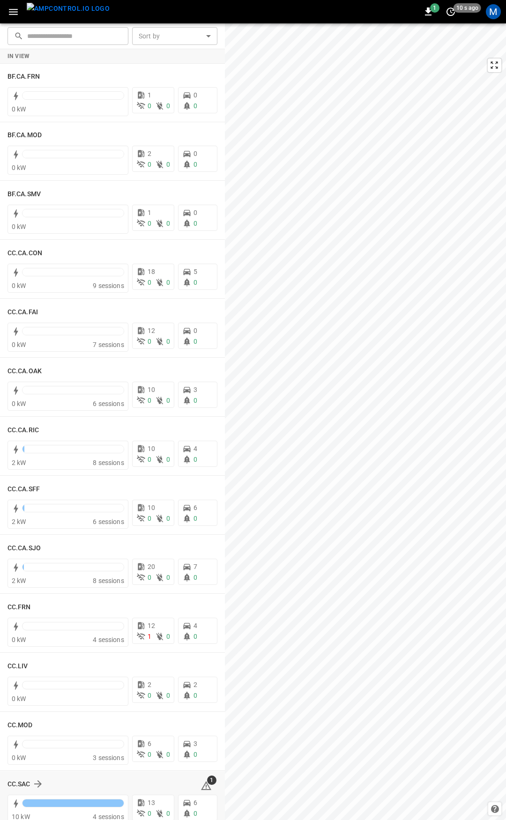
click at [206, 787] on icon at bounding box center [206, 787] width 1 height 4
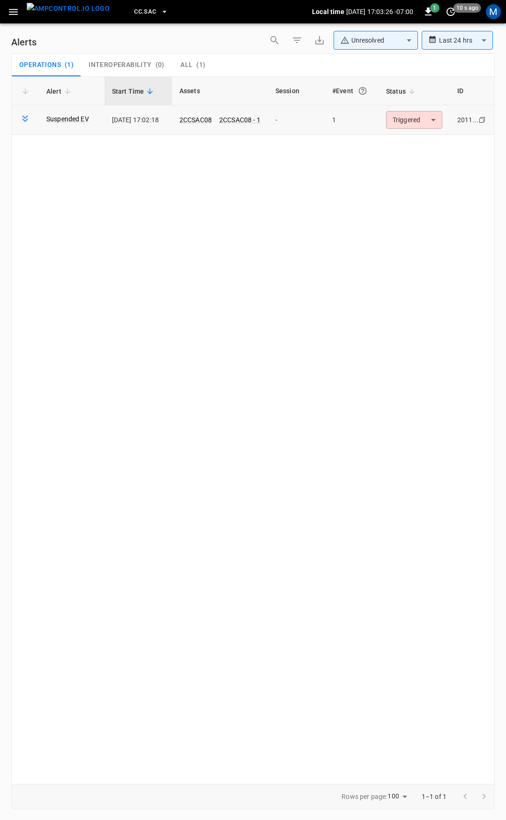
click at [422, 124] on body "**********" at bounding box center [253, 408] width 506 height 817
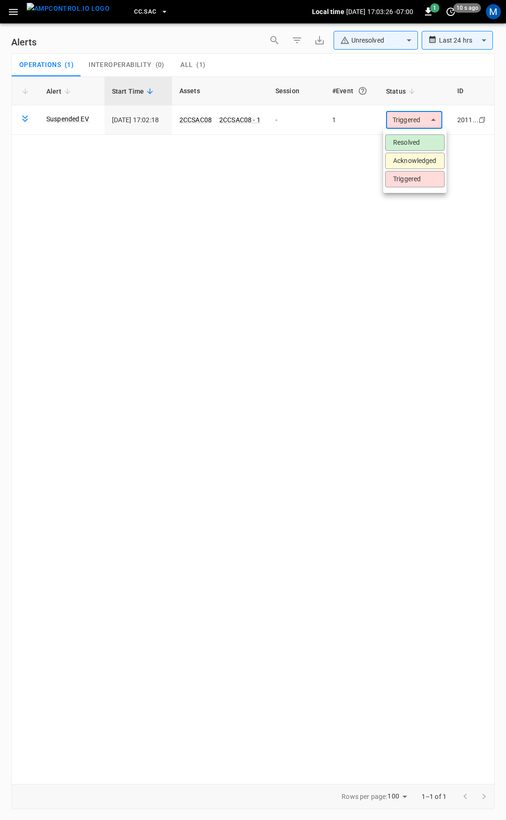
click at [420, 144] on li "Resolved" at bounding box center [414, 142] width 59 height 16
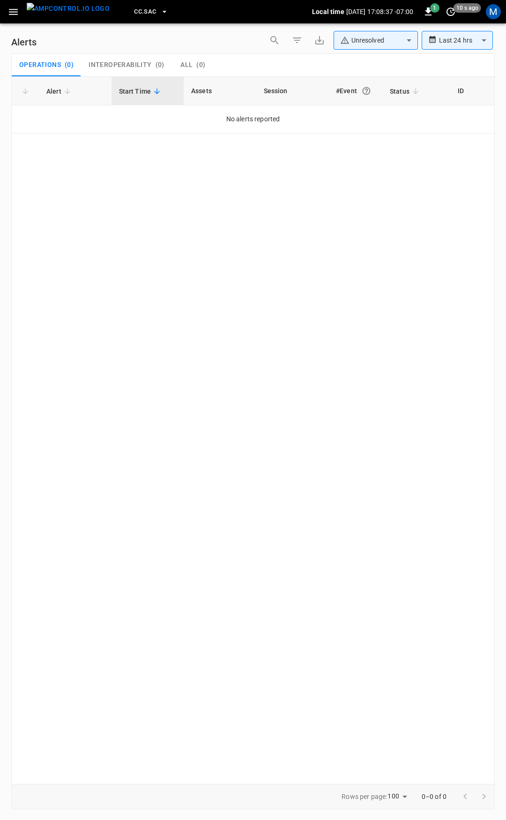
click at [15, 14] on icon "button" at bounding box center [13, 12] width 12 height 12
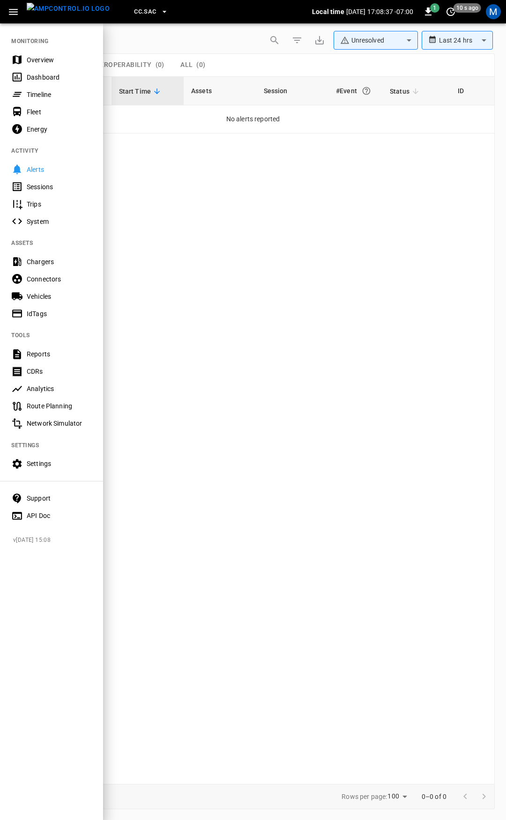
click at [43, 59] on div "Overview" at bounding box center [59, 59] width 65 height 9
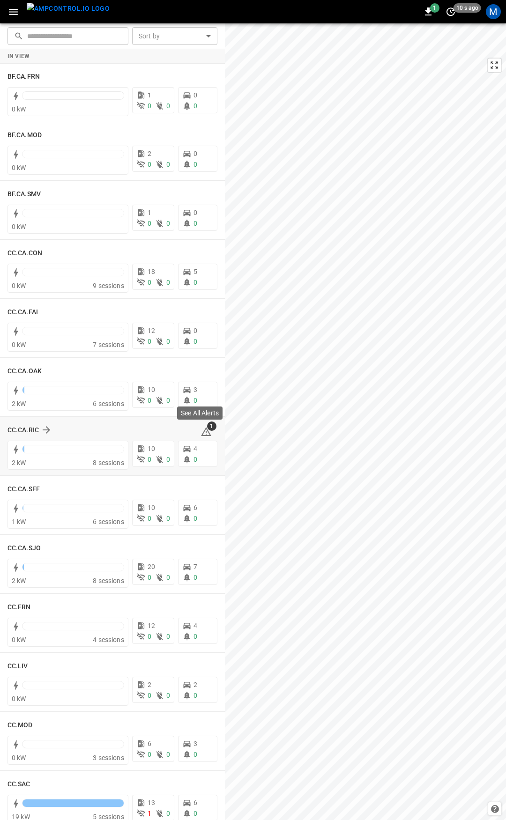
click at [202, 430] on icon at bounding box center [206, 431] width 10 height 9
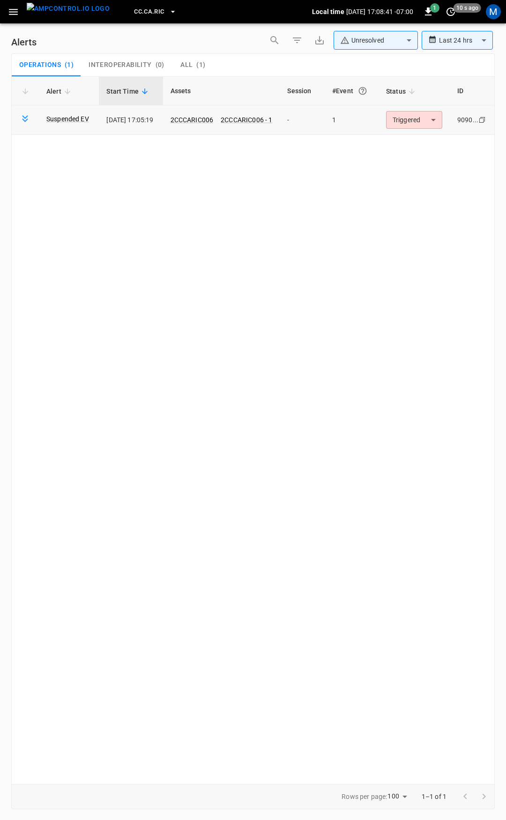
click at [421, 120] on body "**********" at bounding box center [253, 408] width 506 height 817
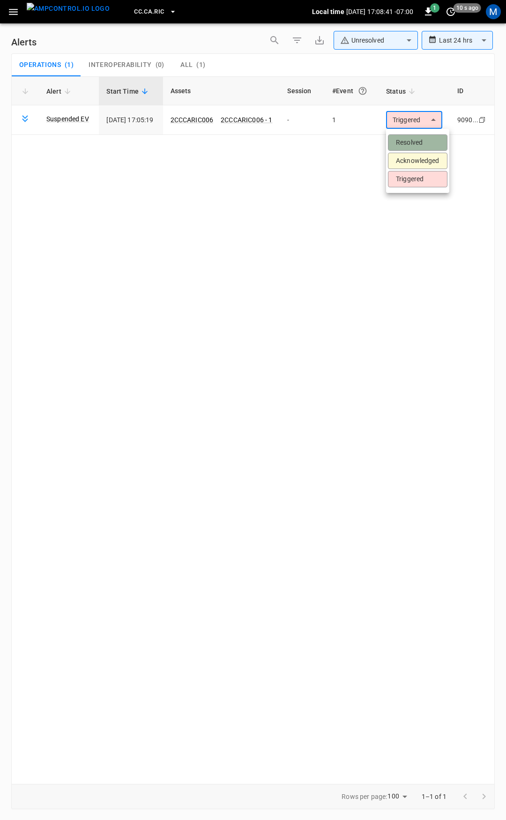
click at [414, 139] on li "Resolved" at bounding box center [417, 142] width 59 height 16
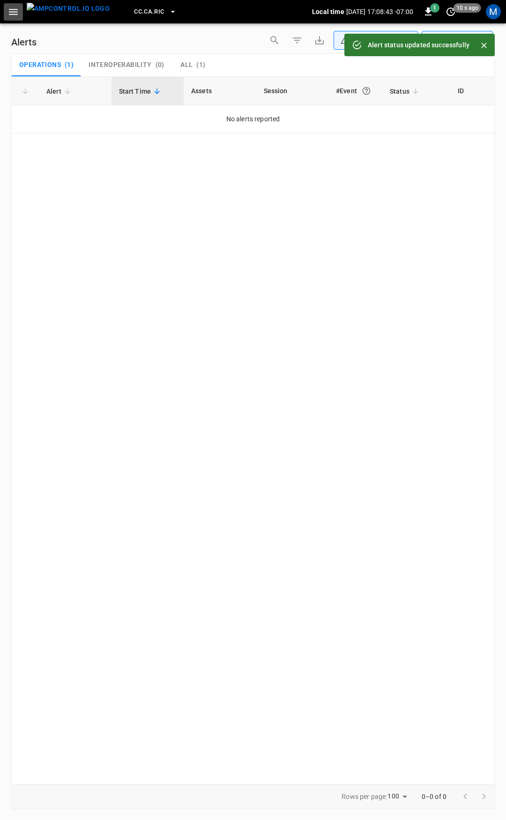
click at [15, 11] on icon "button" at bounding box center [13, 12] width 9 height 6
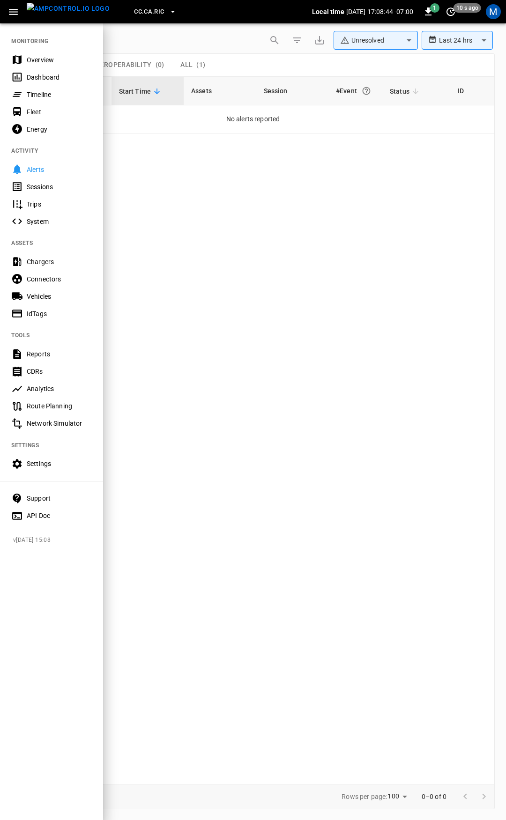
click at [43, 59] on div "Overview" at bounding box center [59, 59] width 65 height 9
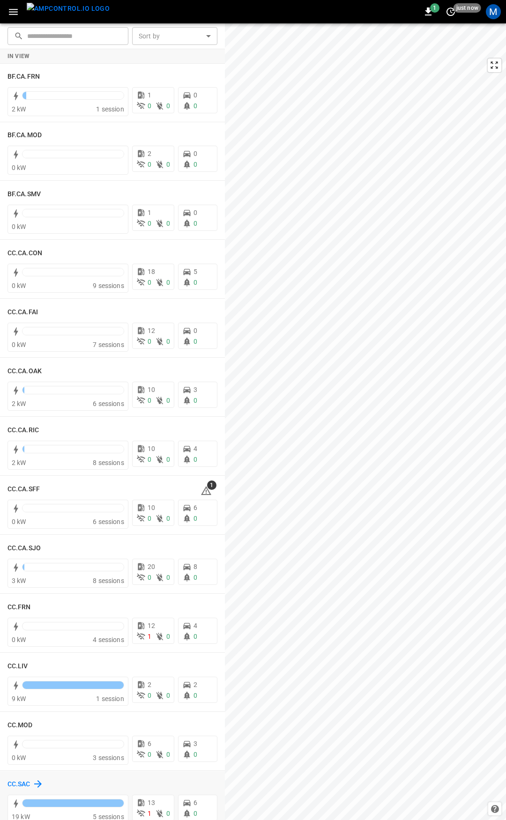
click at [22, 780] on h6 "CC.SAC" at bounding box center [18, 784] width 23 height 10
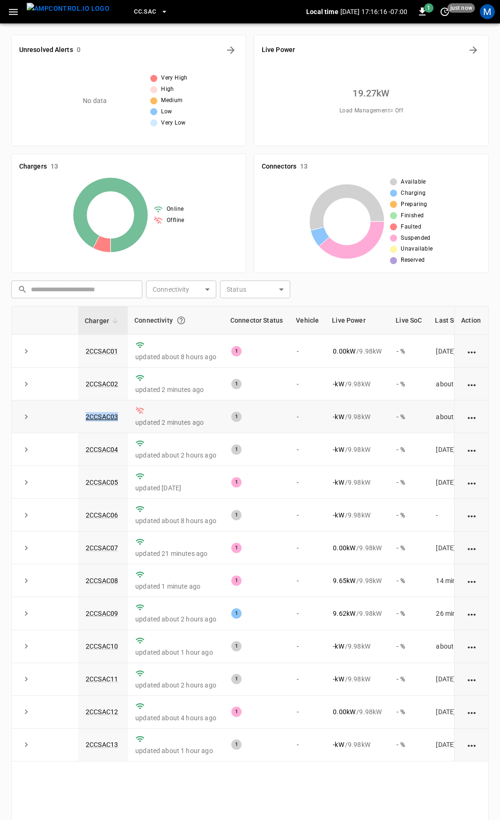
drag, startPoint x: 122, startPoint y: 421, endPoint x: 75, endPoint y: 423, distance: 46.4
click at [75, 423] on tr "2CCSAC03 updated 2 minutes ago 1 - - kW / 9.98 kW - % about 23 hours ago" at bounding box center [274, 416] width 525 height 33
copy tr "2CCSAC03"
click at [9, 7] on icon "button" at bounding box center [13, 12] width 12 height 12
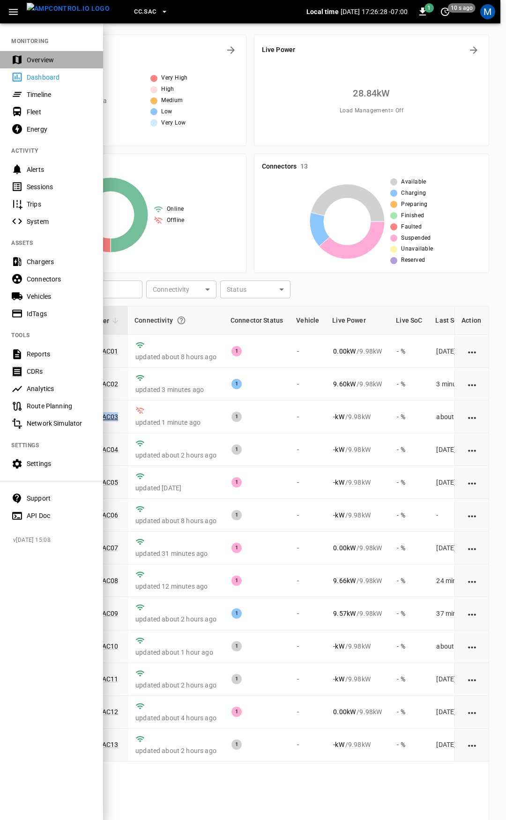
click at [45, 57] on div "Overview" at bounding box center [59, 59] width 65 height 9
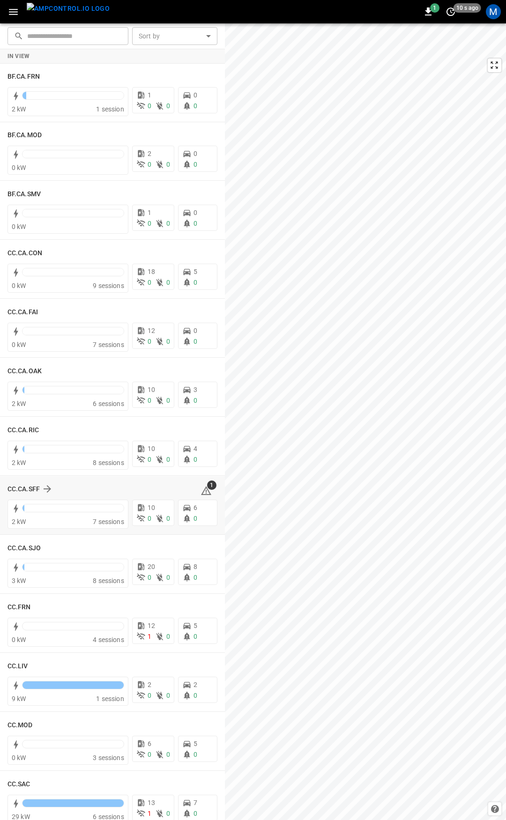
click at [206, 491] on icon at bounding box center [205, 490] width 11 height 11
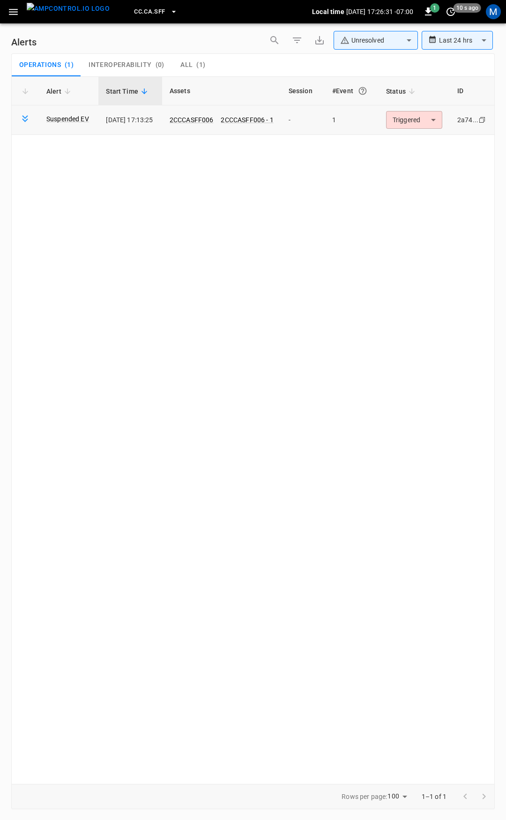
click at [407, 124] on body "**********" at bounding box center [253, 408] width 506 height 817
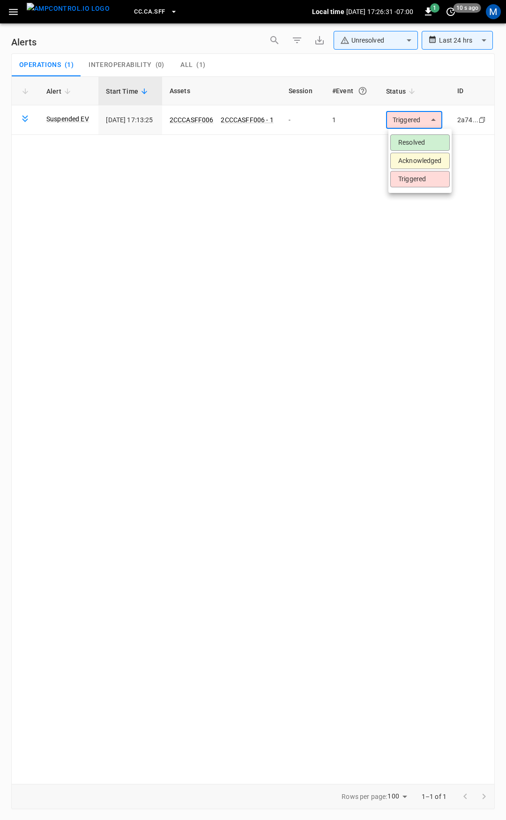
drag, startPoint x: 414, startPoint y: 143, endPoint x: 267, endPoint y: 112, distance: 149.8
click at [414, 143] on li "Resolved" at bounding box center [419, 142] width 59 height 16
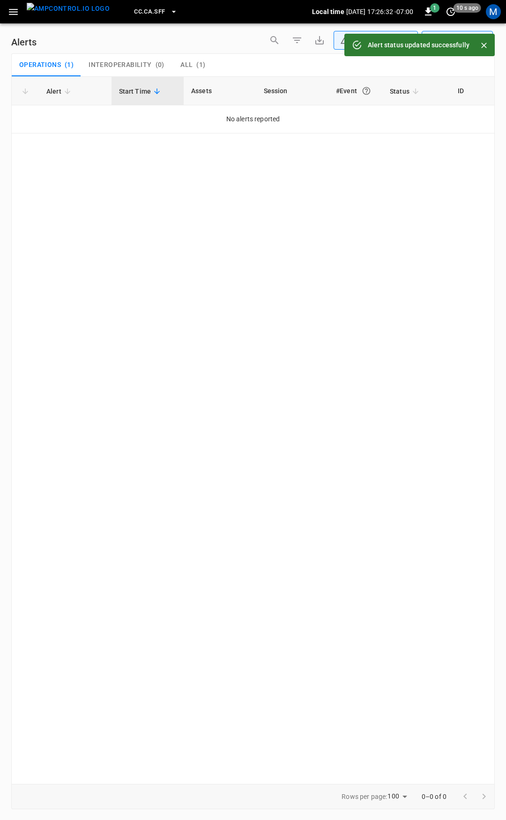
click at [5, 12] on button "button" at bounding box center [13, 11] width 19 height 17
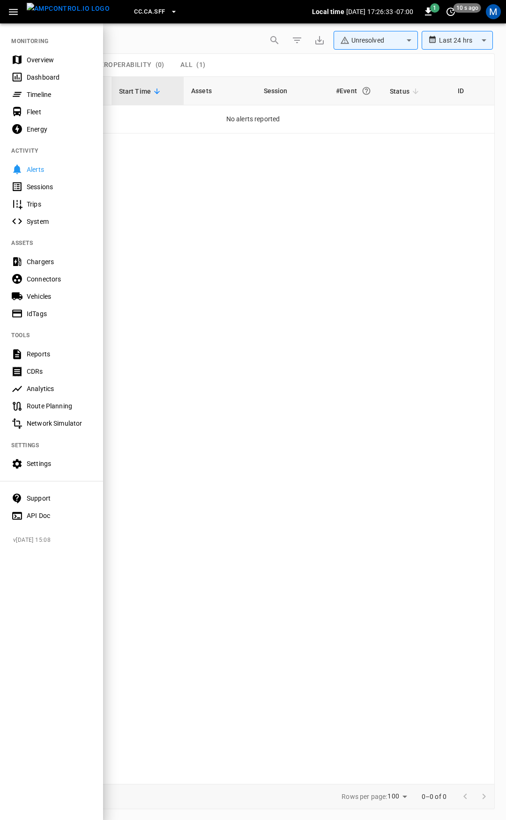
click at [44, 60] on div "Overview" at bounding box center [59, 59] width 65 height 9
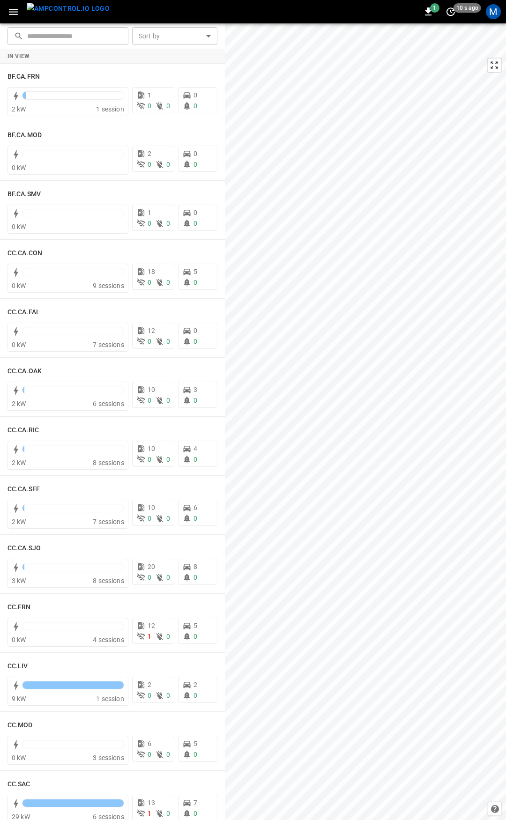
click at [222, 96] on div "​ ​ Sort by ​ Sort by In View BF.CA.FRN 2 kW 1 session 1 0 0 0 0 BF.CA.MOD 0 kW…" at bounding box center [253, 421] width 506 height 797
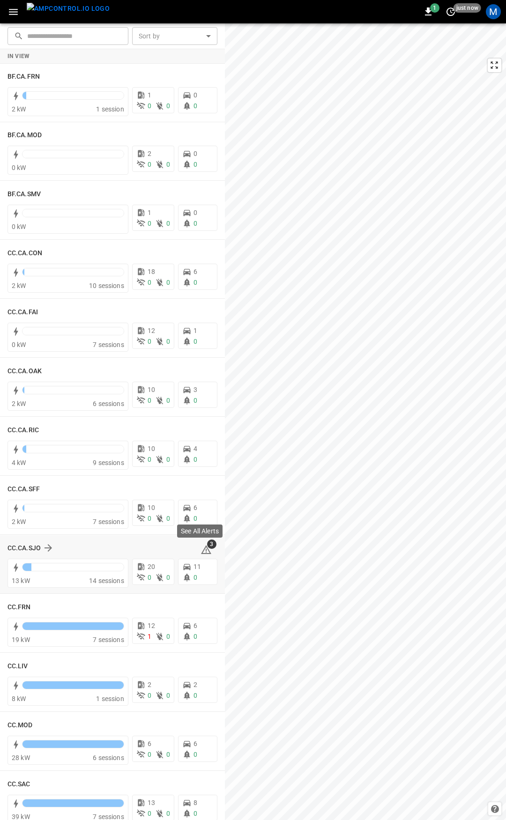
click at [207, 547] on span "3" at bounding box center [211, 544] width 9 height 9
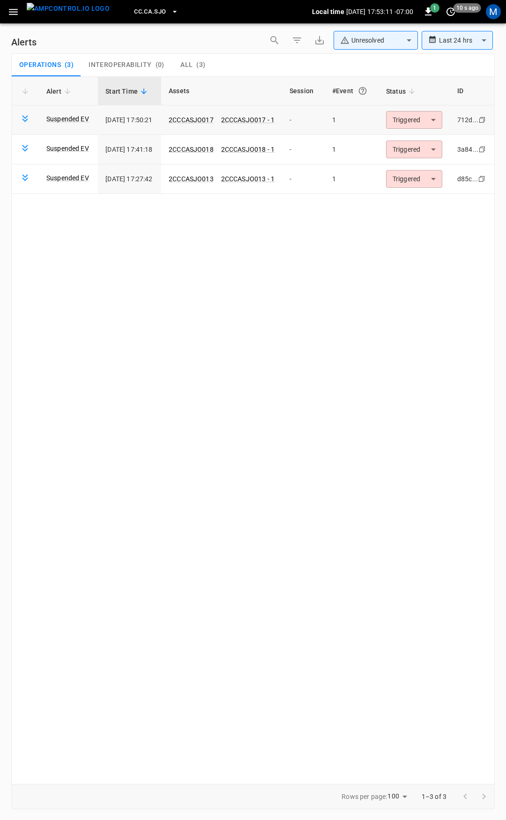
click at [417, 119] on body "**********" at bounding box center [253, 408] width 506 height 817
click at [420, 139] on li "Resolved" at bounding box center [421, 142] width 59 height 16
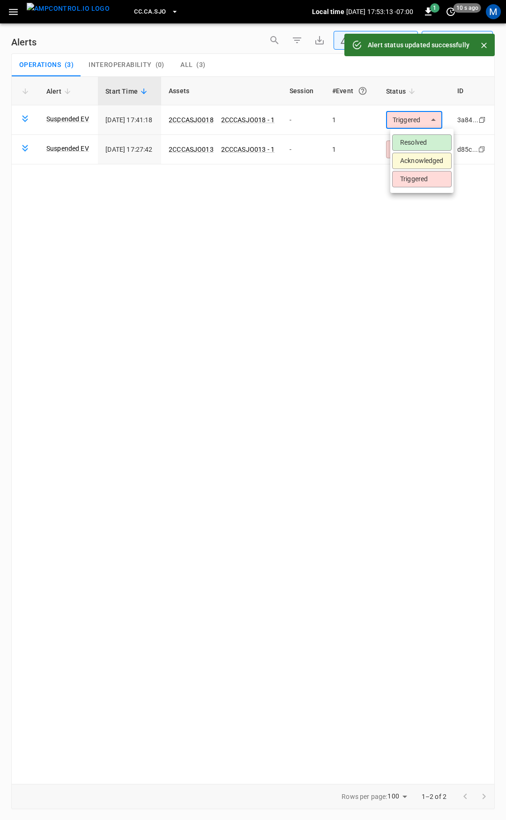
click at [422, 125] on body "**********" at bounding box center [253, 408] width 506 height 817
click at [425, 149] on li "Resolved" at bounding box center [421, 142] width 59 height 16
click at [423, 119] on body "**********" at bounding box center [253, 408] width 506 height 817
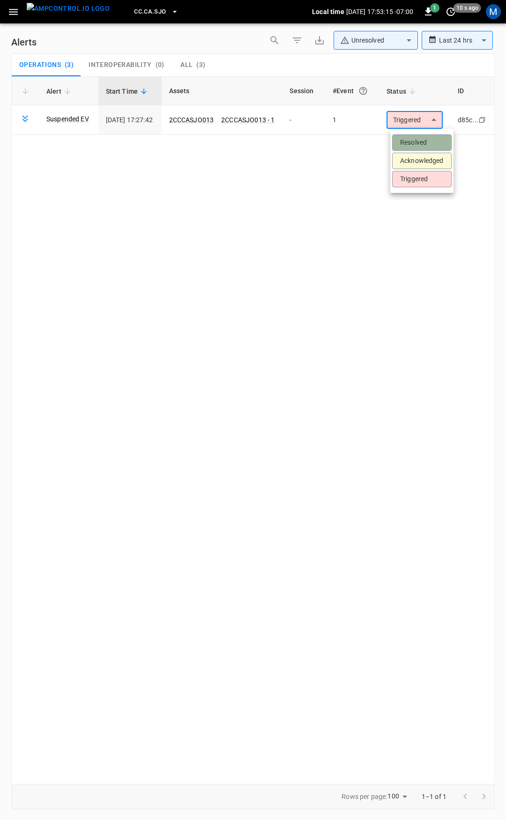
click at [420, 141] on li "Resolved" at bounding box center [421, 142] width 59 height 16
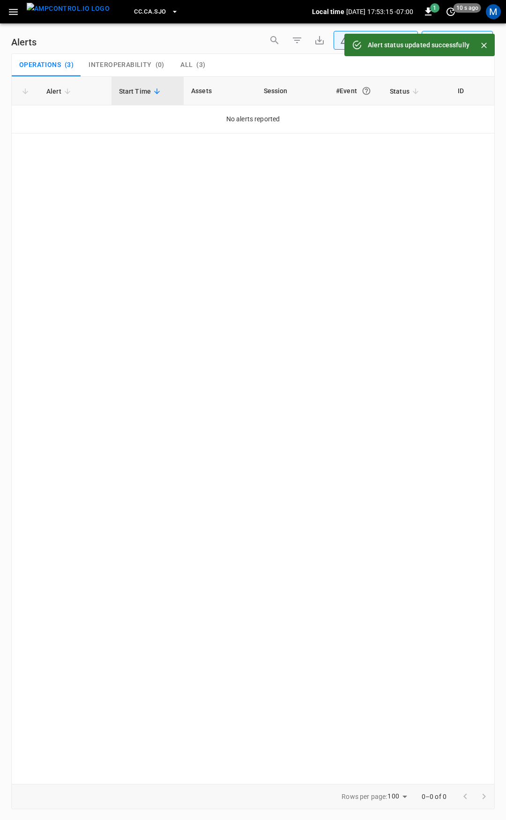
click at [20, 14] on button "button" at bounding box center [13, 11] width 19 height 17
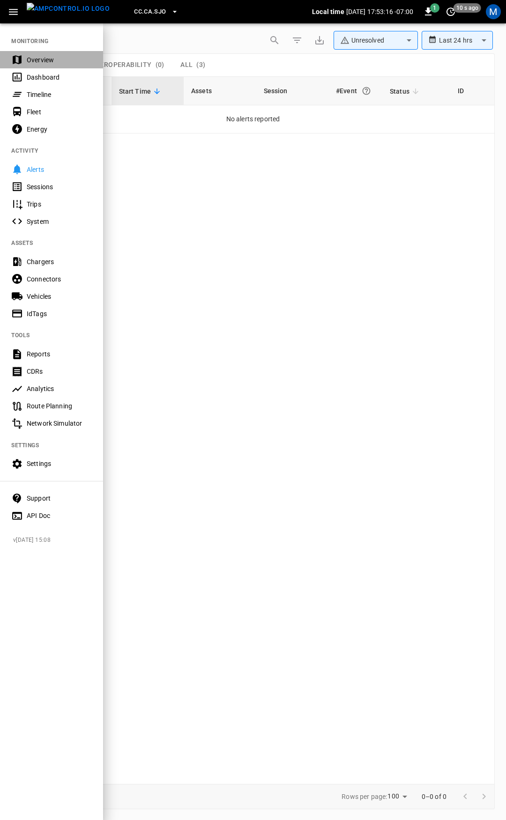
click at [45, 55] on div "Overview" at bounding box center [59, 59] width 65 height 9
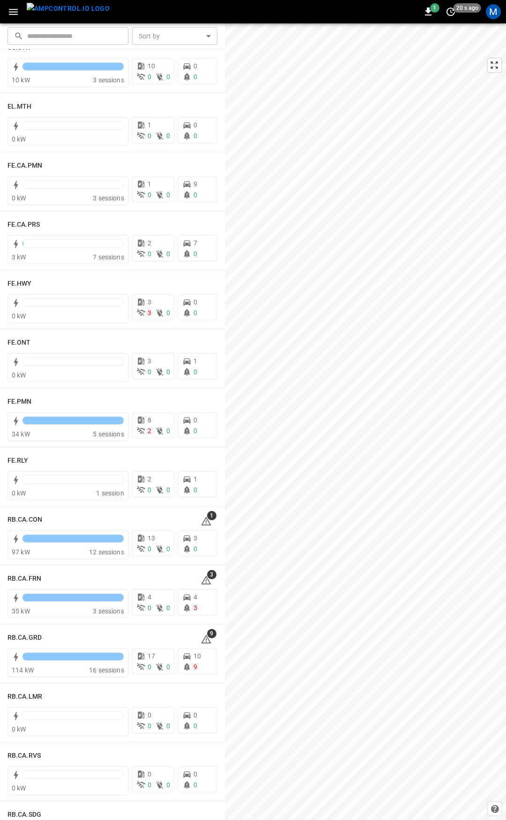
scroll to position [806, 0]
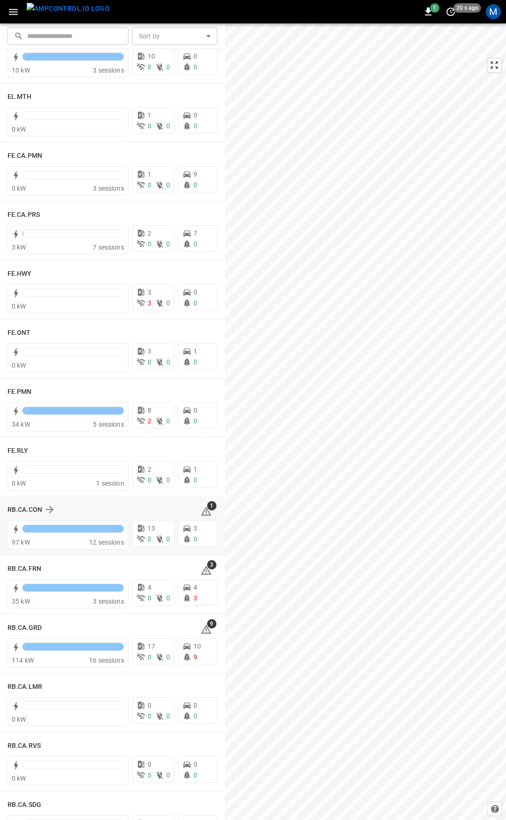
click at [204, 517] on icon at bounding box center [205, 511] width 11 height 11
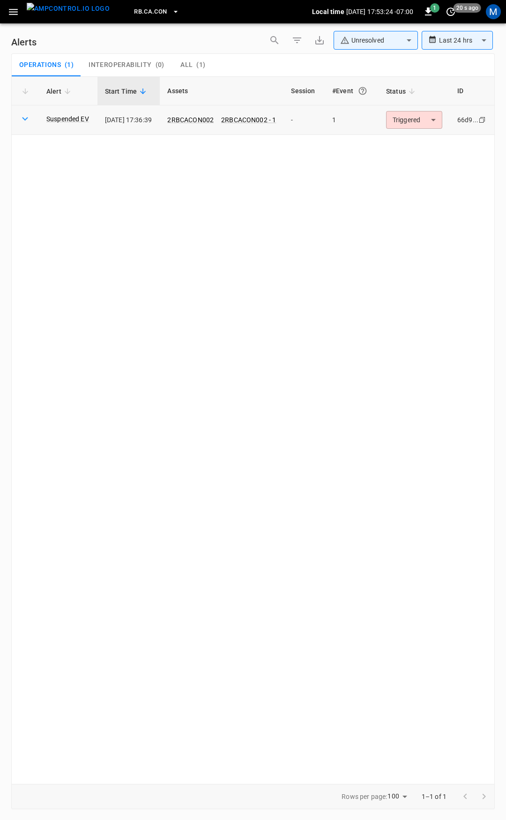
click at [406, 116] on body "**********" at bounding box center [253, 408] width 506 height 817
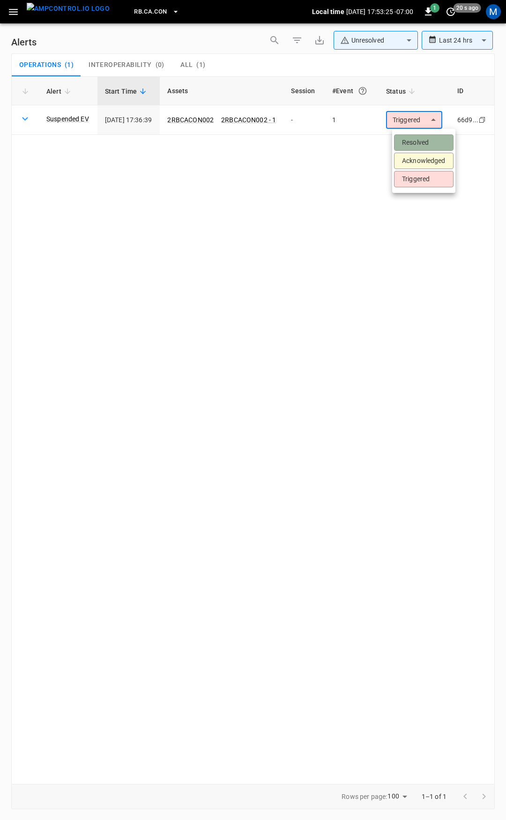
click at [405, 139] on li "Resolved" at bounding box center [423, 142] width 59 height 16
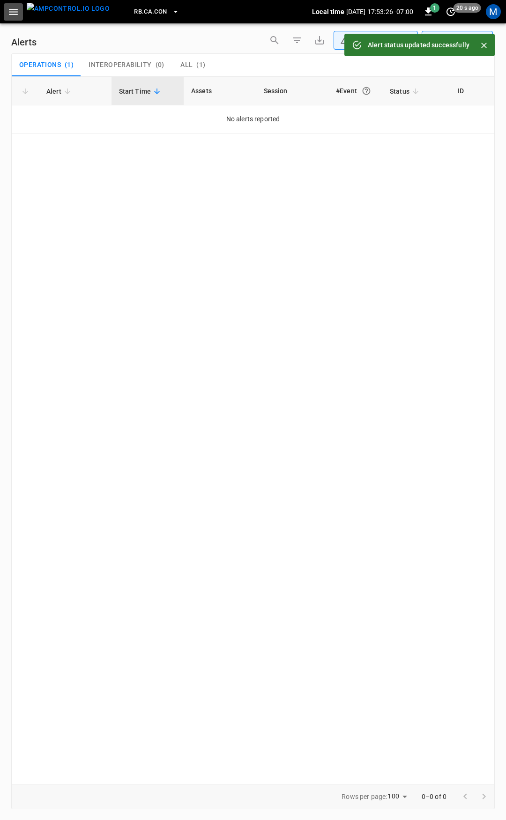
click at [14, 12] on icon "button" at bounding box center [13, 12] width 9 height 6
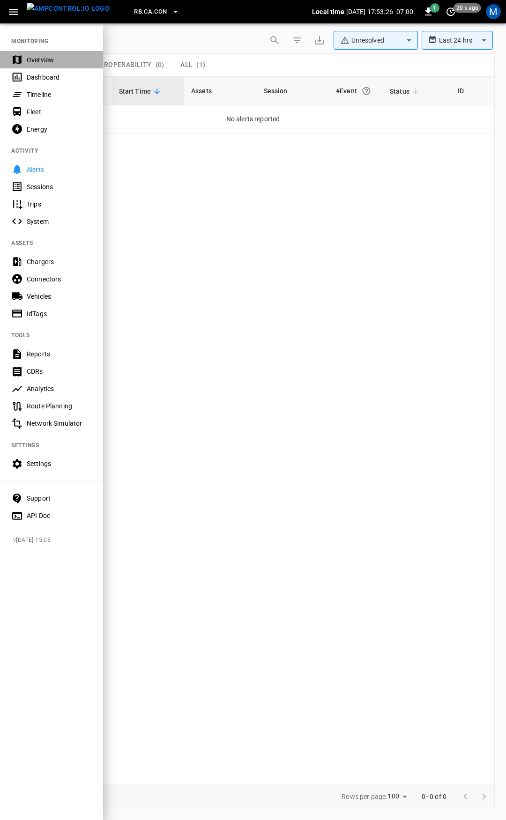
click at [62, 57] on div "Overview" at bounding box center [59, 59] width 65 height 9
